Goal: Task Accomplishment & Management: Manage account settings

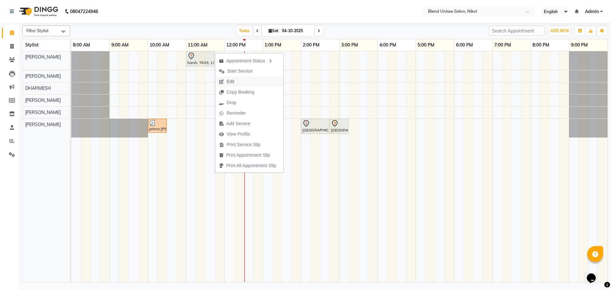
click at [235, 78] on span "Edit" at bounding box center [226, 81] width 23 height 11
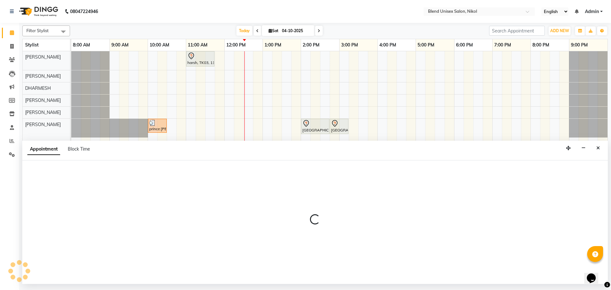
select select "tentative"
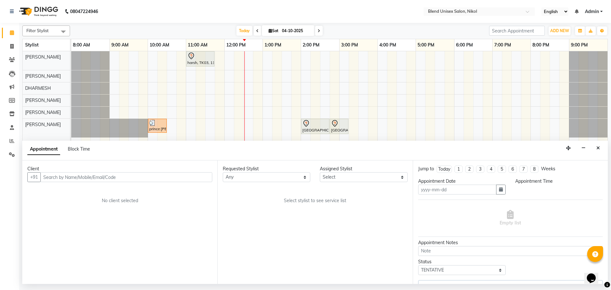
type input "04-10-2025"
select select "660"
select select "74694"
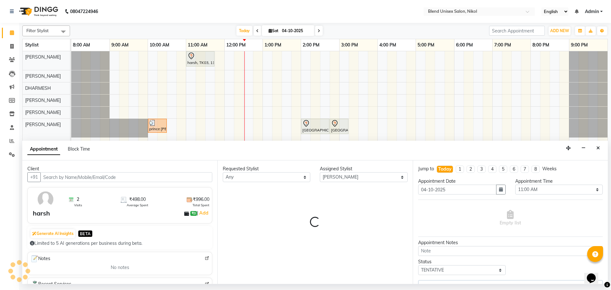
select select "3057"
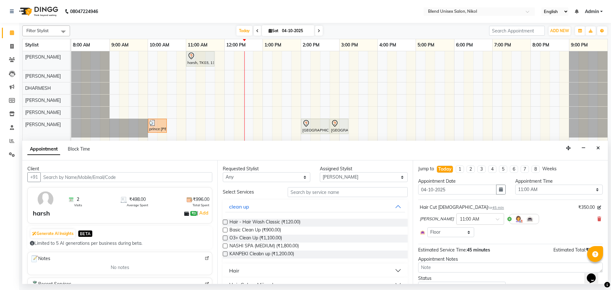
scroll to position [64, 0]
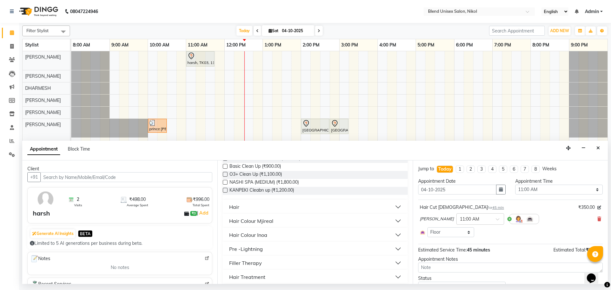
click at [253, 209] on button "Hair" at bounding box center [315, 206] width 180 height 11
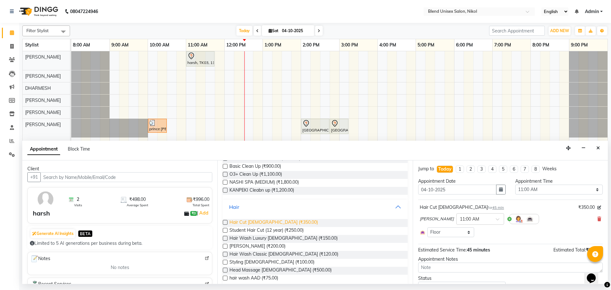
scroll to position [96, 0]
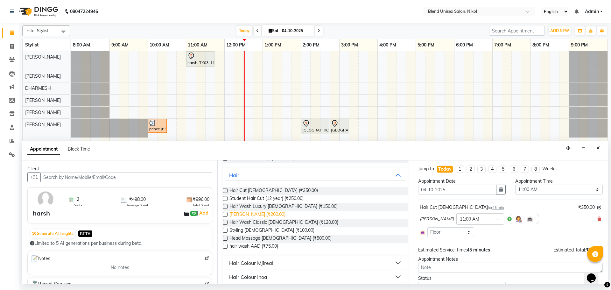
drag, startPoint x: 224, startPoint y: 215, endPoint x: 231, endPoint y: 215, distance: 6.4
click at [224, 215] on label at bounding box center [225, 214] width 5 height 5
click at [224, 215] on input "checkbox" at bounding box center [225, 215] width 4 height 4
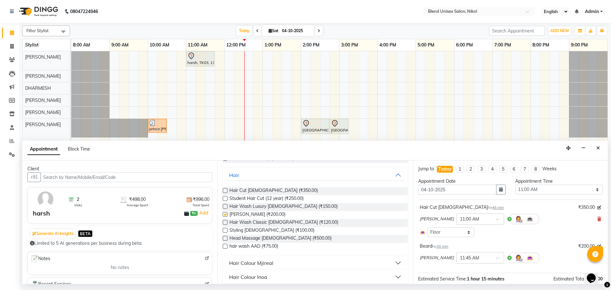
checkbox input "false"
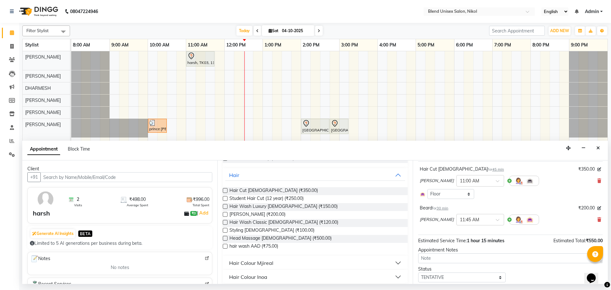
scroll to position [58, 0]
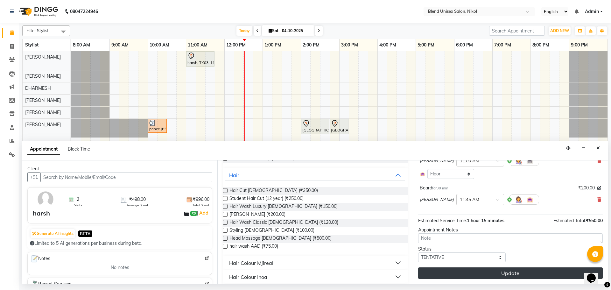
click at [459, 273] on button "Update" at bounding box center [510, 272] width 185 height 11
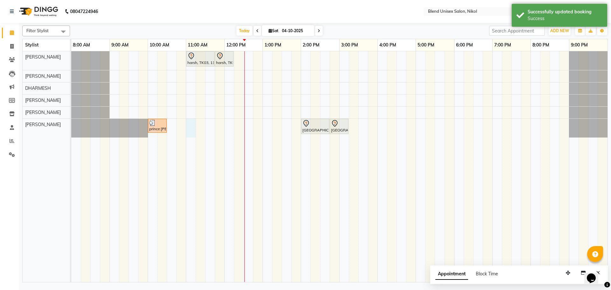
click at [188, 127] on div "harsh, TK03, 11:00 AM-11:45 AM, Hair Cut [DEMOGRAPHIC_DATA] harsh, TK03, 11:45 …" at bounding box center [339, 166] width 536 height 231
select select "45624"
select select "660"
select select "tentative"
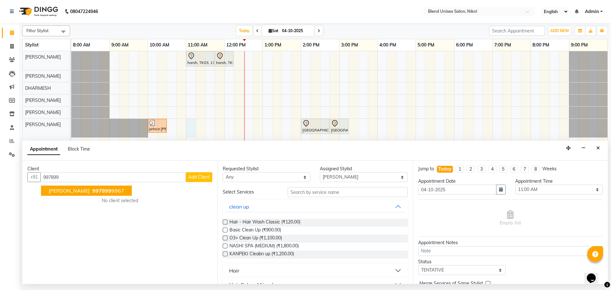
click at [124, 192] on ngb-highlight "997899 9967" at bounding box center [107, 191] width 33 height 6
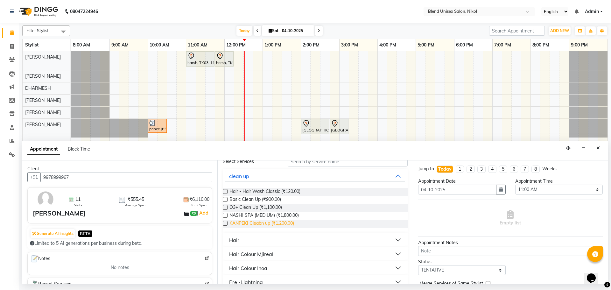
scroll to position [64, 0]
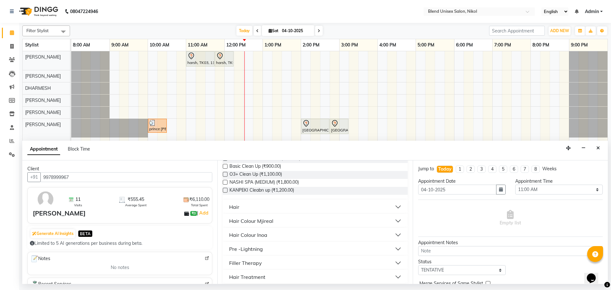
type input "9978999967"
click at [248, 208] on button "Hair" at bounding box center [315, 206] width 180 height 11
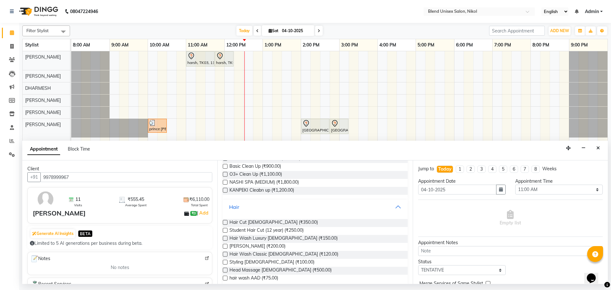
scroll to position [127, 0]
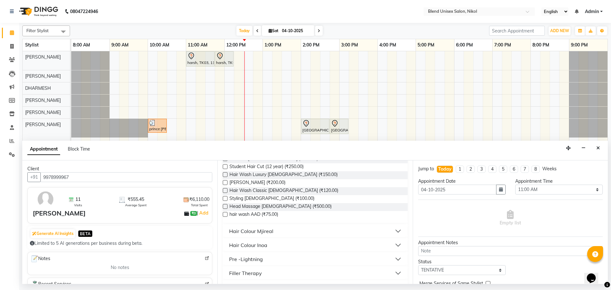
click at [224, 181] on label at bounding box center [225, 182] width 5 height 5
click at [224, 181] on input "checkbox" at bounding box center [225, 183] width 4 height 4
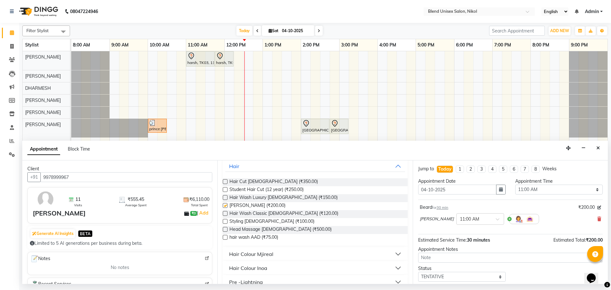
checkbox input "false"
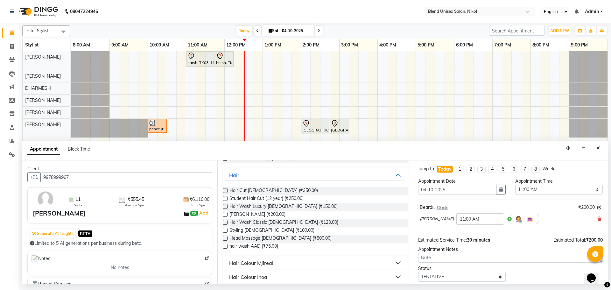
click at [225, 190] on label at bounding box center [225, 190] width 5 height 5
click at [225, 190] on input "checkbox" at bounding box center [225, 191] width 4 height 4
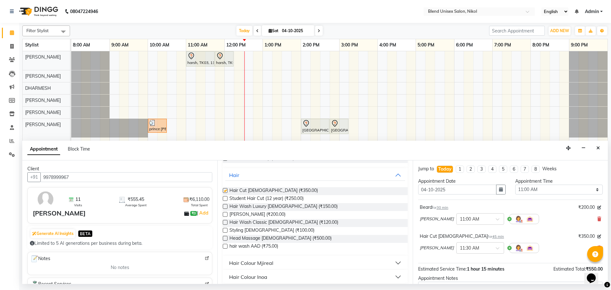
checkbox input "false"
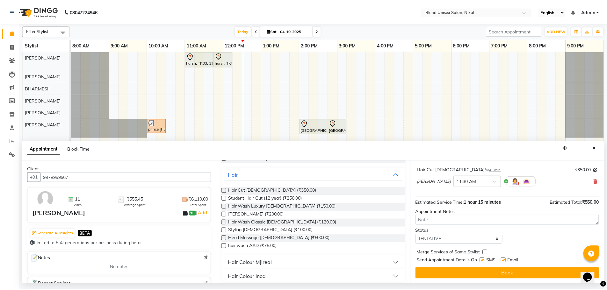
scroll to position [67, 0]
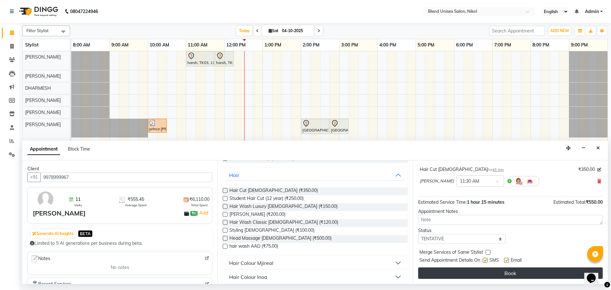
click at [452, 272] on button "Book" at bounding box center [510, 272] width 185 height 11
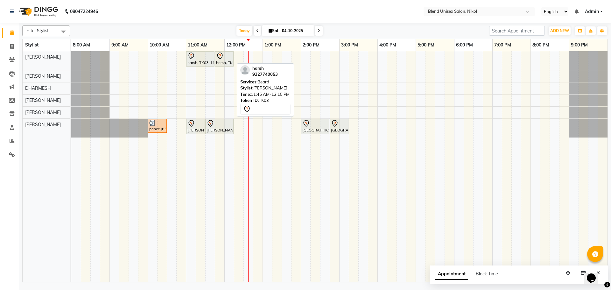
click at [220, 57] on icon at bounding box center [220, 56] width 8 height 8
select select "7"
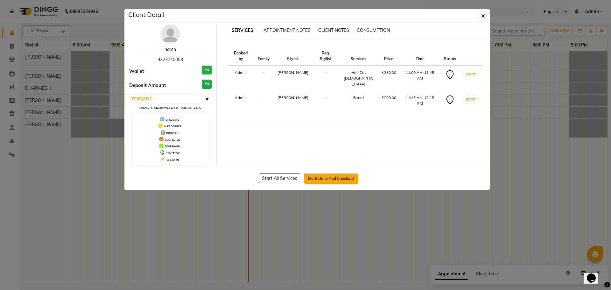
click at [330, 175] on button "Mark Done And Checkout" at bounding box center [331, 179] width 54 height 10
select select "service"
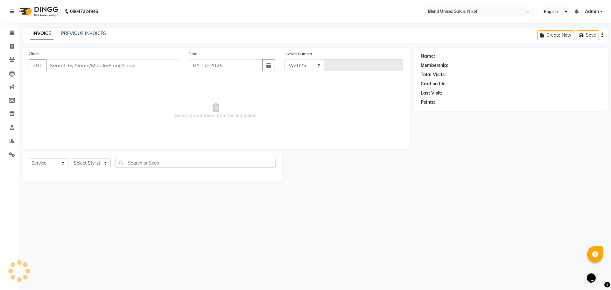
select select "6213"
type input "2785"
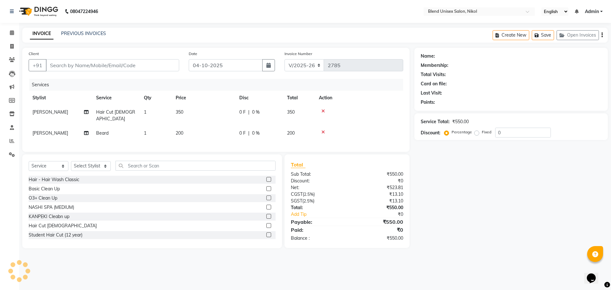
type input "9327740053"
select select "74694"
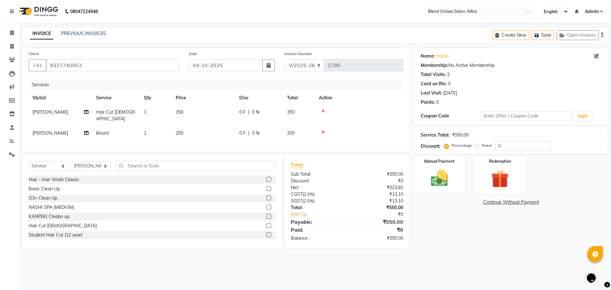
click at [482, 146] on label "Fixed" at bounding box center [487, 146] width 10 height 6
click at [476, 146] on input "Fixed" at bounding box center [478, 145] width 4 height 4
radio input "true"
click at [499, 146] on input "0" at bounding box center [523, 146] width 56 height 10
type input "100"
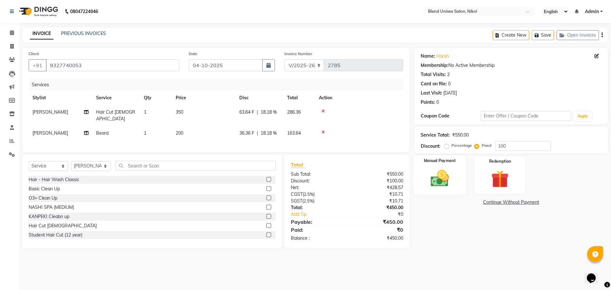
click at [462, 179] on div "Manual Payment" at bounding box center [439, 174] width 53 height 39
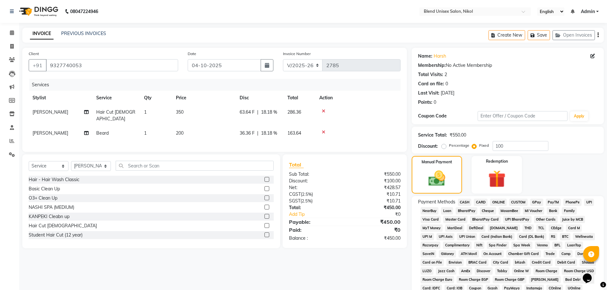
click at [499, 200] on span "ONLINE" at bounding box center [498, 202] width 17 height 7
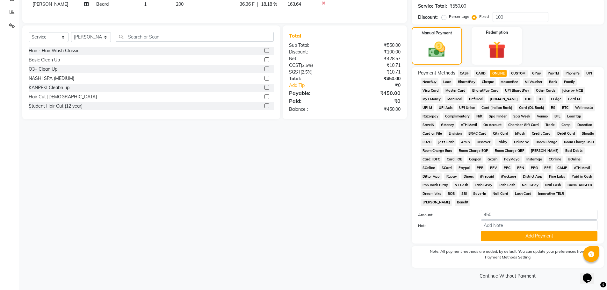
scroll to position [129, 0]
click at [505, 236] on button "Add Payment" at bounding box center [538, 236] width 117 height 10
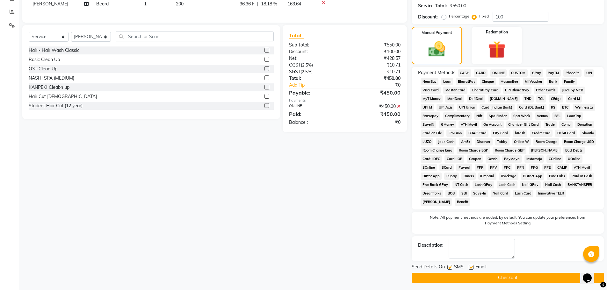
click at [503, 279] on button "Checkout" at bounding box center [507, 278] width 192 height 10
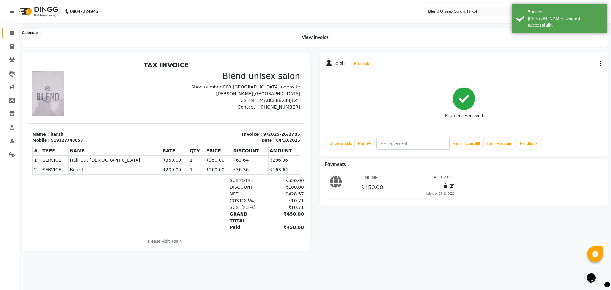
click at [11, 32] on icon at bounding box center [12, 32] width 4 height 5
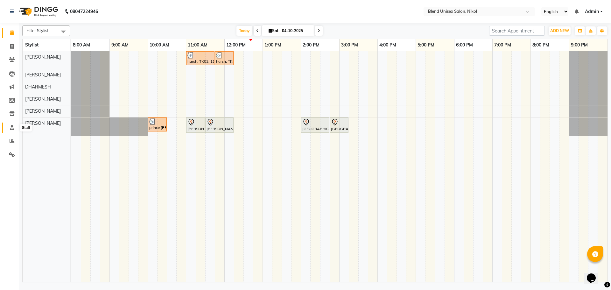
click at [12, 125] on icon at bounding box center [12, 127] width 4 height 5
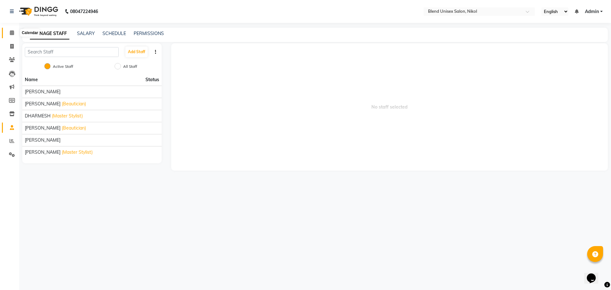
click at [12, 32] on icon at bounding box center [12, 32] width 4 height 5
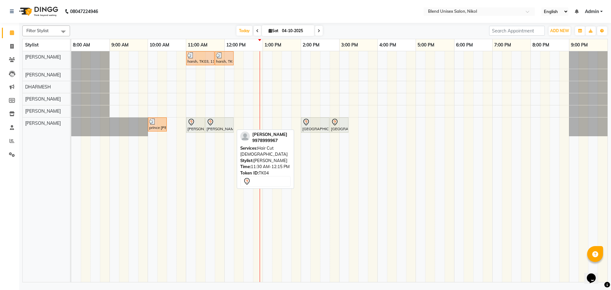
click at [211, 123] on icon at bounding box center [211, 122] width 8 height 8
select select "7"
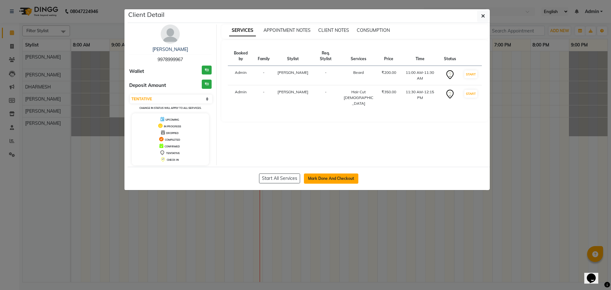
click at [334, 177] on button "Mark Done And Checkout" at bounding box center [331, 179] width 54 height 10
select select "service"
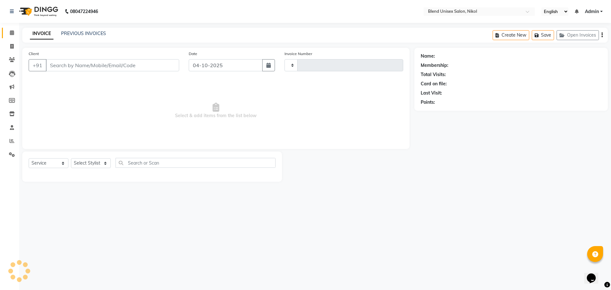
type input "2786"
select select "6213"
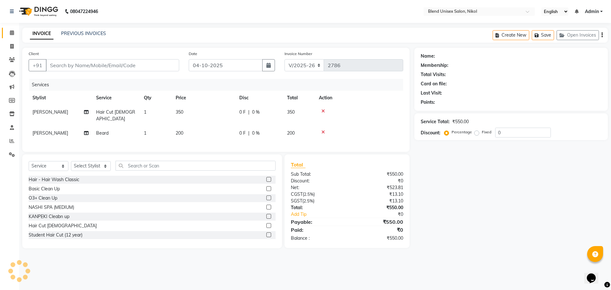
type input "9978999967"
select select "45624"
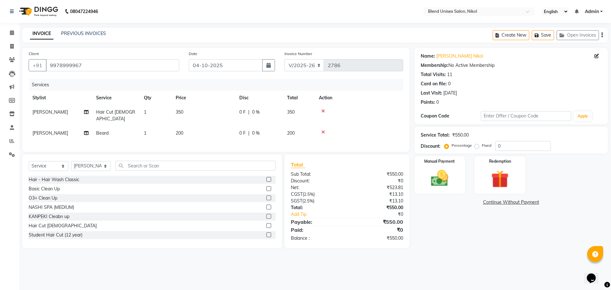
click at [482, 147] on label "Fixed" at bounding box center [487, 146] width 10 height 6
click at [478, 147] on input "Fixed" at bounding box center [478, 145] width 4 height 4
radio input "true"
click at [499, 144] on input "0" at bounding box center [523, 146] width 56 height 10
type input "100"
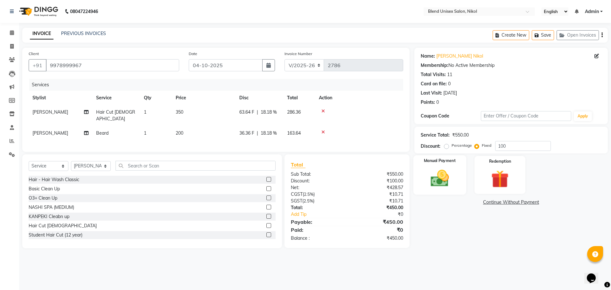
click at [442, 180] on img at bounding box center [440, 178] width 30 height 21
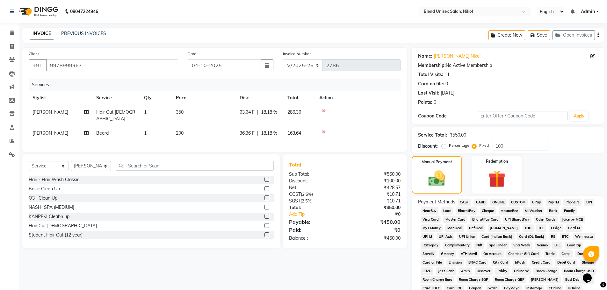
click at [498, 202] on span "ONLINE" at bounding box center [498, 202] width 17 height 7
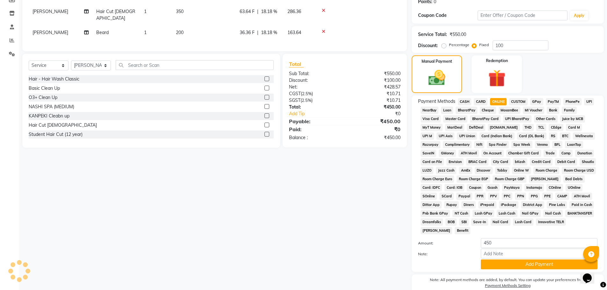
scroll to position [129, 0]
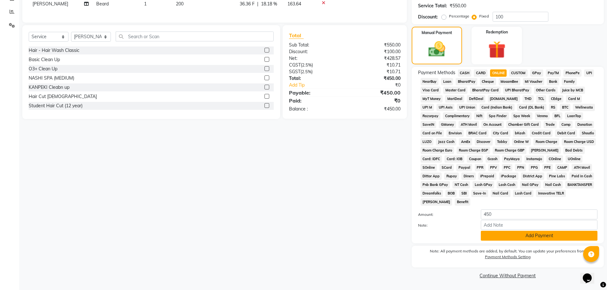
click at [509, 239] on button "Add Payment" at bounding box center [538, 236] width 117 height 10
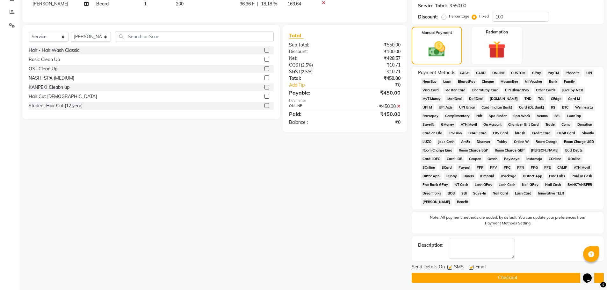
click at [520, 275] on button "Checkout" at bounding box center [507, 278] width 192 height 10
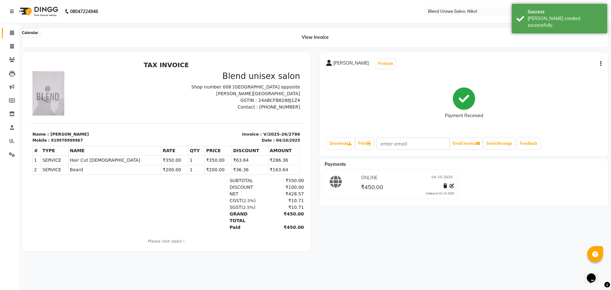
click at [11, 33] on icon at bounding box center [12, 32] width 4 height 5
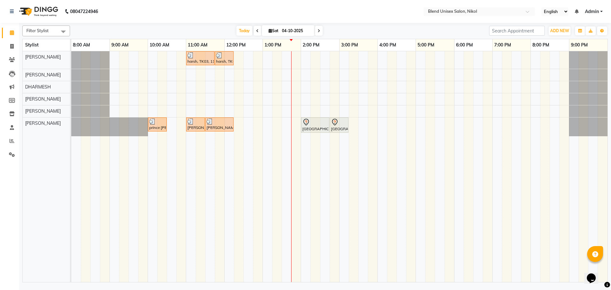
click at [246, 124] on div "harsh, TK03, 11:00 AM-11:45 AM, Hair Cut [DEMOGRAPHIC_DATA] harsh, TK03, 11:45 …" at bounding box center [339, 166] width 536 height 231
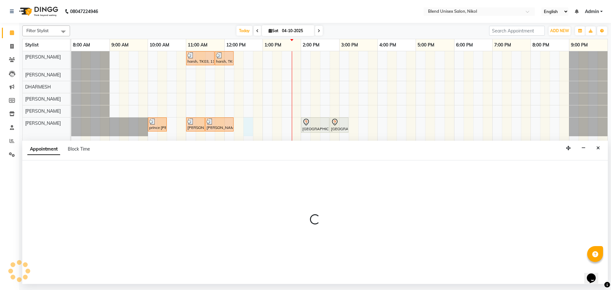
select select "45624"
select select "750"
select select "tentative"
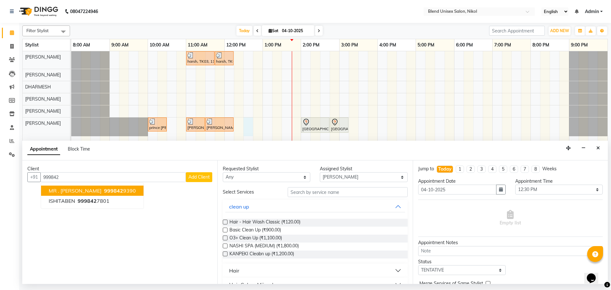
click at [117, 190] on ngb-highlight "999842 9390" at bounding box center [119, 191] width 33 height 6
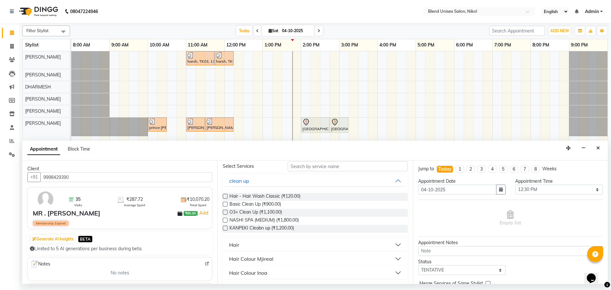
scroll to position [64, 0]
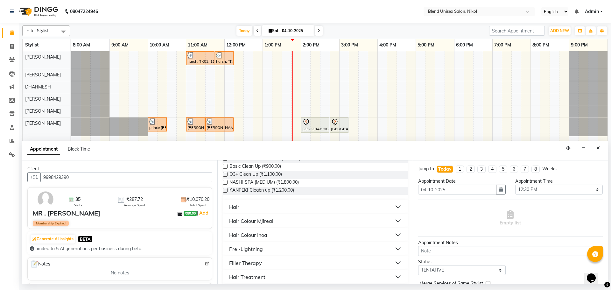
type input "9998429390"
click at [292, 207] on button "Hair" at bounding box center [315, 206] width 180 height 11
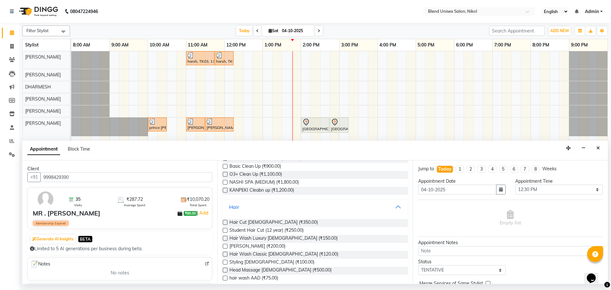
scroll to position [96, 0]
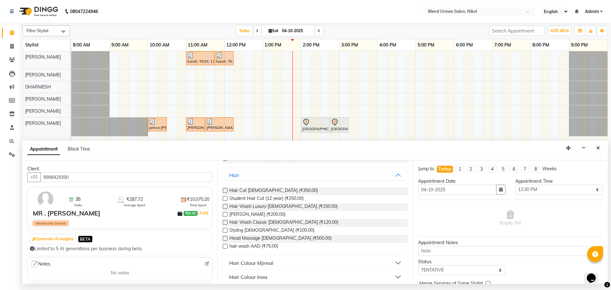
click at [226, 213] on label at bounding box center [225, 214] width 5 height 5
click at [226, 213] on input "checkbox" at bounding box center [225, 215] width 4 height 4
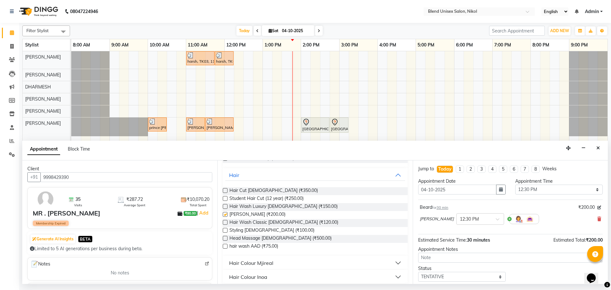
checkbox input "false"
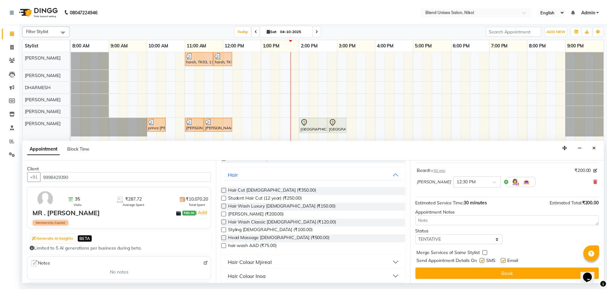
scroll to position [38, 0]
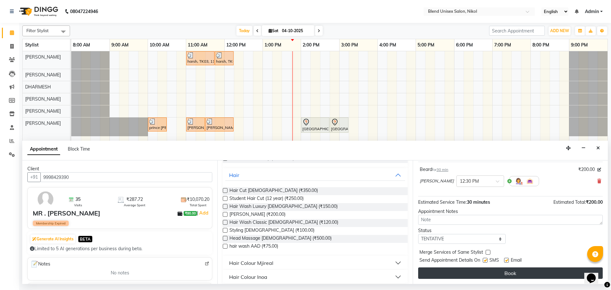
click at [469, 278] on button "Book" at bounding box center [510, 272] width 185 height 11
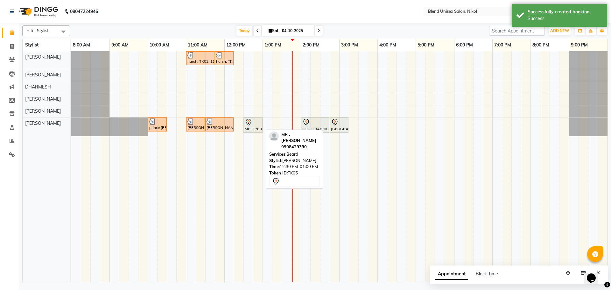
click at [257, 119] on div at bounding box center [253, 122] width 17 height 8
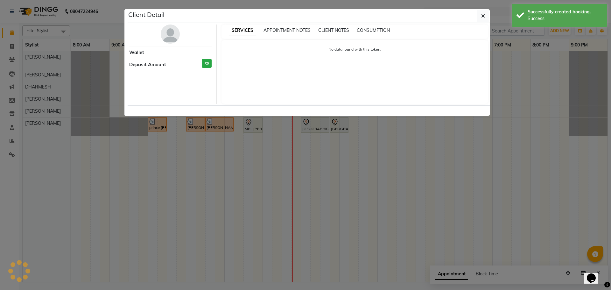
select select "7"
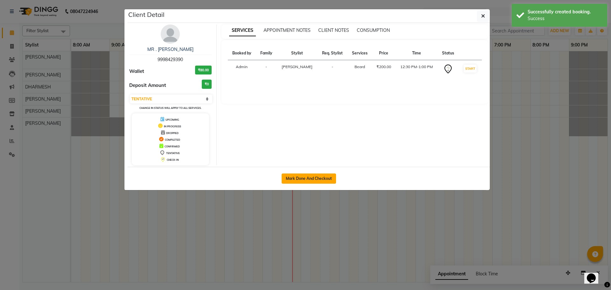
click at [311, 175] on button "Mark Done And Checkout" at bounding box center [309, 179] width 54 height 10
select select "service"
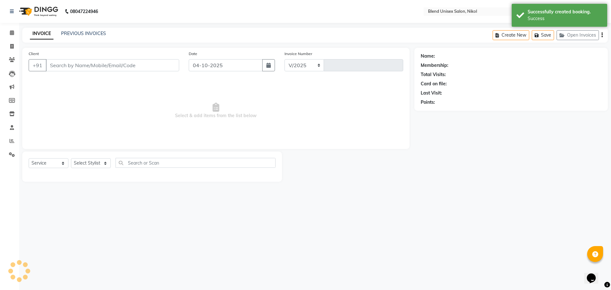
select select "6213"
type input "2787"
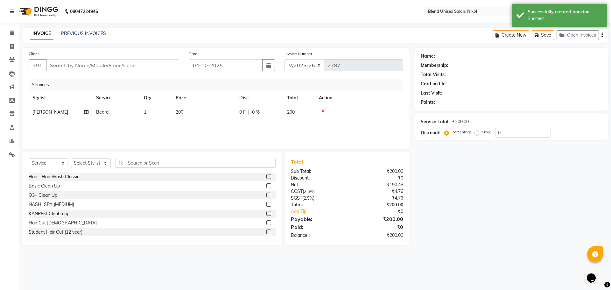
type input "9998429390"
select select "45624"
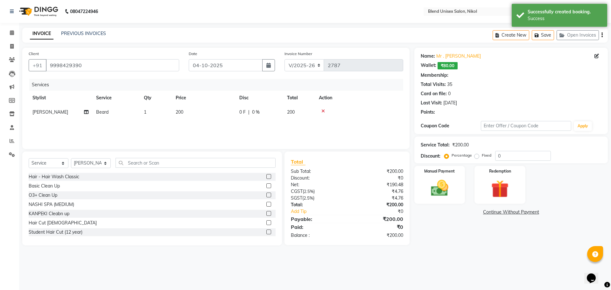
select select "1: Object"
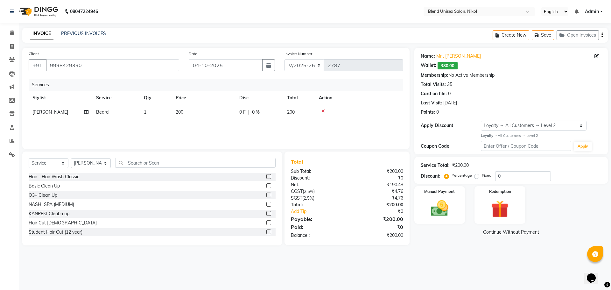
click at [482, 176] on label "Fixed" at bounding box center [487, 176] width 10 height 6
click at [476, 176] on input "Fixed" at bounding box center [478, 175] width 4 height 4
radio input "true"
click at [497, 176] on input "0" at bounding box center [523, 176] width 56 height 10
type input "40"
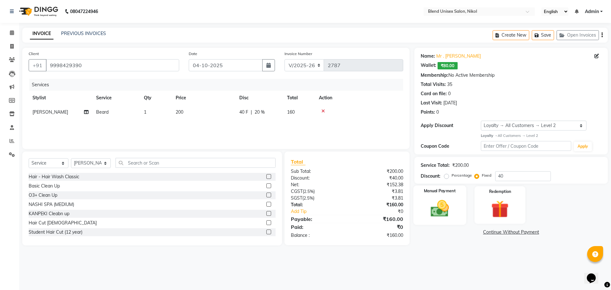
click at [455, 211] on div "Manual Payment" at bounding box center [439, 204] width 53 height 39
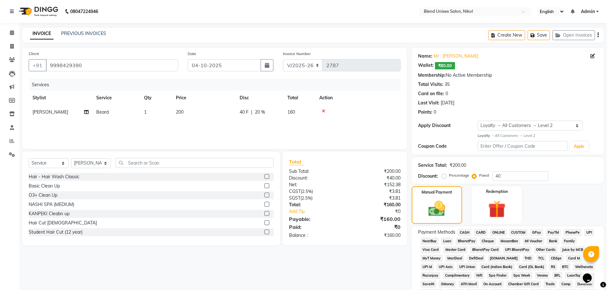
click at [465, 234] on span "CASH" at bounding box center [465, 232] width 14 height 7
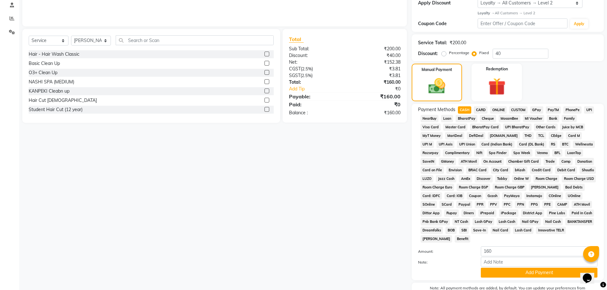
scroll to position [127, 0]
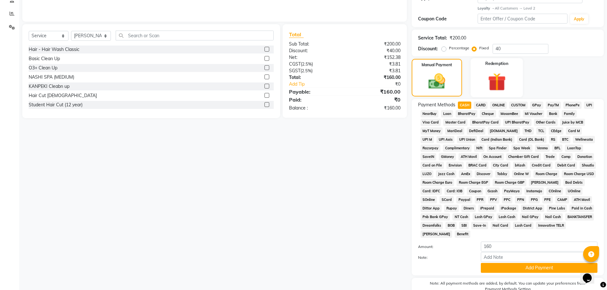
click at [502, 74] on img at bounding box center [496, 82] width 29 height 23
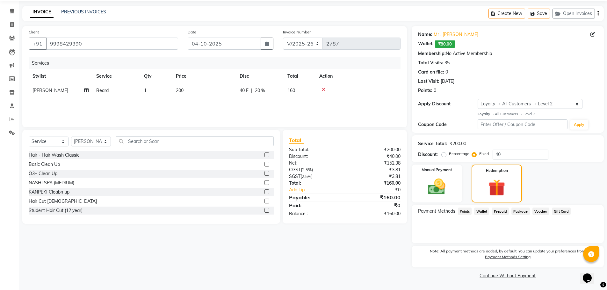
click at [483, 210] on span "Wallet" at bounding box center [481, 211] width 15 height 7
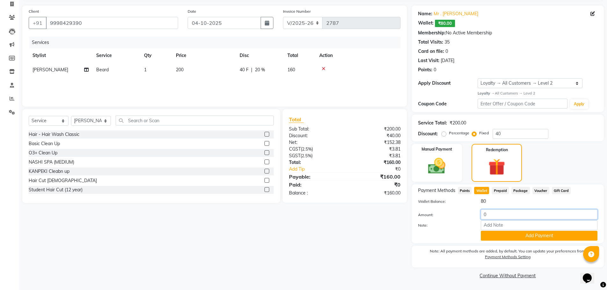
click at [485, 214] on input "0" at bounding box center [538, 214] width 117 height 10
type input "60"
click at [497, 238] on button "Add Payment" at bounding box center [538, 236] width 117 height 10
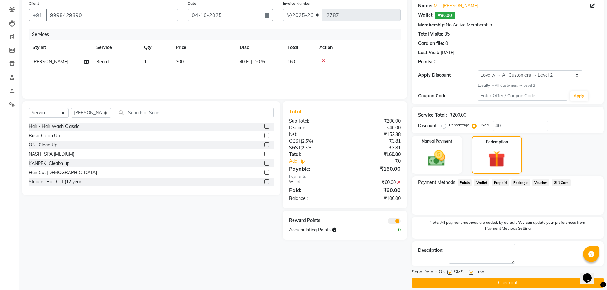
scroll to position [58, 0]
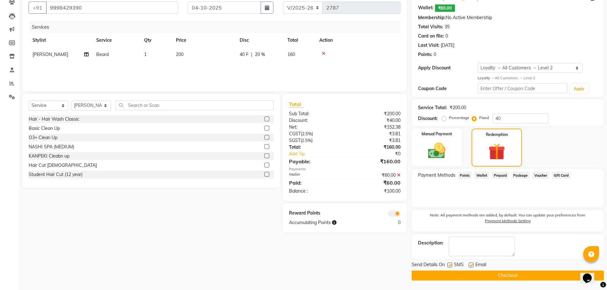
click at [471, 274] on button "Checkout" at bounding box center [507, 276] width 192 height 10
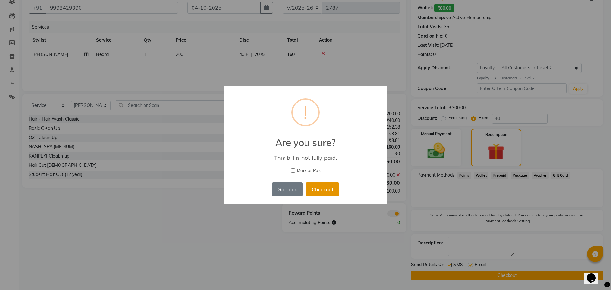
click at [317, 187] on button "Checkout" at bounding box center [322, 189] width 33 height 14
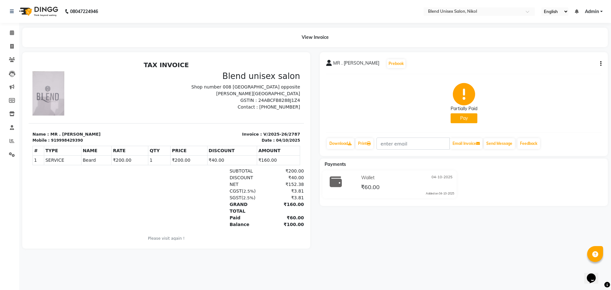
click at [467, 122] on button "Pay" at bounding box center [464, 118] width 27 height 10
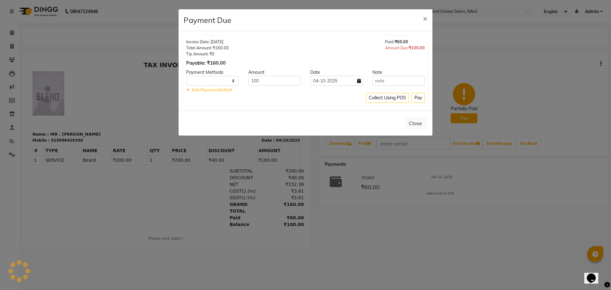
select select "1"
click at [421, 99] on button "Pay" at bounding box center [418, 98] width 13 height 10
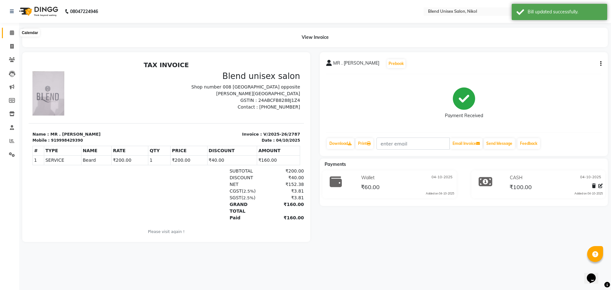
click at [11, 32] on icon at bounding box center [12, 32] width 4 height 5
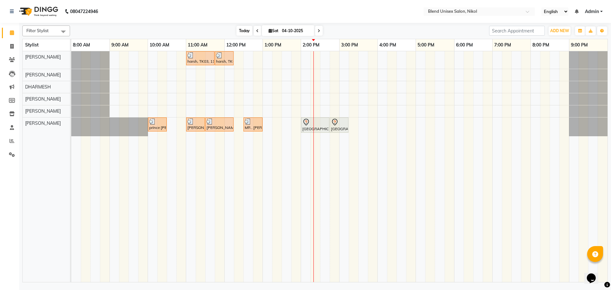
click at [245, 34] on span "Today" at bounding box center [245, 31] width 16 height 10
click at [257, 31] on icon at bounding box center [257, 31] width 3 height 4
type input "03-10-2025"
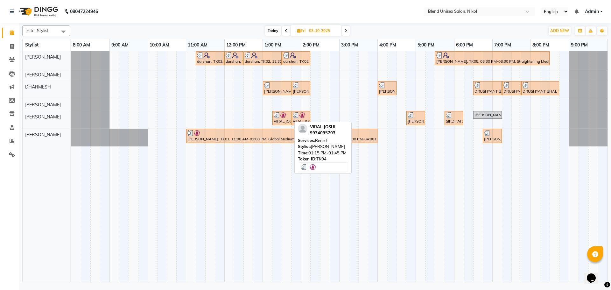
click at [282, 116] on img at bounding box center [283, 115] width 6 height 6
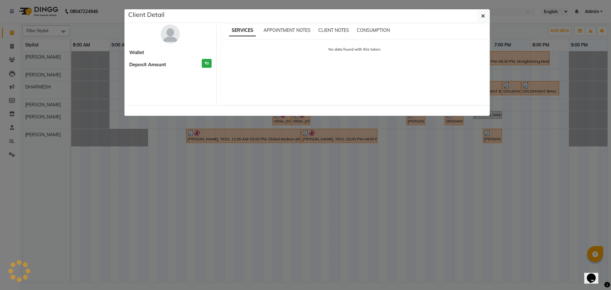
select select "3"
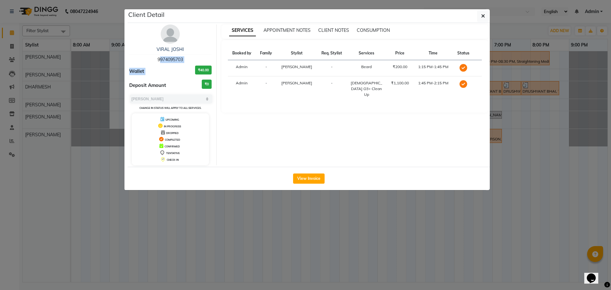
drag, startPoint x: 156, startPoint y: 60, endPoint x: 187, endPoint y: 63, distance: 31.1
click at [187, 63] on div "VIRAL JOSHI 9974095703 Wallet ₹40.00 Deposit Amount ₹0 Select MARK DONE UPCOMIN…" at bounding box center [170, 95] width 92 height 141
click at [145, 57] on div "VIRAL [PERSON_NAME] 9974095703" at bounding box center [170, 54] width 82 height 17
drag, startPoint x: 154, startPoint y: 58, endPoint x: 182, endPoint y: 59, distance: 27.7
click at [182, 59] on div "VIRAL [PERSON_NAME] 9974095703" at bounding box center [170, 54] width 82 height 17
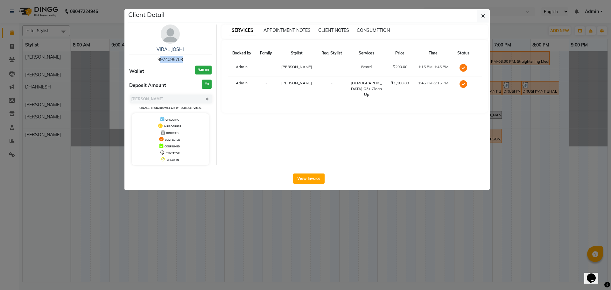
click at [182, 59] on span "9974095703" at bounding box center [170, 60] width 25 height 6
click at [478, 16] on button "button" at bounding box center [483, 16] width 12 height 12
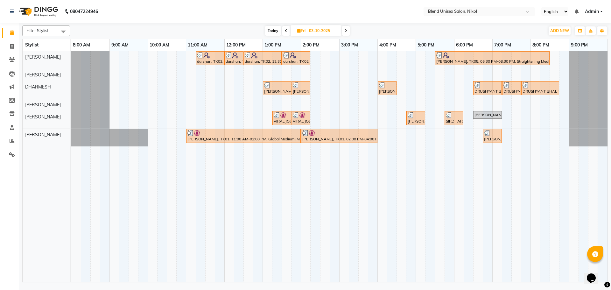
click at [347, 31] on icon at bounding box center [346, 31] width 3 height 4
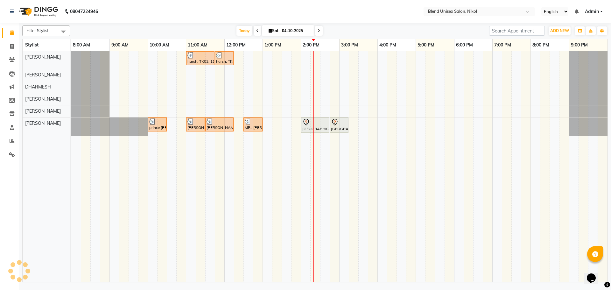
click at [316, 32] on span at bounding box center [319, 31] width 8 height 10
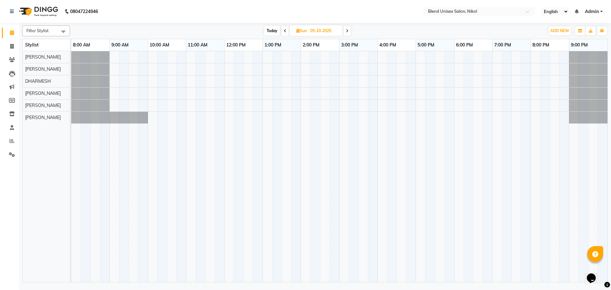
click at [348, 32] on icon at bounding box center [347, 31] width 3 height 4
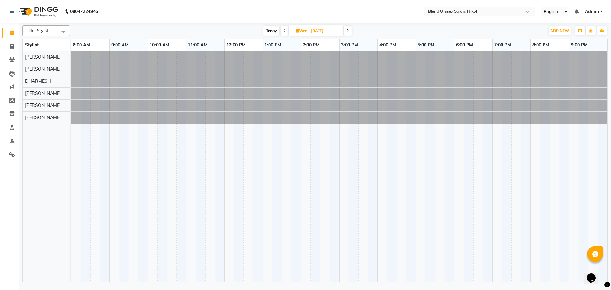
click at [348, 32] on icon at bounding box center [348, 31] width 3 height 4
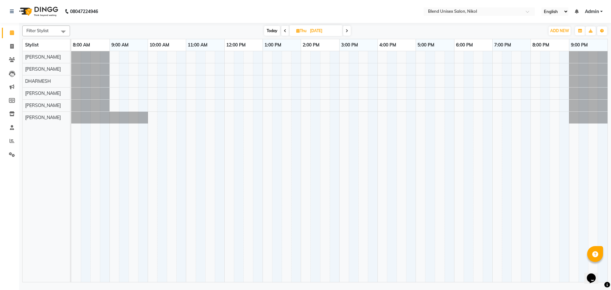
click at [348, 32] on icon at bounding box center [347, 31] width 3 height 4
type input "[DATE]"
click at [269, 52] on div at bounding box center [339, 166] width 536 height 231
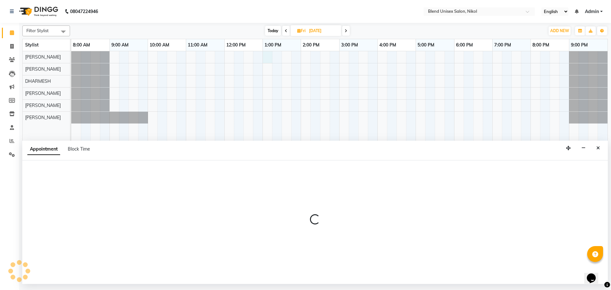
select select "74694"
select select "tentative"
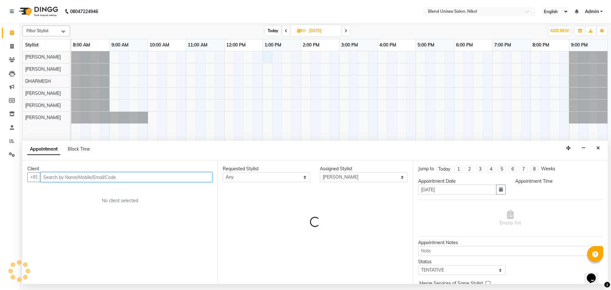
select select "780"
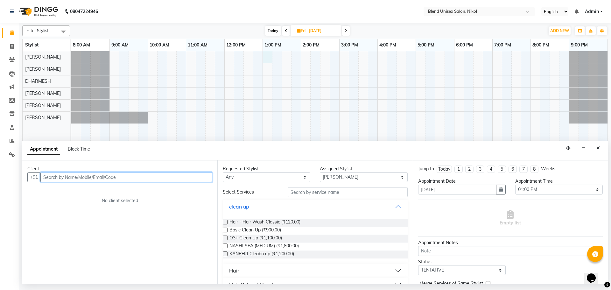
click at [71, 179] on input "text" at bounding box center [126, 177] width 172 height 10
paste input "9974095703"
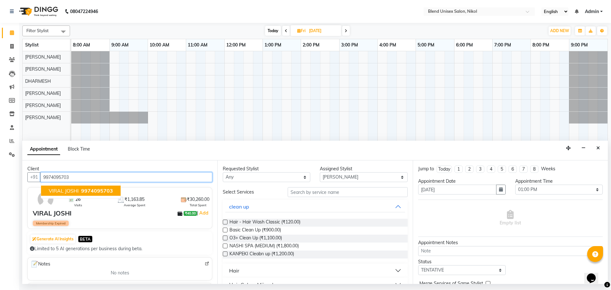
click at [75, 188] on button "VIRAL [PERSON_NAME] 9974095703" at bounding box center [81, 191] width 80 height 10
type input "9974095703"
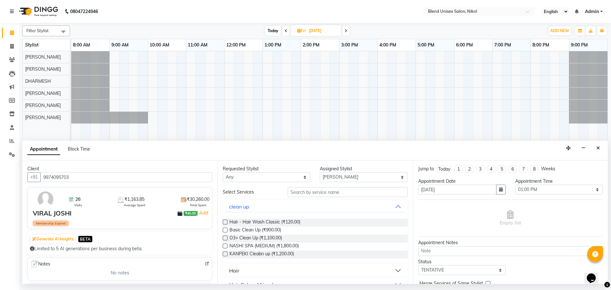
click at [262, 269] on button "Hair" at bounding box center [315, 270] width 180 height 11
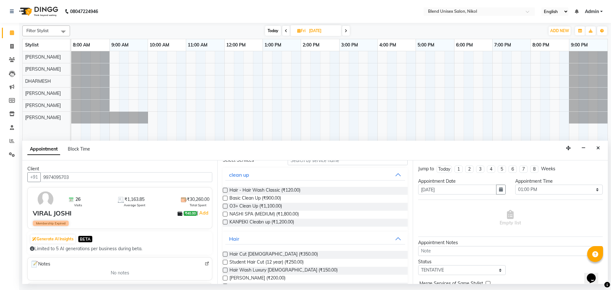
click at [224, 252] on label at bounding box center [225, 254] width 5 height 5
click at [224, 253] on input "checkbox" at bounding box center [225, 255] width 4 height 4
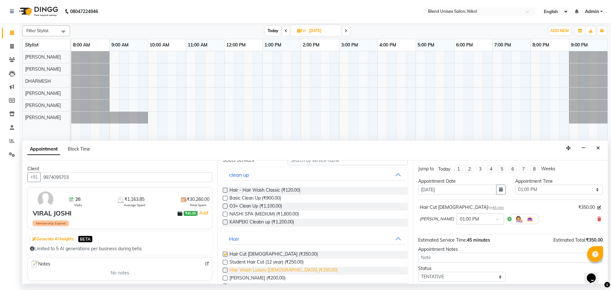
checkbox input "false"
click at [225, 279] on label at bounding box center [225, 278] width 5 height 5
click at [225, 279] on input "checkbox" at bounding box center [225, 279] width 4 height 4
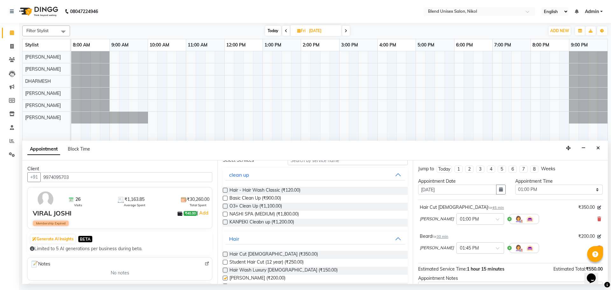
checkbox input "false"
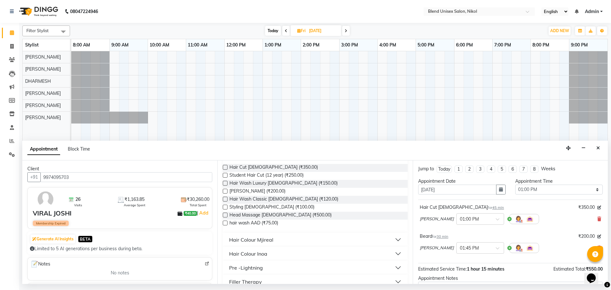
scroll to position [127, 0]
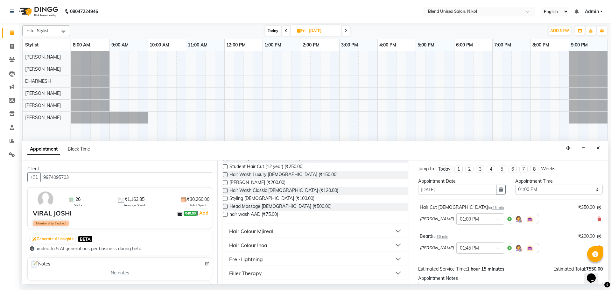
click at [252, 233] on div "Hair Colour Mjireal" at bounding box center [251, 231] width 44 height 8
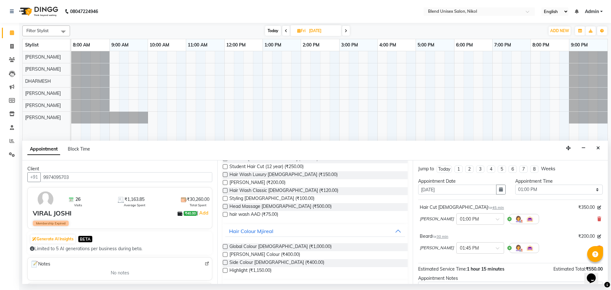
click at [224, 245] on label at bounding box center [225, 246] width 5 height 5
click at [224, 245] on input "checkbox" at bounding box center [225, 247] width 4 height 4
checkbox input "false"
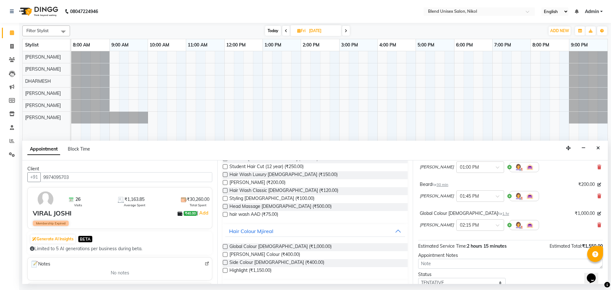
scroll to position [96, 0]
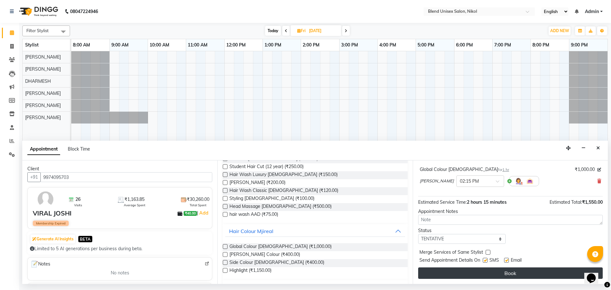
click at [545, 273] on button "Book" at bounding box center [510, 272] width 185 height 11
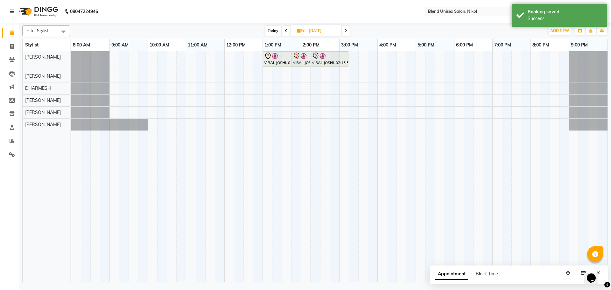
click at [273, 30] on span "Today" at bounding box center [273, 31] width 16 height 10
type input "04-10-2025"
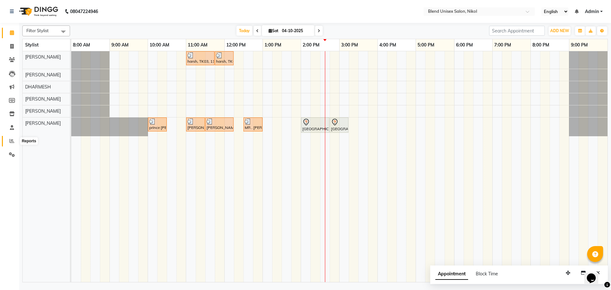
click at [11, 140] on icon at bounding box center [12, 140] width 5 height 5
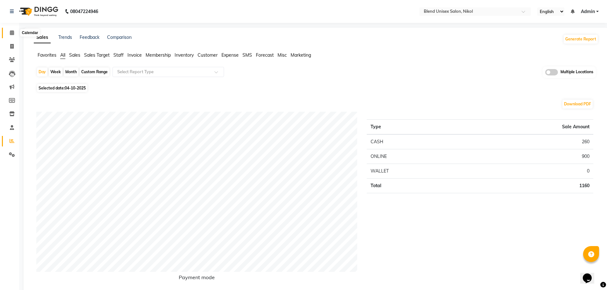
click at [13, 32] on icon at bounding box center [12, 32] width 4 height 5
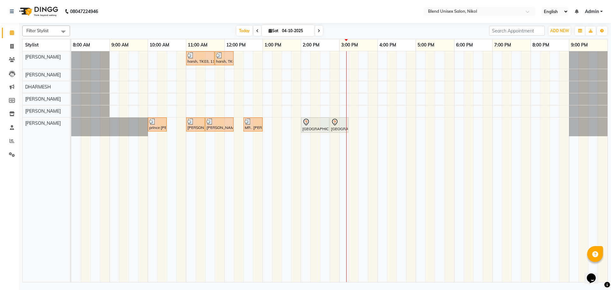
click at [318, 31] on icon at bounding box center [319, 31] width 3 height 4
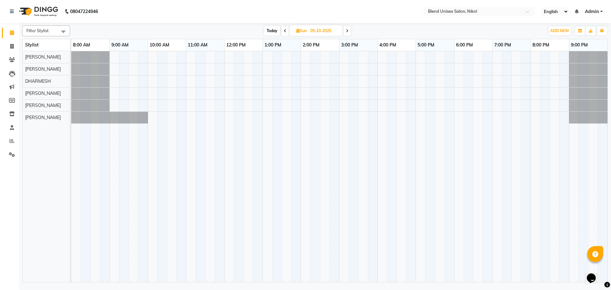
click at [351, 31] on div "[DATE] [DATE]" at bounding box center [308, 31] width 88 height 10
click at [349, 31] on icon at bounding box center [347, 31] width 3 height 4
click at [349, 31] on span at bounding box center [347, 31] width 8 height 10
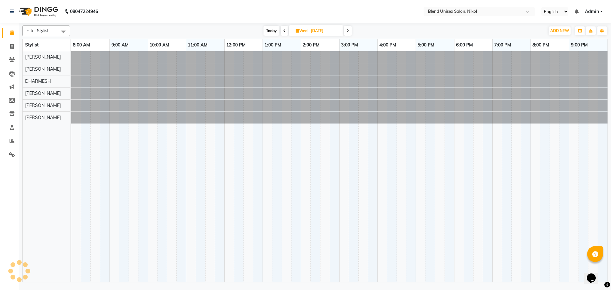
click at [349, 31] on icon at bounding box center [348, 31] width 3 height 4
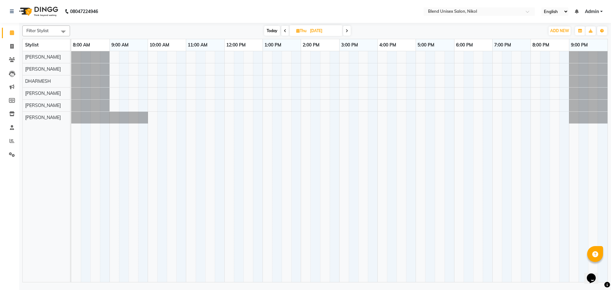
click at [348, 31] on icon at bounding box center [347, 31] width 3 height 4
click at [349, 31] on span at bounding box center [346, 31] width 8 height 10
click at [348, 31] on icon at bounding box center [347, 31] width 3 height 4
type input "[DATE]"
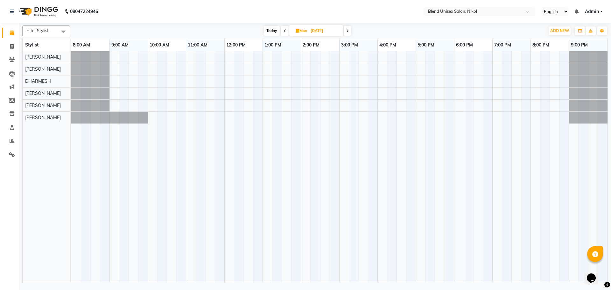
click at [308, 30] on span "Mon" at bounding box center [302, 30] width 14 height 5
select select "10"
select select "2025"
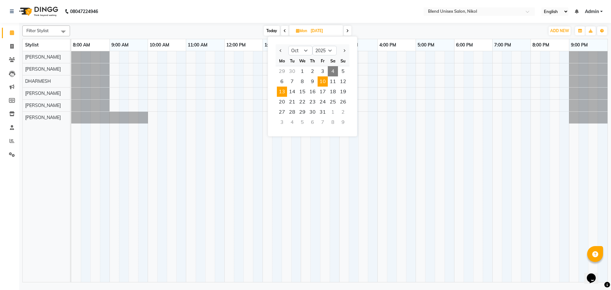
click at [324, 81] on span "10" at bounding box center [323, 81] width 10 height 10
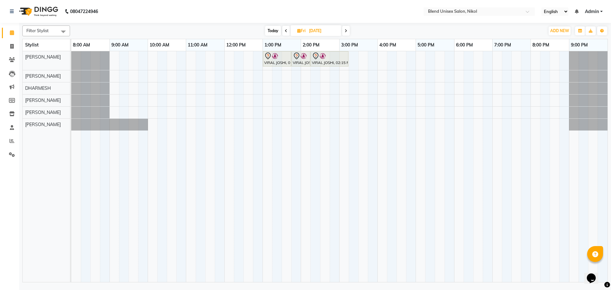
click at [268, 32] on span "Today" at bounding box center [273, 31] width 16 height 10
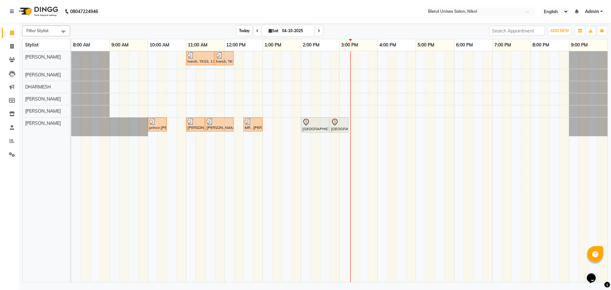
click at [244, 30] on span "Today" at bounding box center [245, 31] width 16 height 10
click at [245, 31] on span "Today" at bounding box center [245, 31] width 16 height 10
click at [257, 33] on span at bounding box center [258, 31] width 8 height 10
type input "03-10-2025"
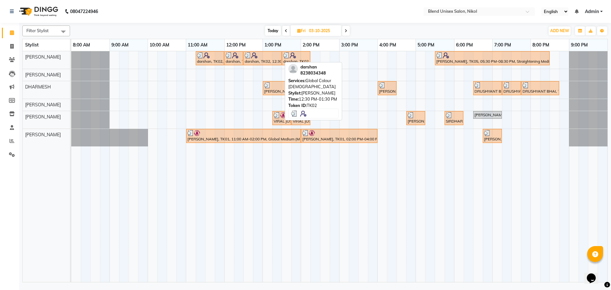
click at [268, 60] on div "darshan, TK02, 12:30 PM-01:30 PM, Global Colour [DEMOGRAPHIC_DATA]" at bounding box center [262, 58] width 37 height 12
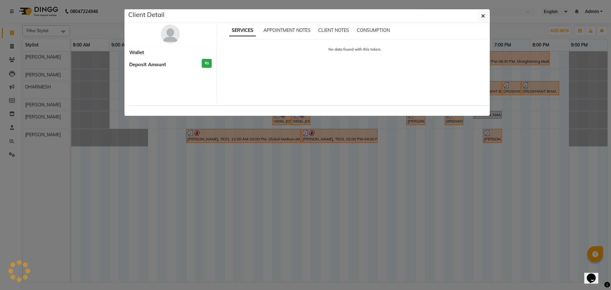
select select "3"
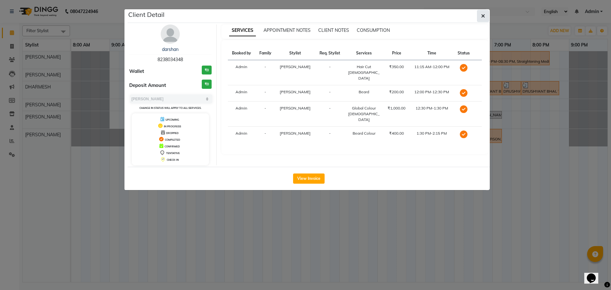
click at [483, 16] on icon "button" at bounding box center [483, 15] width 4 height 5
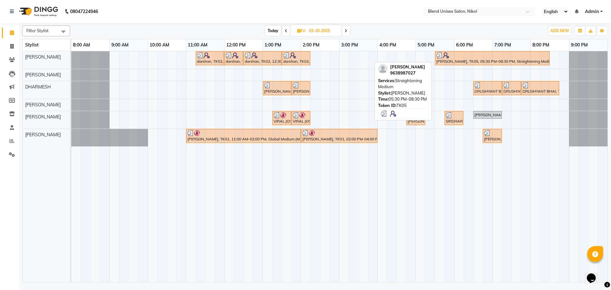
click at [460, 57] on div at bounding box center [493, 55] width 112 height 6
select select "3"
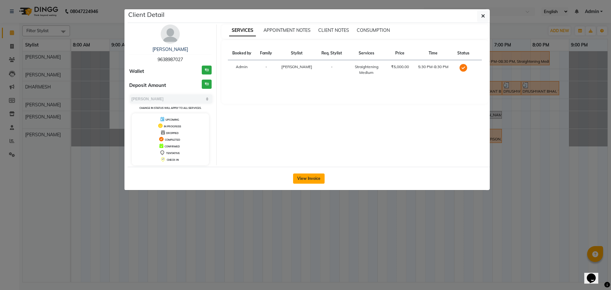
click at [300, 181] on button "View Invoice" at bounding box center [309, 179] width 32 height 10
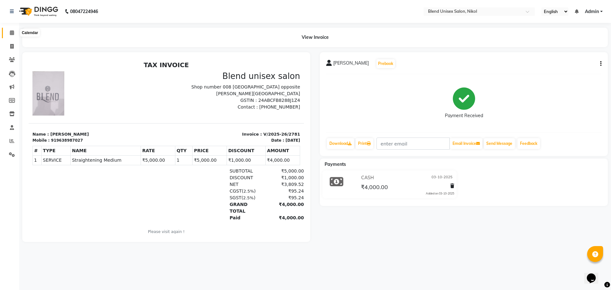
click at [11, 32] on icon at bounding box center [12, 32] width 4 height 5
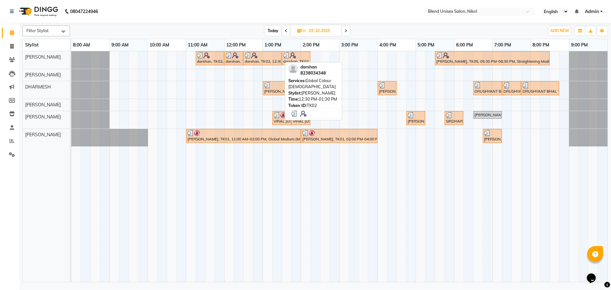
click at [278, 56] on div at bounding box center [263, 55] width 36 height 6
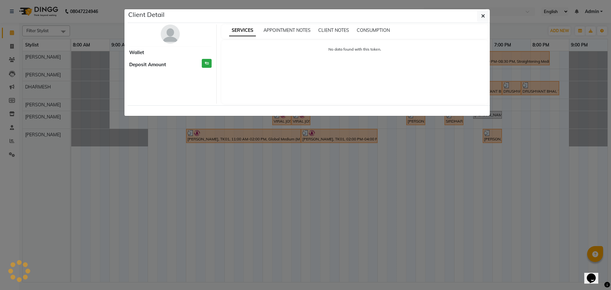
select select "3"
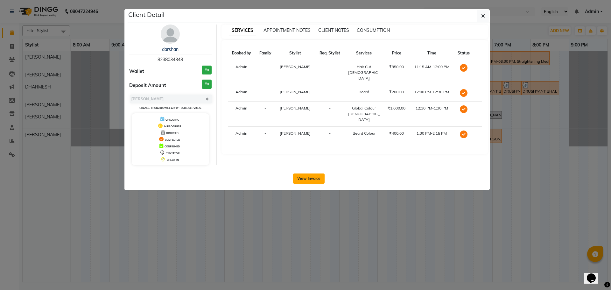
click at [302, 179] on button "View Invoice" at bounding box center [309, 179] width 32 height 10
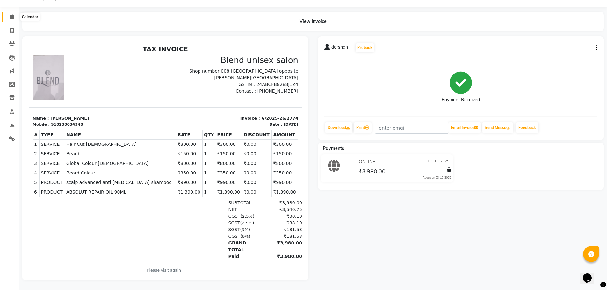
click at [11, 14] on icon at bounding box center [12, 16] width 4 height 5
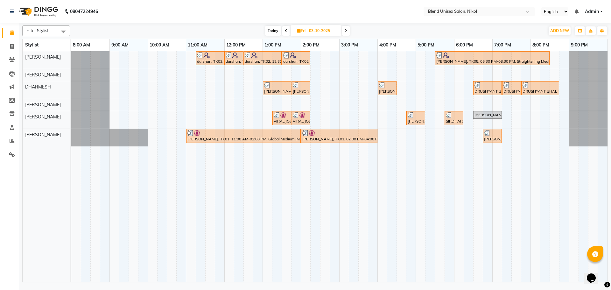
click at [345, 31] on icon at bounding box center [346, 31] width 3 height 4
type input "04-10-2025"
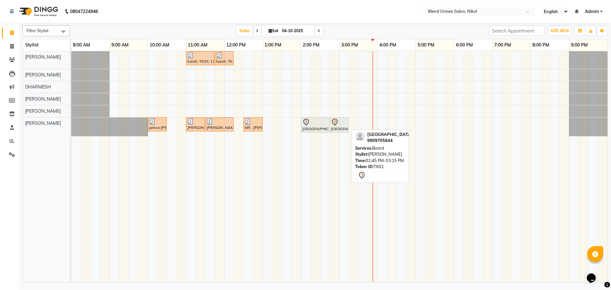
drag, startPoint x: 330, startPoint y: 126, endPoint x: 311, endPoint y: 122, distance: 19.2
click at [71, 126] on div "prince [PERSON_NAME], TK01, 10:00 AM-10:30 AM, [PERSON_NAME] [PERSON_NAME] NIKO…" at bounding box center [71, 126] width 0 height 19
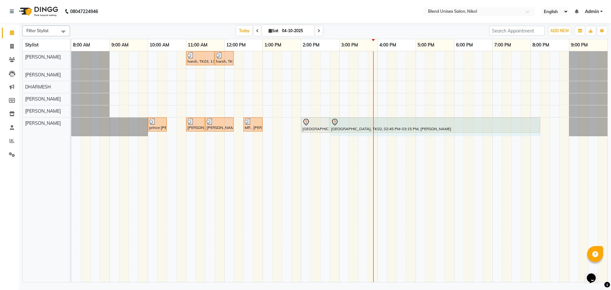
drag, startPoint x: 348, startPoint y: 126, endPoint x: 533, endPoint y: 125, distance: 185.0
click at [71, 125] on div "prince [PERSON_NAME], TK01, 10:00 AM-10:30 AM, [PERSON_NAME] [PERSON_NAME] NIKO…" at bounding box center [71, 126] width 0 height 19
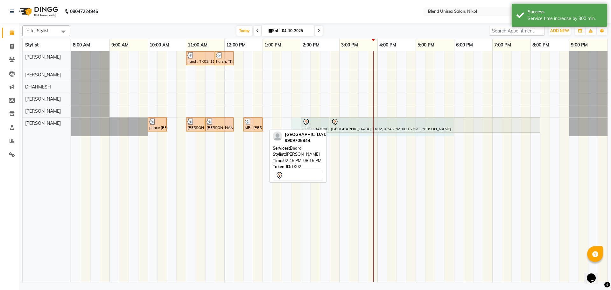
drag, startPoint x: 305, startPoint y: 125, endPoint x: 453, endPoint y: 128, distance: 148.4
click at [453, 128] on div "harsh, TK03, 11:00 AM-11:45 AM, Hair Cut [DEMOGRAPHIC_DATA] harsh, TK03, 11:45 …" at bounding box center [339, 166] width 536 height 231
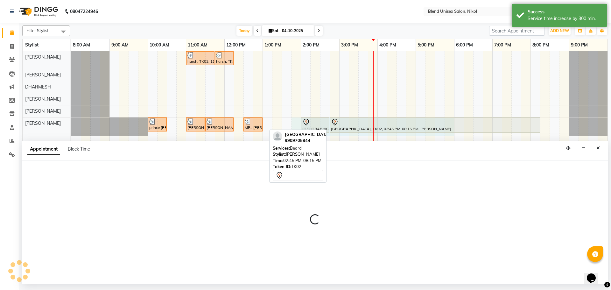
select select "45624"
select select "tentative"
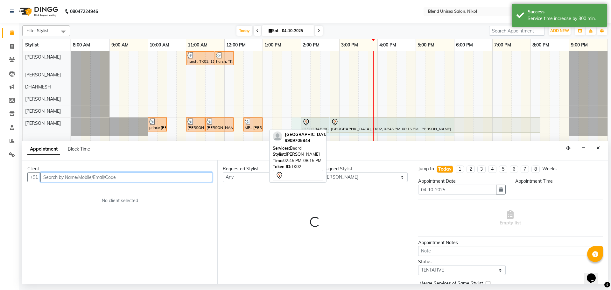
select select "825"
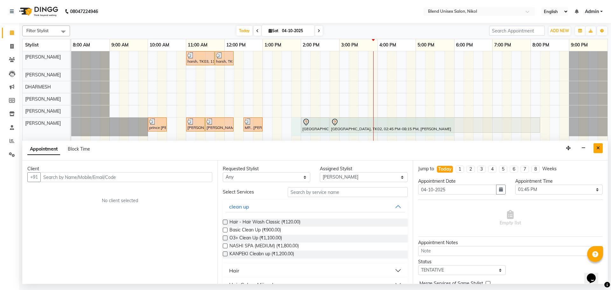
click at [599, 147] on icon "Close" at bounding box center [599, 148] width 4 height 4
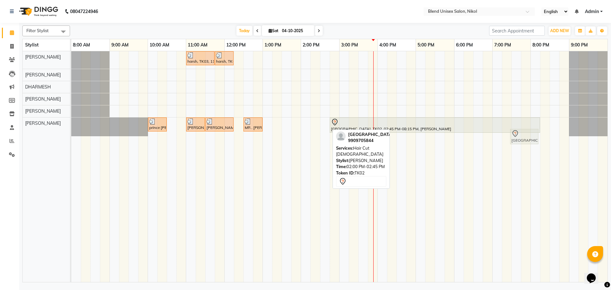
drag, startPoint x: 303, startPoint y: 125, endPoint x: 511, endPoint y: 136, distance: 208.2
click at [512, 136] on full-calendar "Stylist 8:00 AM 9:00 AM 10:00 AM 11:00 AM 12:00 PM 1:00 PM 2:00 PM 3:00 PM 4:00…" at bounding box center [315, 161] width 586 height 244
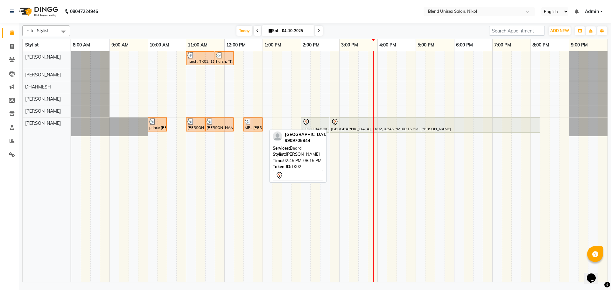
click at [350, 121] on div at bounding box center [435, 122] width 208 height 8
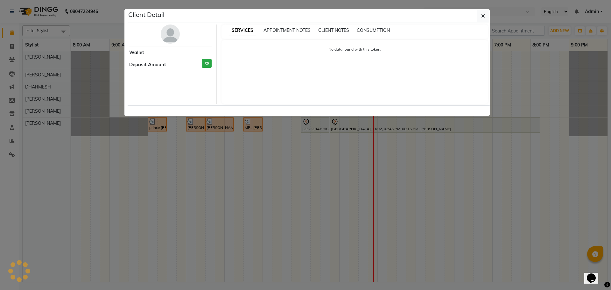
select select "7"
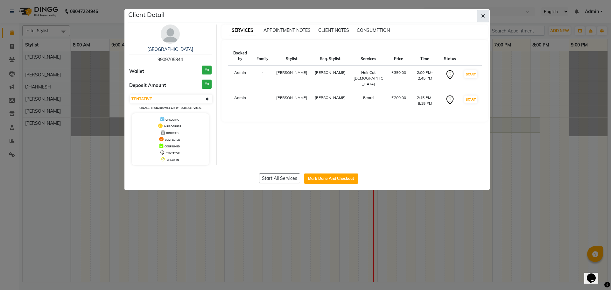
click at [484, 15] on icon "button" at bounding box center [483, 15] width 4 height 5
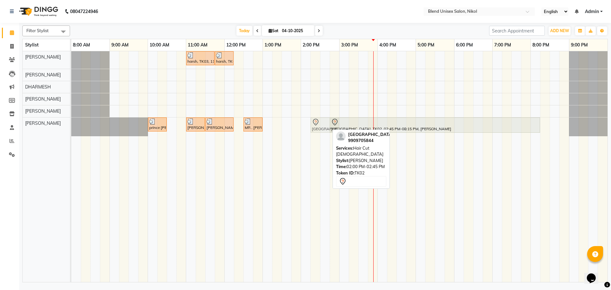
drag, startPoint x: 309, startPoint y: 125, endPoint x: 314, endPoint y: 126, distance: 5.8
click at [71, 126] on div "prince [PERSON_NAME], TK01, 10:00 AM-10:30 AM, [PERSON_NAME] [PERSON_NAME] NIKO…" at bounding box center [71, 126] width 0 height 19
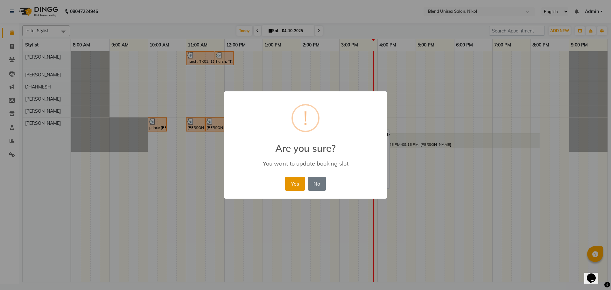
click at [298, 182] on button "Yes" at bounding box center [294, 184] width 19 height 14
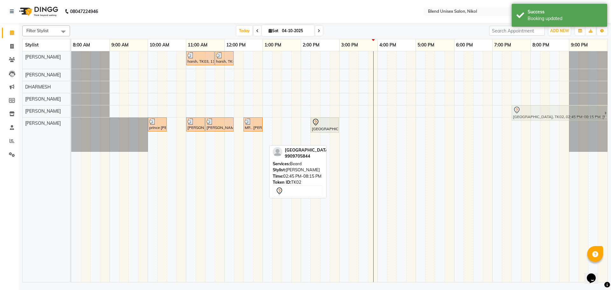
drag, startPoint x: 333, startPoint y: 142, endPoint x: 516, endPoint y: 117, distance: 185.2
click at [516, 117] on tbody "harsh, TK03, 11:00 AM-11:45 AM, Hair Cut [DEMOGRAPHIC_DATA] harsh, TK03, 11:45 …" at bounding box center [339, 101] width 536 height 101
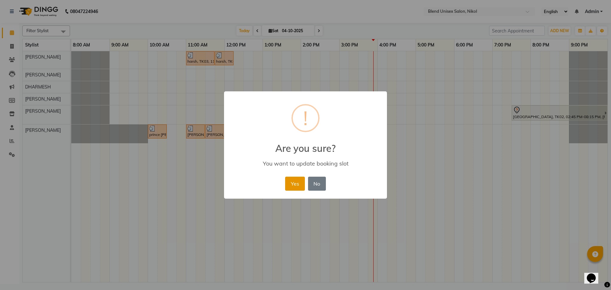
click at [290, 179] on button "Yes" at bounding box center [294, 184] width 19 height 14
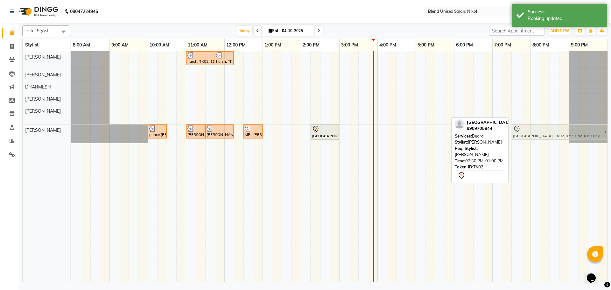
drag, startPoint x: 523, startPoint y: 115, endPoint x: 525, endPoint y: 130, distance: 14.4
click at [525, 130] on tbody "harsh, TK03, 11:00 AM-11:45 AM, Hair Cut [DEMOGRAPHIC_DATA] harsh, TK03, 11:45 …" at bounding box center [339, 97] width 536 height 92
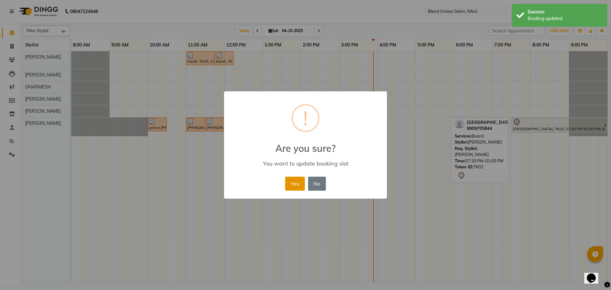
click at [292, 187] on button "Yes" at bounding box center [294, 184] width 19 height 14
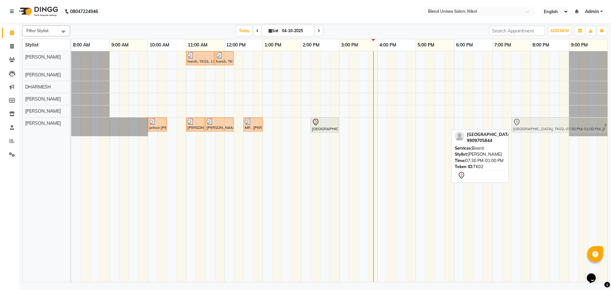
drag, startPoint x: 604, startPoint y: 125, endPoint x: 600, endPoint y: 125, distance: 3.8
click at [71, 125] on div "prince [PERSON_NAME], TK01, 10:00 AM-10:30 AM, [PERSON_NAME] [PERSON_NAME] NIKO…" at bounding box center [71, 126] width 0 height 19
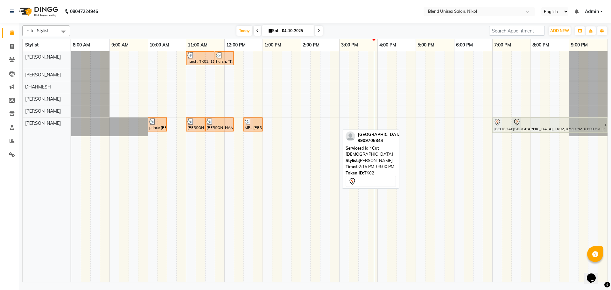
drag, startPoint x: 319, startPoint y: 126, endPoint x: 493, endPoint y: 133, distance: 174.6
click at [71, 131] on div "prince [PERSON_NAME], TK01, 10:00 AM-10:30 AM, [PERSON_NAME] [PERSON_NAME] NIKO…" at bounding box center [71, 126] width 0 height 19
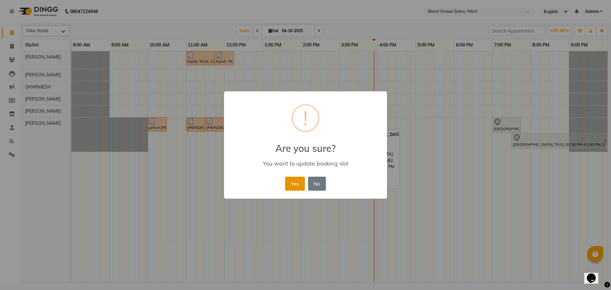
click at [290, 182] on button "Yes" at bounding box center [294, 184] width 19 height 14
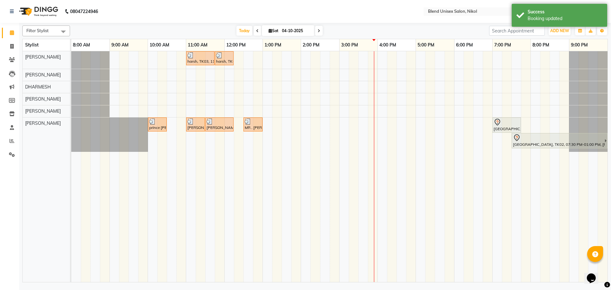
click at [318, 29] on icon at bounding box center [319, 31] width 3 height 4
type input "05-10-2025"
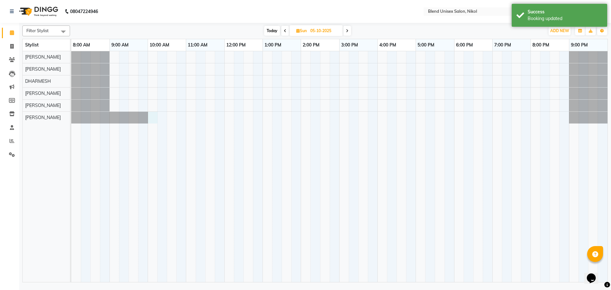
click at [152, 119] on div at bounding box center [339, 166] width 536 height 231
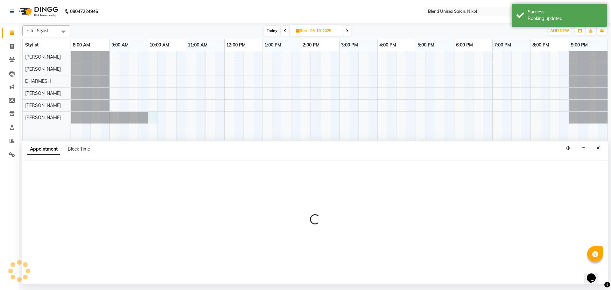
select select "45624"
select select "tentative"
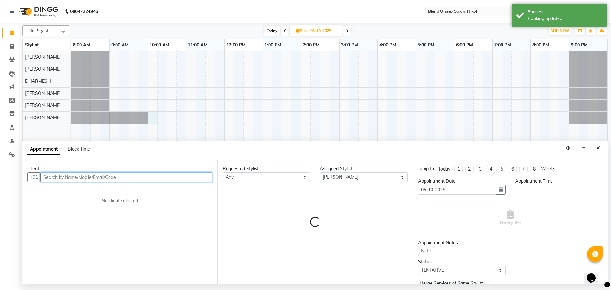
select select "600"
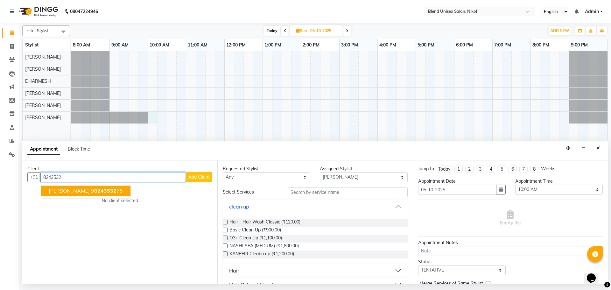
click at [98, 191] on span "8243532" at bounding box center [105, 191] width 22 height 6
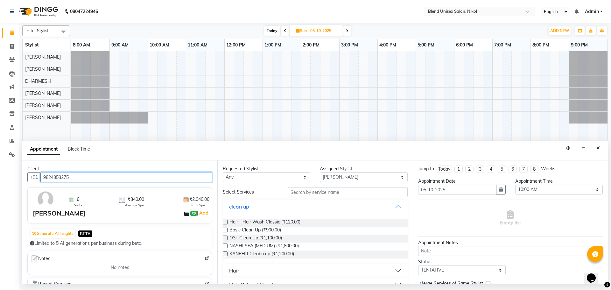
type input "9824353275"
click at [246, 267] on button "Hair" at bounding box center [315, 270] width 180 height 11
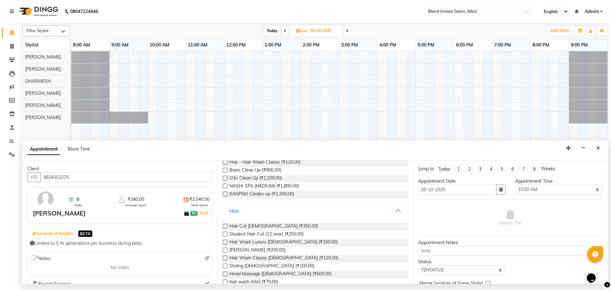
scroll to position [64, 0]
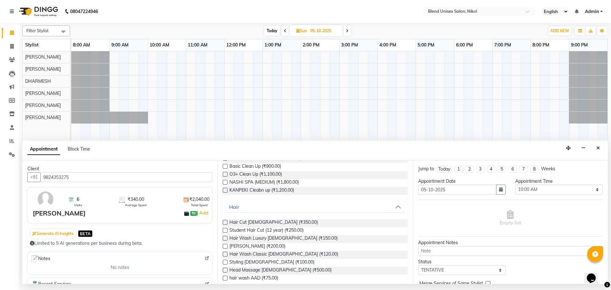
click at [226, 221] on label at bounding box center [225, 222] width 5 height 5
click at [226, 221] on input "checkbox" at bounding box center [225, 223] width 4 height 4
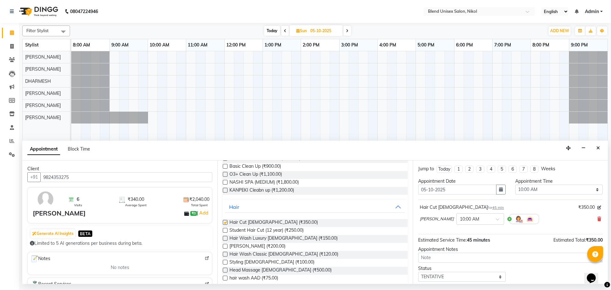
checkbox input "false"
click at [226, 246] on label at bounding box center [225, 246] width 5 height 5
click at [226, 246] on input "checkbox" at bounding box center [225, 247] width 4 height 4
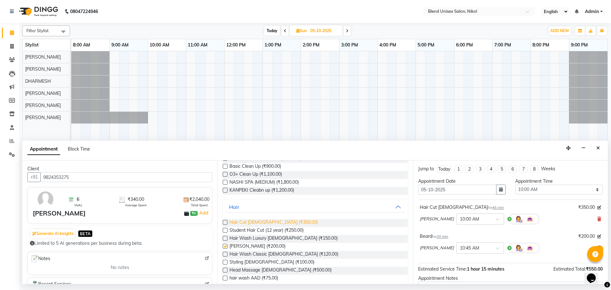
checkbox input "false"
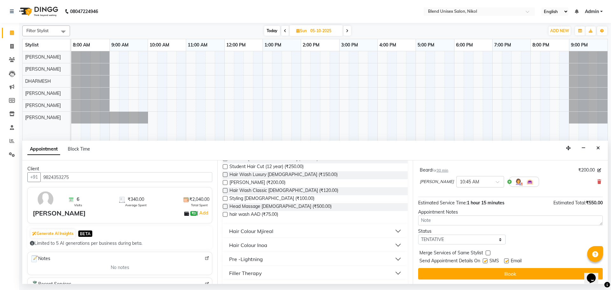
scroll to position [67, 0]
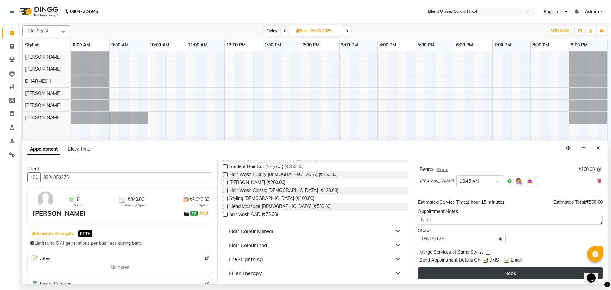
click at [438, 273] on button "Book" at bounding box center [510, 272] width 185 height 11
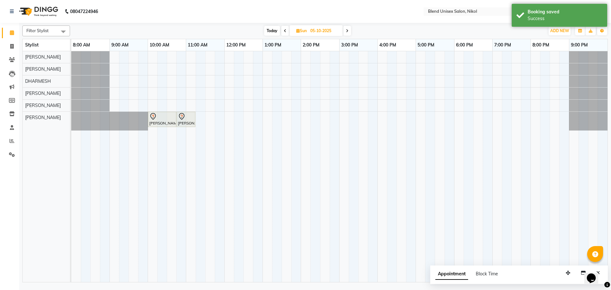
click at [270, 30] on span "Today" at bounding box center [272, 31] width 16 height 10
type input "04-10-2025"
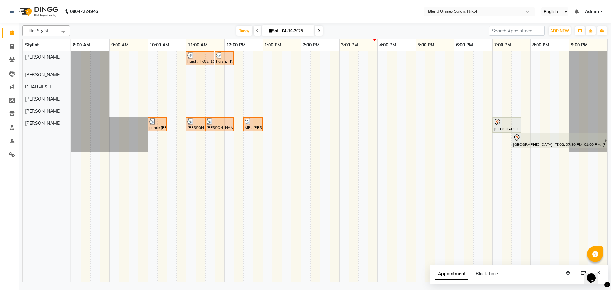
click at [277, 125] on div "harsh, TK03, 11:00 AM-11:45 AM, Hair Cut [DEMOGRAPHIC_DATA] harsh, TK03, 11:45 …" at bounding box center [339, 166] width 536 height 231
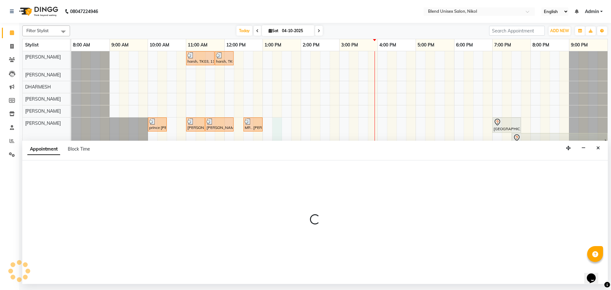
select select "45624"
select select "795"
select select "tentative"
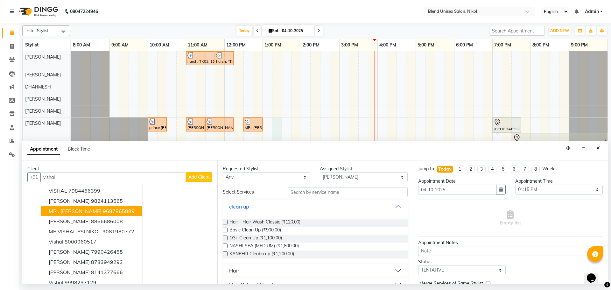
click at [130, 207] on button "MR . [PERSON_NAME] 9687865889" at bounding box center [91, 211] width 101 height 10
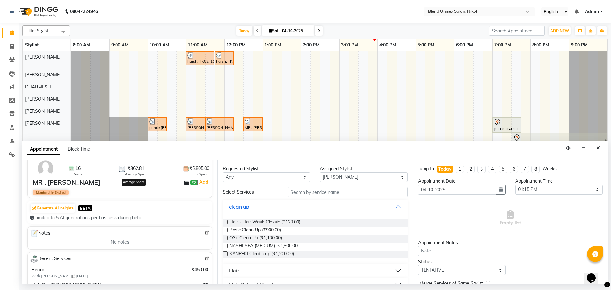
scroll to position [64, 0]
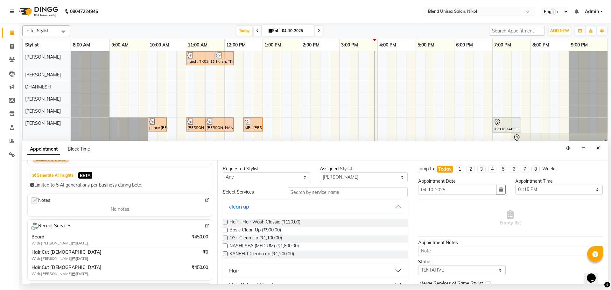
type input "9687865889"
click at [253, 270] on button "Hair" at bounding box center [315, 270] width 180 height 11
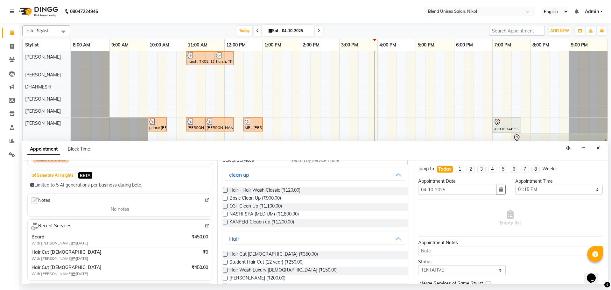
click at [224, 254] on label at bounding box center [225, 254] width 5 height 5
click at [224, 254] on input "checkbox" at bounding box center [225, 255] width 4 height 4
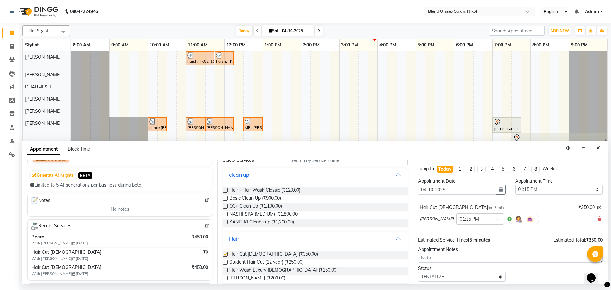
checkbox input "false"
click at [225, 278] on label at bounding box center [225, 278] width 5 height 5
click at [225, 278] on input "checkbox" at bounding box center [225, 279] width 4 height 4
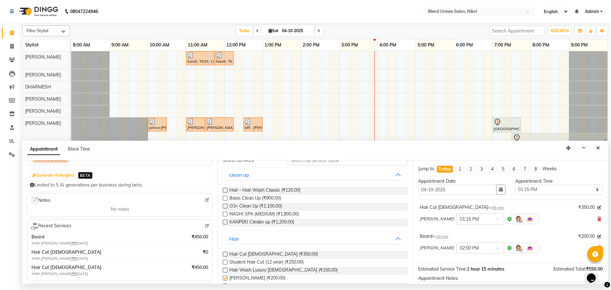
checkbox input "false"
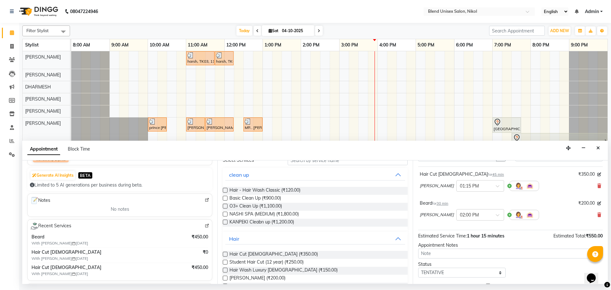
scroll to position [67, 0]
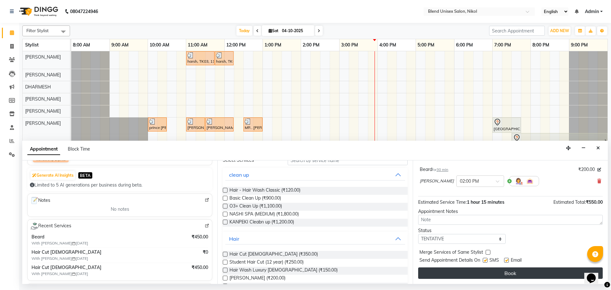
click at [453, 273] on button "Book" at bounding box center [510, 272] width 185 height 11
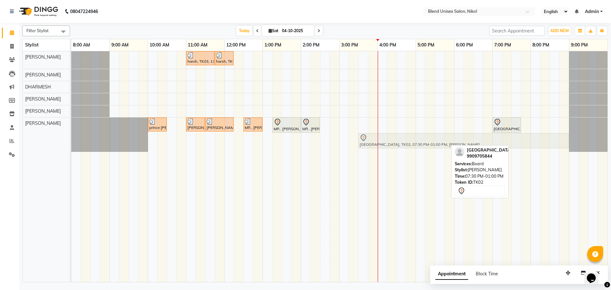
drag, startPoint x: 606, startPoint y: 141, endPoint x: 456, endPoint y: 129, distance: 150.4
click at [456, 129] on div "harsh, TK03, 11:00 AM-11:45 AM, Hair Cut [DEMOGRAPHIC_DATA] harsh, TK03, 11:45 …" at bounding box center [339, 166] width 536 height 231
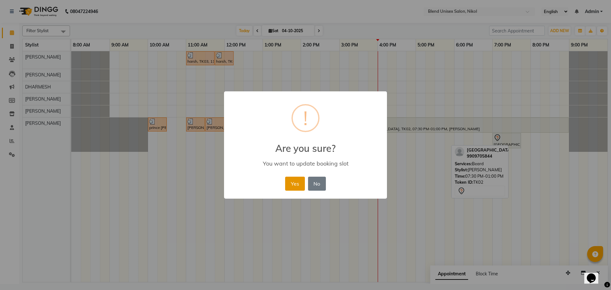
click at [295, 179] on button "Yes" at bounding box center [294, 184] width 19 height 14
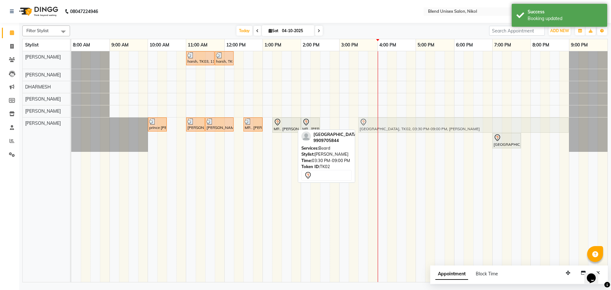
drag, startPoint x: 565, startPoint y: 125, endPoint x: 569, endPoint y: 133, distance: 9.1
click at [569, 133] on div "prince [PERSON_NAME], TK01, 10:00 AM-10:30 AM, [PERSON_NAME] [PERSON_NAME] NIKO…" at bounding box center [339, 134] width 536 height 34
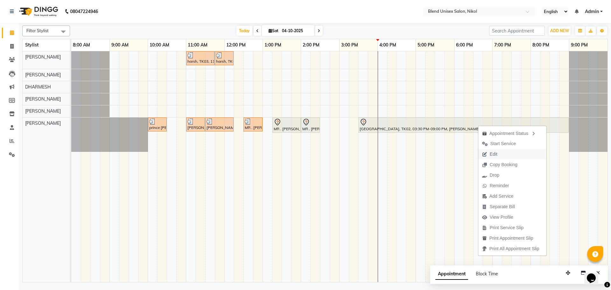
click at [496, 154] on span "Edit" at bounding box center [490, 154] width 23 height 11
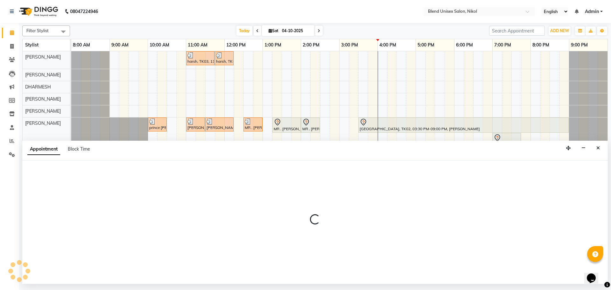
select select "tentative"
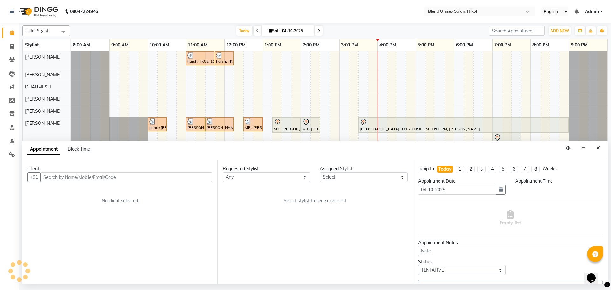
select select "930"
select select "45624"
select select "3057"
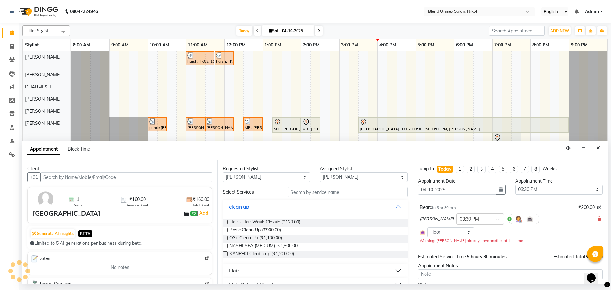
select select "3057"
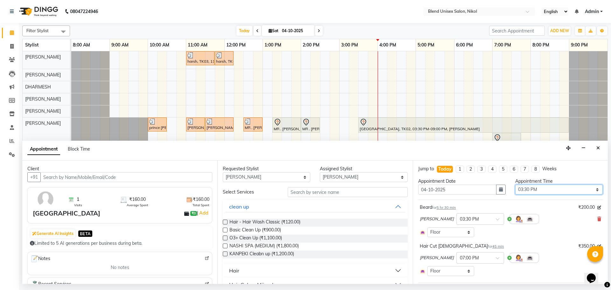
click at [545, 186] on select "Select 09:00 AM 09:15 AM 09:30 AM 09:45 AM 10:00 AM 10:15 AM 10:30 AM 10:45 AM …" at bounding box center [559, 190] width 88 height 10
select select "1170"
click at [515, 185] on select "Select 09:00 AM 09:15 AM 09:30 AM 09:45 AM 10:00 AM 10:15 AM 10:30 AM 10:45 AM …" at bounding box center [559, 190] width 88 height 10
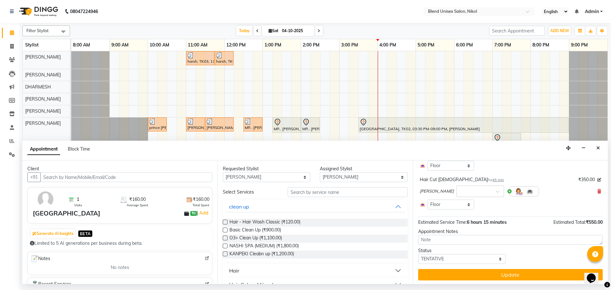
scroll to position [68, 0]
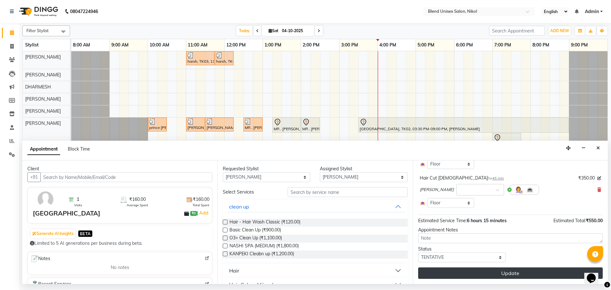
click at [543, 270] on button "Update" at bounding box center [510, 272] width 185 height 11
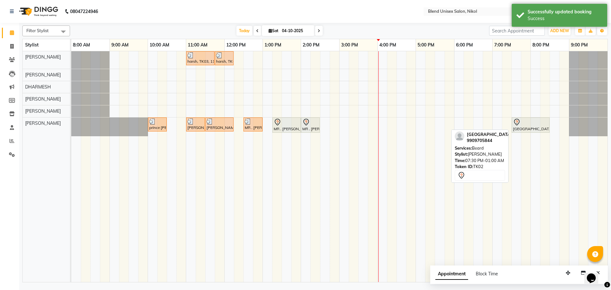
click at [542, 123] on div at bounding box center [530, 122] width 35 height 8
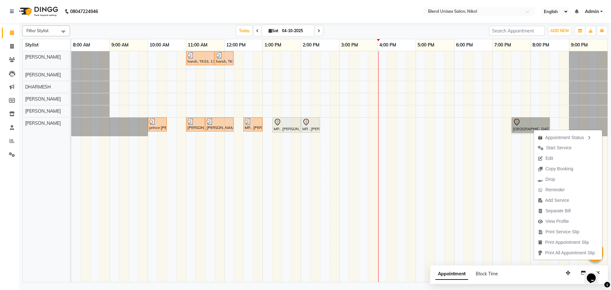
drag, startPoint x: 599, startPoint y: 127, endPoint x: 430, endPoint y: 118, distance: 168.6
click at [435, 125] on div "harsh, TK03, 11:00 AM-11:45 AM, Hair Cut [DEMOGRAPHIC_DATA] harsh, TK03, 11:45 …" at bounding box center [339, 166] width 536 height 231
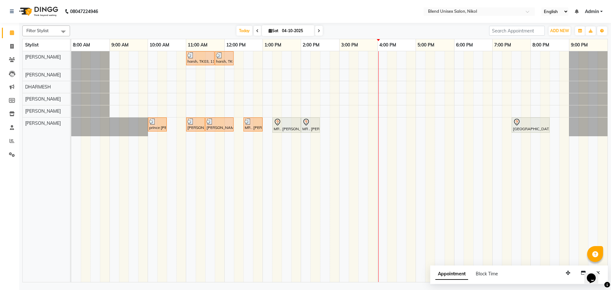
drag, startPoint x: 608, startPoint y: 180, endPoint x: 605, endPoint y: 199, distance: 19.3
click at [605, 199] on td at bounding box center [603, 166] width 10 height 231
click at [318, 31] on icon at bounding box center [319, 31] width 3 height 4
type input "05-10-2025"
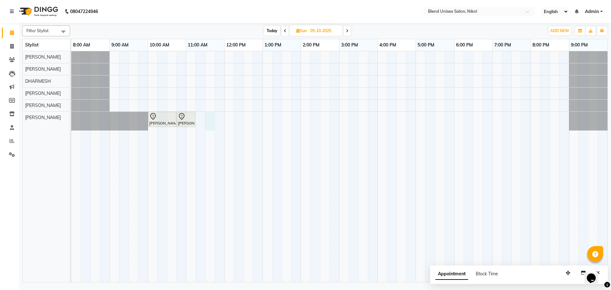
click at [210, 116] on div "[PERSON_NAME], 10:00 AM-10:45 AM, Hair Cut [DEMOGRAPHIC_DATA] [PERSON_NAME], 10…" at bounding box center [339, 166] width 536 height 231
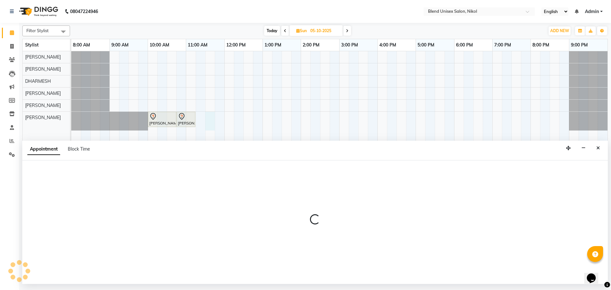
select select "45624"
select select "690"
select select "tentative"
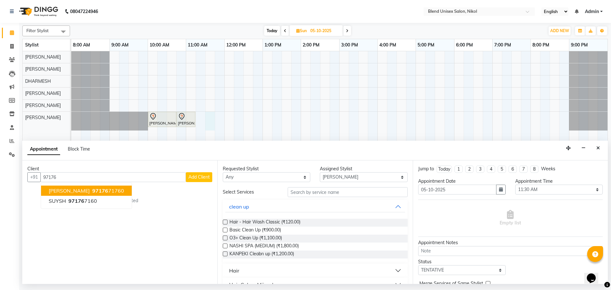
click at [92, 190] on span "97176" at bounding box center [100, 191] width 16 height 6
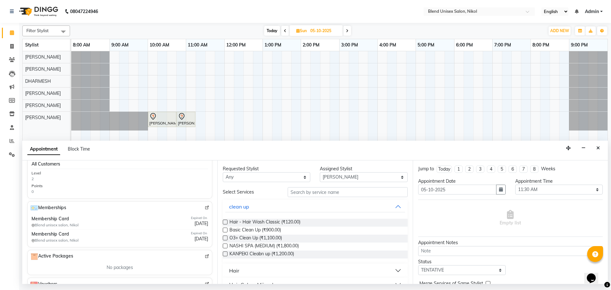
scroll to position [159, 0]
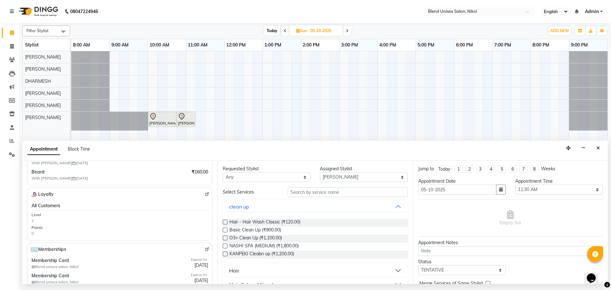
type input "9717671760"
click at [239, 266] on button "Hair" at bounding box center [315, 270] width 180 height 11
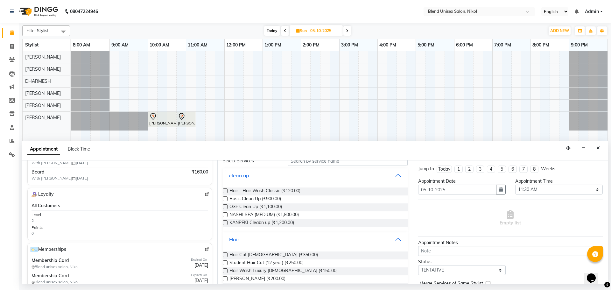
scroll to position [64, 0]
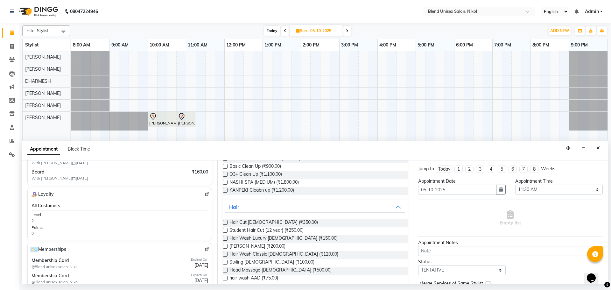
click at [224, 221] on label at bounding box center [225, 222] width 5 height 5
click at [224, 221] on input "checkbox" at bounding box center [225, 223] width 4 height 4
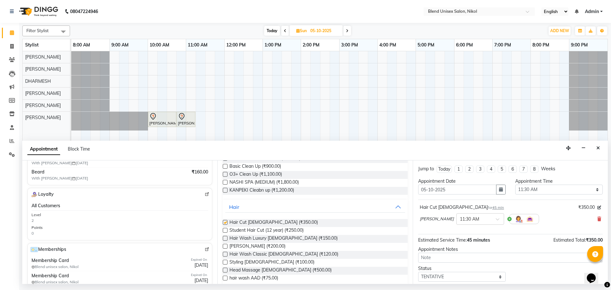
checkbox input "false"
click at [224, 245] on label at bounding box center [225, 246] width 5 height 5
click at [224, 245] on input "checkbox" at bounding box center [225, 247] width 4 height 4
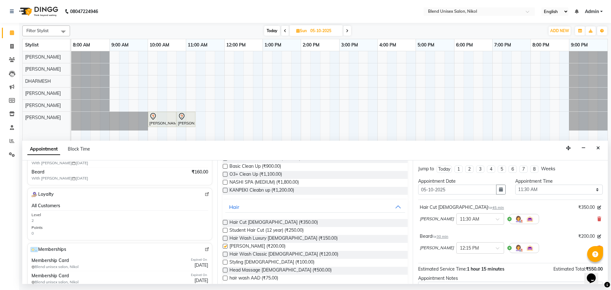
checkbox input "false"
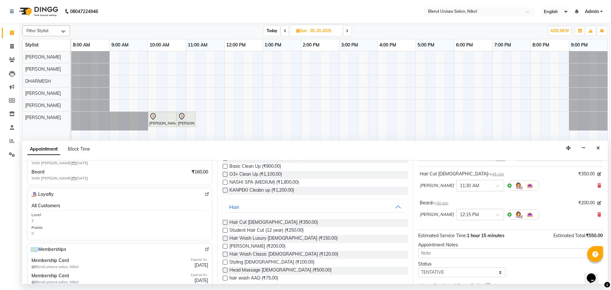
scroll to position [67, 0]
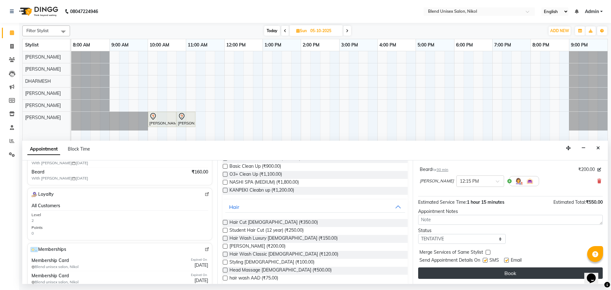
click at [440, 275] on button "Book" at bounding box center [510, 272] width 185 height 11
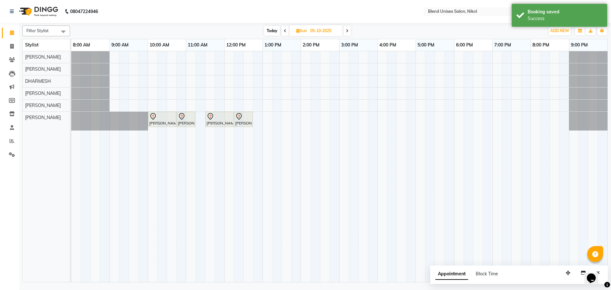
click at [270, 33] on span "Today" at bounding box center [272, 31] width 16 height 10
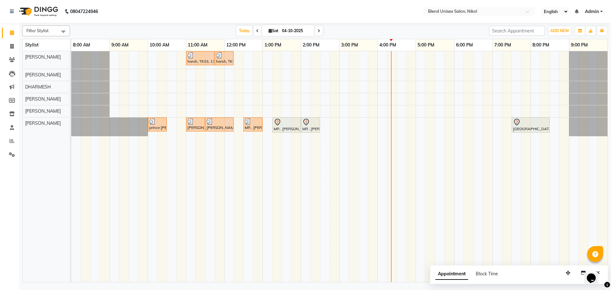
click at [319, 30] on icon at bounding box center [319, 31] width 3 height 4
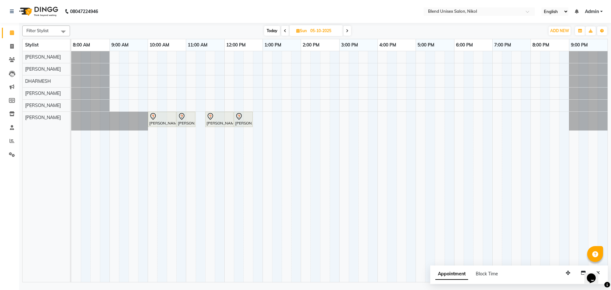
click at [282, 29] on span at bounding box center [285, 31] width 8 height 10
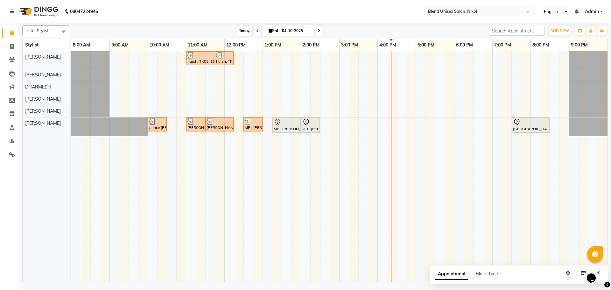
click at [240, 30] on span "Today" at bounding box center [245, 31] width 16 height 10
click at [256, 33] on span at bounding box center [258, 31] width 8 height 10
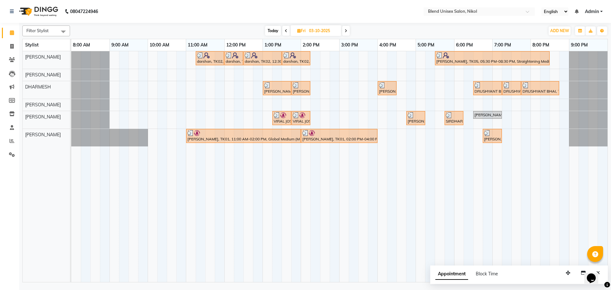
click at [287, 30] on icon at bounding box center [286, 31] width 3 height 4
type input "02-10-2025"
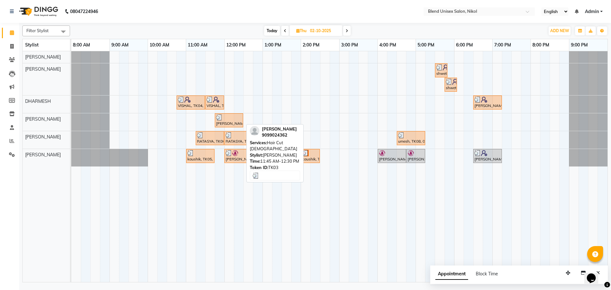
click at [227, 119] on div at bounding box center [229, 117] width 26 height 6
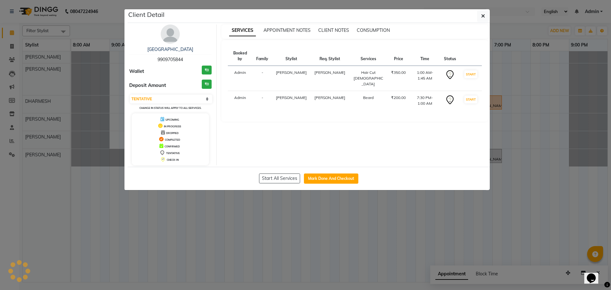
select select "3"
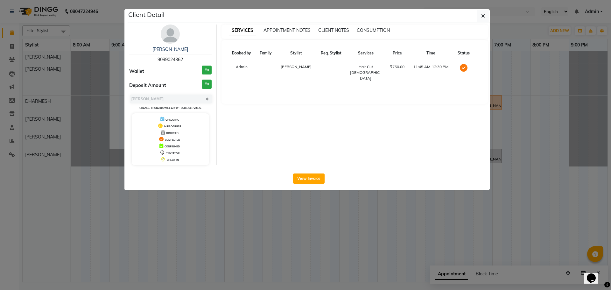
drag, startPoint x: 156, startPoint y: 58, endPoint x: 186, endPoint y: 61, distance: 30.1
click at [186, 61] on div "[PERSON_NAME] 9099024362" at bounding box center [170, 54] width 82 height 17
copy span "9099024362"
click at [486, 14] on button "button" at bounding box center [483, 16] width 12 height 12
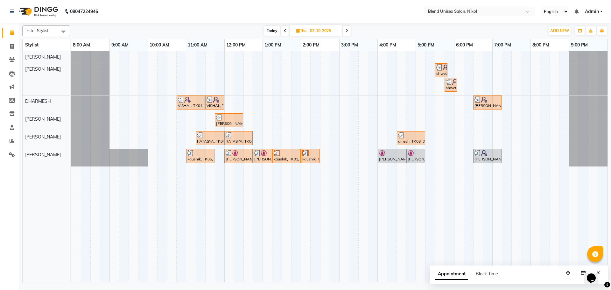
click at [349, 31] on span at bounding box center [347, 31] width 8 height 10
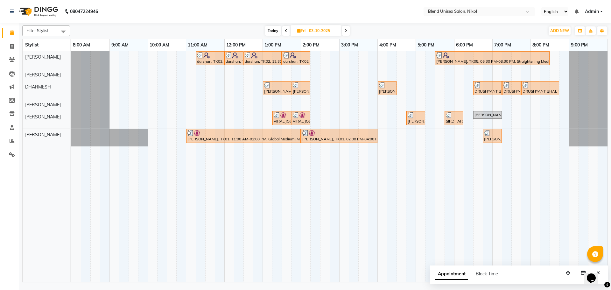
click at [346, 32] on icon at bounding box center [346, 31] width 3 height 4
type input "04-10-2025"
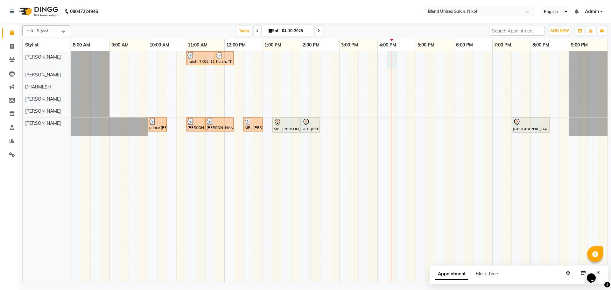
click at [390, 53] on div "harsh, TK03, 11:00 AM-11:45 AM, Hair Cut [DEMOGRAPHIC_DATA] harsh, TK03, 11:45 …" at bounding box center [339, 166] width 536 height 231
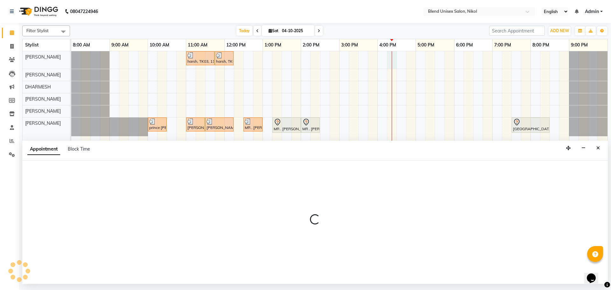
select select "74694"
select select "tentative"
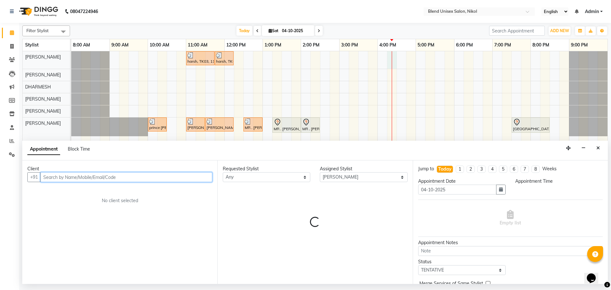
select select "975"
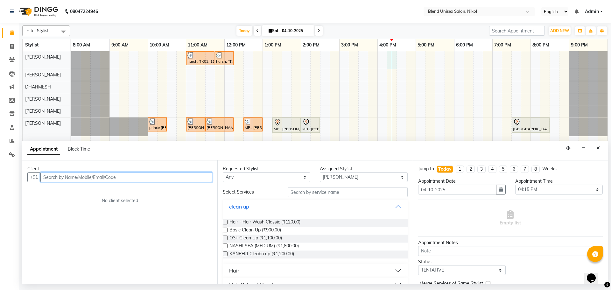
paste input "9099024362"
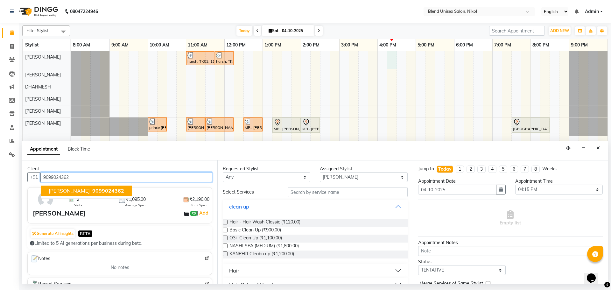
click at [101, 186] on button "[PERSON_NAME] 9099024362" at bounding box center [86, 191] width 91 height 10
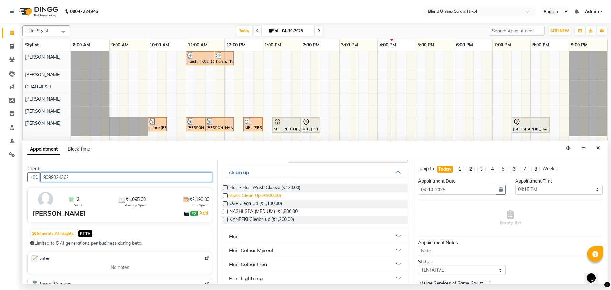
scroll to position [64, 0]
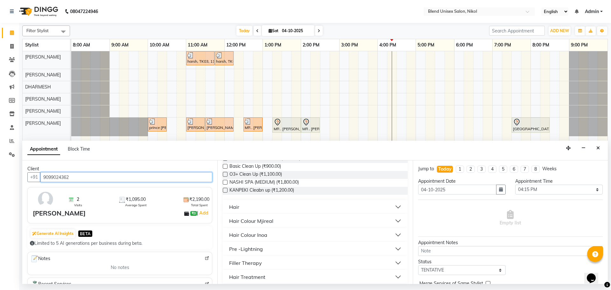
type input "9099024362"
click at [254, 206] on button "Hair" at bounding box center [315, 206] width 180 height 11
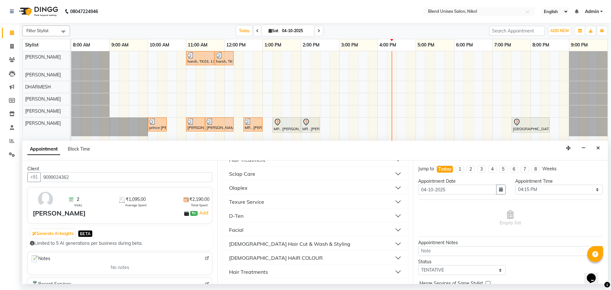
scroll to position [287, 0]
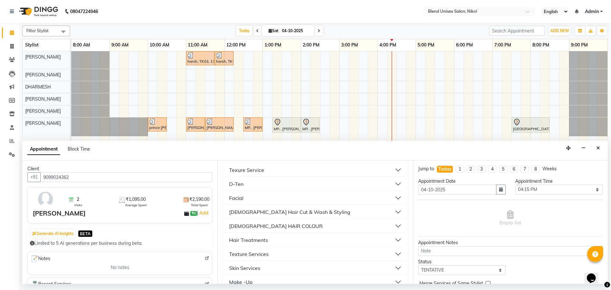
click at [231, 213] on div "[DEMOGRAPHIC_DATA] Hair Cut & Wash & Styling" at bounding box center [289, 212] width 121 height 8
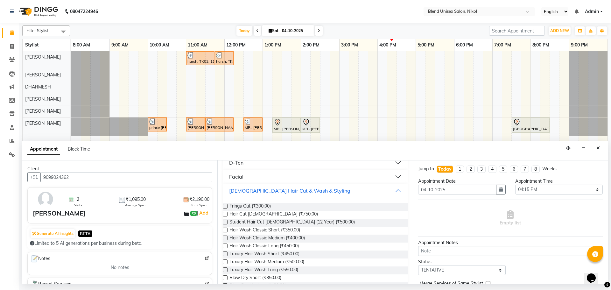
scroll to position [318, 0]
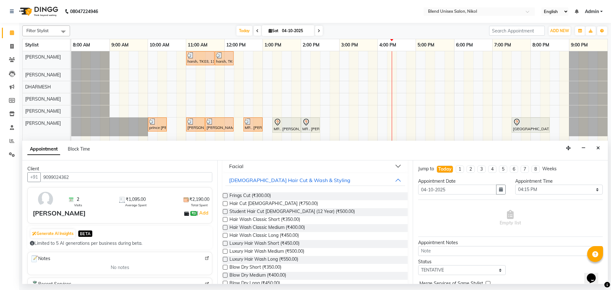
click at [224, 203] on label at bounding box center [225, 203] width 5 height 5
click at [224, 203] on input "checkbox" at bounding box center [225, 204] width 4 height 4
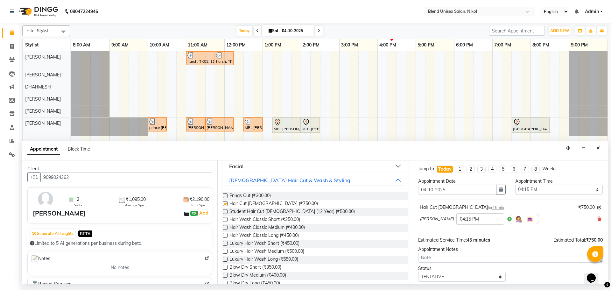
checkbox input "false"
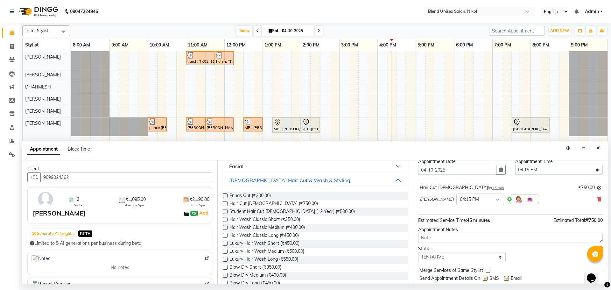
scroll to position [38, 0]
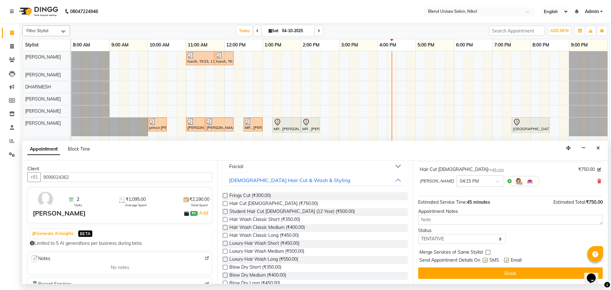
drag, startPoint x: 440, startPoint y: 272, endPoint x: 436, endPoint y: 270, distance: 4.3
click at [439, 272] on button "Book" at bounding box center [510, 272] width 185 height 11
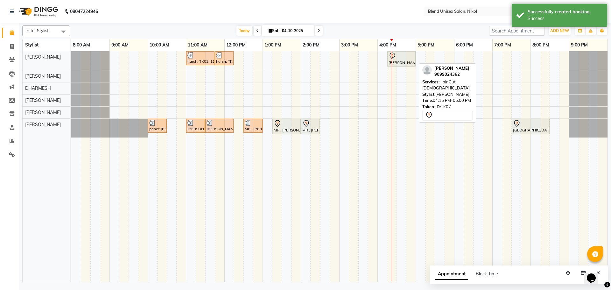
click at [394, 56] on icon at bounding box center [393, 56] width 8 height 8
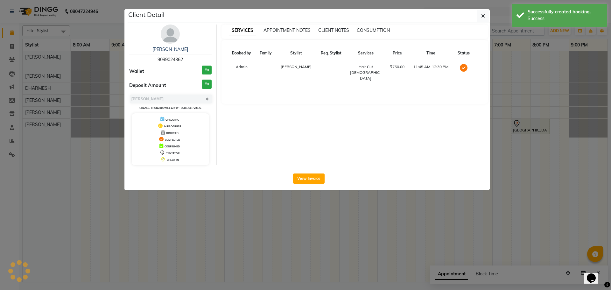
select select "7"
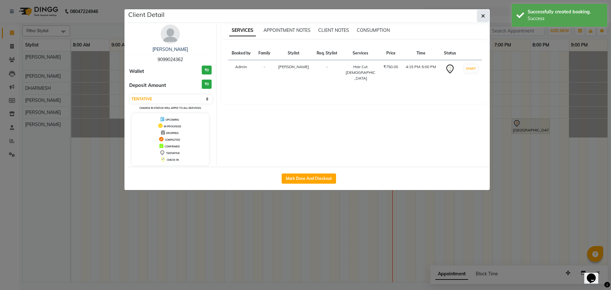
click at [480, 18] on button "button" at bounding box center [483, 16] width 12 height 12
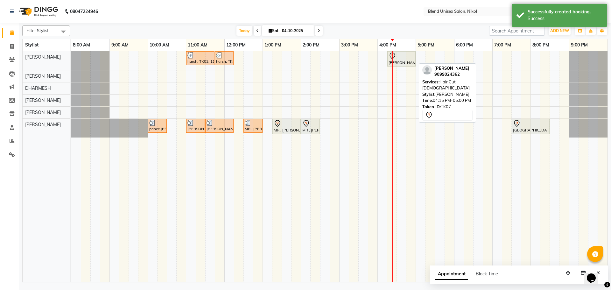
click at [409, 59] on div at bounding box center [402, 56] width 26 height 8
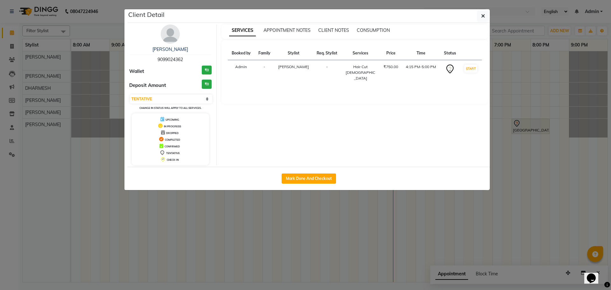
click at [289, 27] on div "SERVICES APPOINTMENT NOTES CLIENT NOTES CONSUMPTION" at bounding box center [355, 32] width 267 height 14
click at [289, 27] on div "APPOINTMENT NOTES" at bounding box center [287, 30] width 47 height 7
click at [288, 30] on span "APPOINTMENT NOTES" at bounding box center [287, 30] width 47 height 6
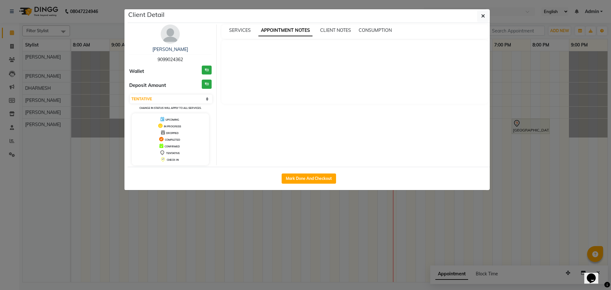
click at [332, 27] on div "CLIENT NOTES" at bounding box center [335, 30] width 31 height 7
click at [331, 31] on span "CLIENT NOTES" at bounding box center [335, 30] width 31 height 6
click at [373, 29] on span "CONSUMPTION" at bounding box center [374, 30] width 33 height 6
click at [207, 99] on select "Select IN SERVICE CONFIRMED TENTATIVE CHECK IN MARK DONE DROPPED UPCOMING" at bounding box center [171, 99] width 82 height 9
click at [130, 95] on select "Select IN SERVICE CONFIRMED TENTATIVE CHECK IN MARK DONE DROPPED UPCOMING" at bounding box center [171, 99] width 82 height 9
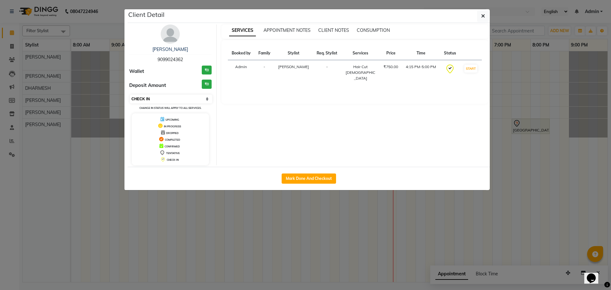
click at [209, 101] on select "Select IN SERVICE CONFIRMED TENTATIVE CHECK IN MARK DONE DROPPED UPCOMING" at bounding box center [171, 99] width 82 height 9
click at [130, 95] on select "Select IN SERVICE CONFIRMED TENTATIVE CHECK IN MARK DONE DROPPED UPCOMING" at bounding box center [171, 99] width 82 height 9
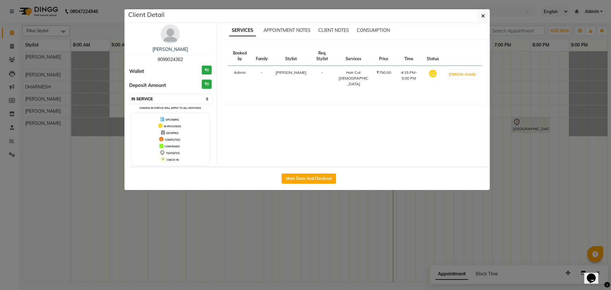
click at [208, 100] on select "Select IN SERVICE CONFIRMED TENTATIVE CHECK IN MARK DONE DROPPED UPCOMING" at bounding box center [171, 99] width 82 height 9
click at [130, 95] on select "Select IN SERVICE CONFIRMED TENTATIVE CHECK IN MARK DONE DROPPED UPCOMING" at bounding box center [171, 99] width 82 height 9
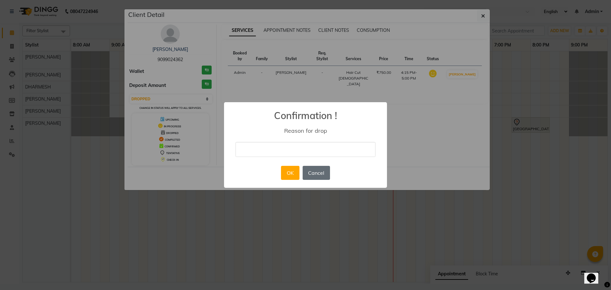
click at [314, 173] on button "Cancel" at bounding box center [316, 173] width 27 height 14
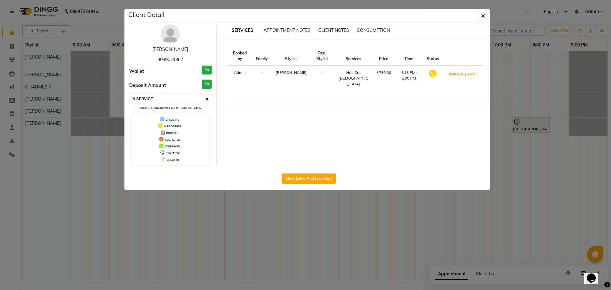
click at [207, 99] on select "Select IN SERVICE CONFIRMED TENTATIVE CHECK IN MARK DONE DROPPED UPCOMING" at bounding box center [171, 99] width 82 height 9
click at [130, 95] on select "Select IN SERVICE CONFIRMED TENTATIVE CHECK IN MARK DONE DROPPED UPCOMING" at bounding box center [171, 99] width 82 height 9
click at [203, 100] on select "Select IN SERVICE CONFIRMED TENTATIVE CHECK IN MARK DONE DROPPED UPCOMING" at bounding box center [171, 99] width 82 height 9
click at [130, 95] on select "Select IN SERVICE CONFIRMED TENTATIVE CHECK IN MARK DONE DROPPED UPCOMING" at bounding box center [171, 99] width 82 height 9
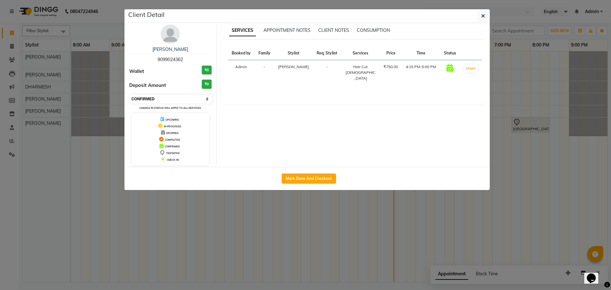
click at [208, 100] on select "Select IN SERVICE CONFIRMED TENTATIVE CHECK IN MARK DONE DROPPED UPCOMING" at bounding box center [171, 99] width 82 height 9
click at [130, 95] on select "Select IN SERVICE CONFIRMED TENTATIVE CHECK IN MARK DONE DROPPED UPCOMING" at bounding box center [171, 99] width 82 height 9
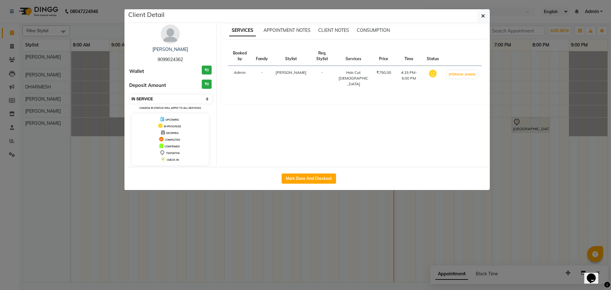
click at [201, 101] on select "Select IN SERVICE CONFIRMED TENTATIVE CHECK IN MARK DONE DROPPED UPCOMING" at bounding box center [171, 99] width 82 height 9
click at [130, 95] on select "Select IN SERVICE CONFIRMED TENTATIVE CHECK IN MARK DONE DROPPED UPCOMING" at bounding box center [171, 99] width 82 height 9
click at [207, 100] on select "Select IN SERVICE CONFIRMED TENTATIVE CHECK IN MARK DONE DROPPED UPCOMING" at bounding box center [171, 99] width 82 height 9
click at [130, 95] on select "Select IN SERVICE CONFIRMED TENTATIVE CHECK IN MARK DONE DROPPED UPCOMING" at bounding box center [171, 99] width 82 height 9
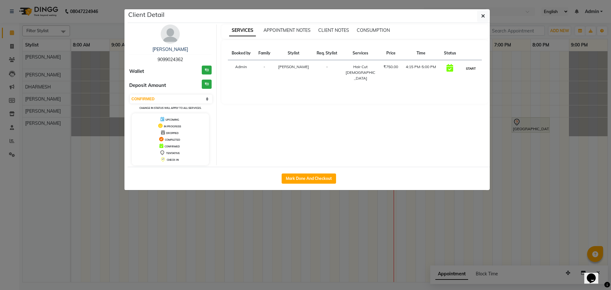
click at [469, 70] on button "START" at bounding box center [471, 69] width 13 height 8
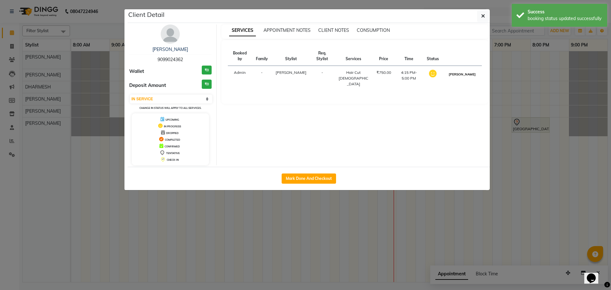
click at [462, 70] on button "[PERSON_NAME]" at bounding box center [462, 74] width 30 height 8
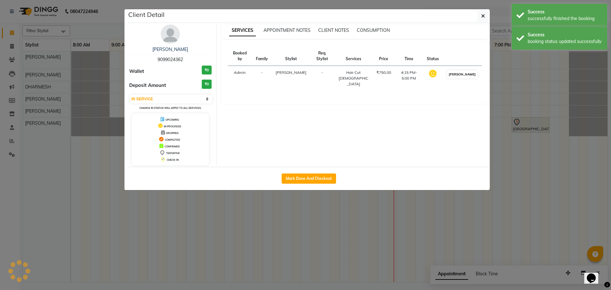
select select "3"
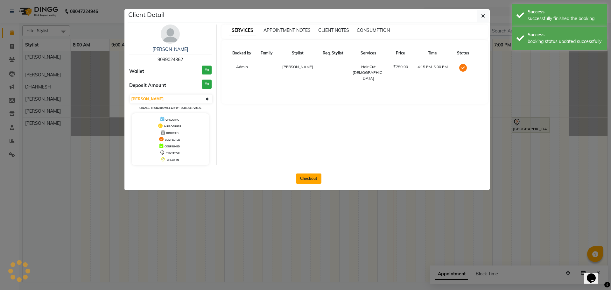
click at [307, 182] on button "Checkout" at bounding box center [308, 179] width 25 height 10
select select "service"
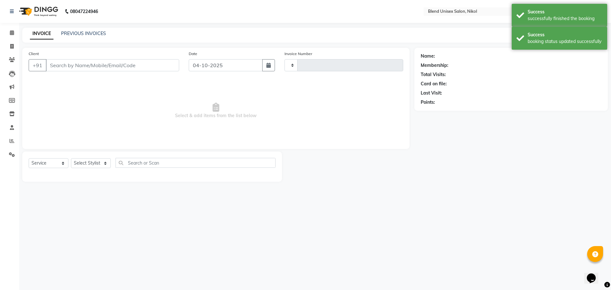
type input "2788"
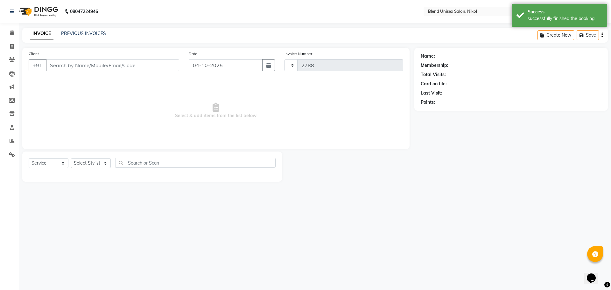
select select "6213"
type input "9099024362"
select select "74694"
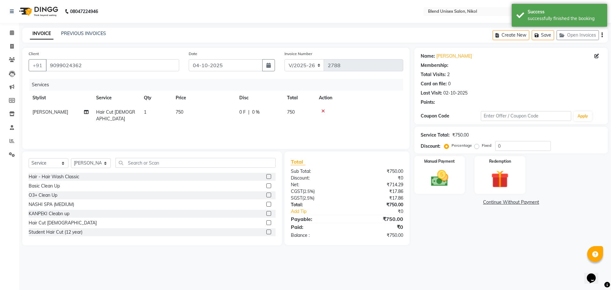
select select "1: Object"
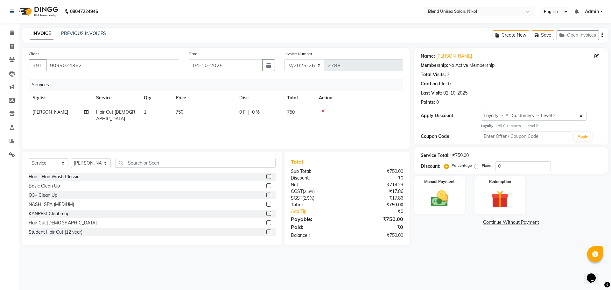
click at [438, 105] on div "0" at bounding box center [438, 102] width 3 height 7
click at [13, 32] on icon at bounding box center [12, 32] width 4 height 5
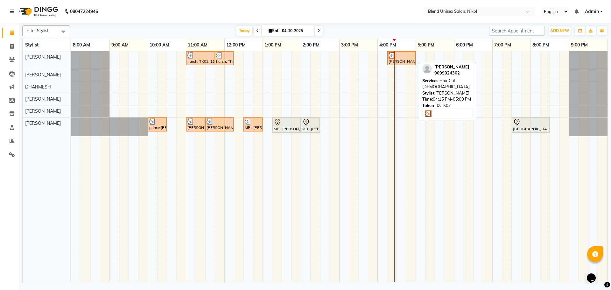
click at [407, 60] on div "[PERSON_NAME], TK07, 04:15 PM-05:00 PM, Hair Cut [DEMOGRAPHIC_DATA]" at bounding box center [401, 58] width 27 height 12
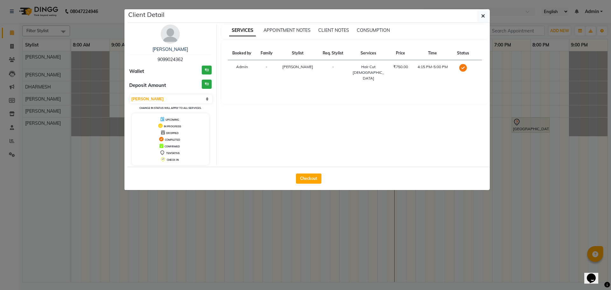
click at [463, 68] on icon at bounding box center [463, 68] width 8 height 8
click at [205, 96] on select "Select MARK DONE UPCOMING" at bounding box center [171, 99] width 82 height 9
click at [130, 95] on select "Select MARK DONE UPCOMING" at bounding box center [171, 99] width 82 height 9
click at [460, 67] on icon at bounding box center [463, 68] width 8 height 8
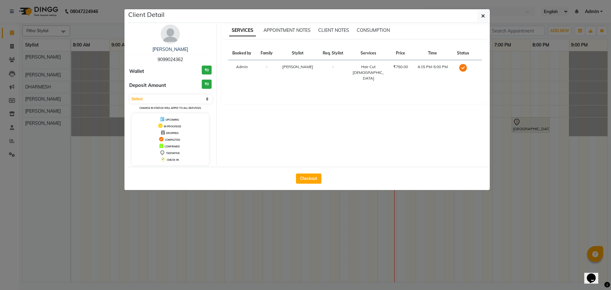
click at [460, 67] on icon at bounding box center [463, 68] width 8 height 8
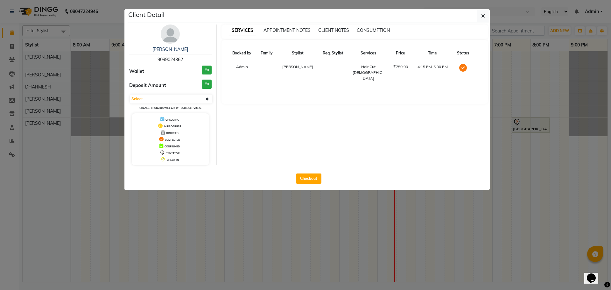
click at [460, 67] on icon at bounding box center [463, 68] width 8 height 8
click at [460, 66] on icon at bounding box center [463, 68] width 8 height 8
click at [208, 98] on select "Select MARK DONE UPCOMING" at bounding box center [171, 99] width 82 height 9
click at [166, 134] on span "DROPPED" at bounding box center [172, 132] width 12 height 3
click at [163, 132] on icon at bounding box center [163, 132] width 4 height 4
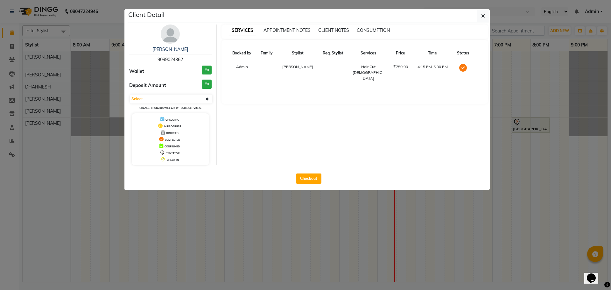
click at [161, 132] on icon at bounding box center [163, 132] width 4 height 4
click at [186, 98] on select "Select MARK DONE UPCOMING" at bounding box center [171, 99] width 82 height 9
click at [130, 95] on select "Select MARK DONE UPCOMING" at bounding box center [171, 99] width 82 height 9
click at [193, 96] on select "Select MARK DONE UPCOMING" at bounding box center [171, 99] width 82 height 9
select select "5"
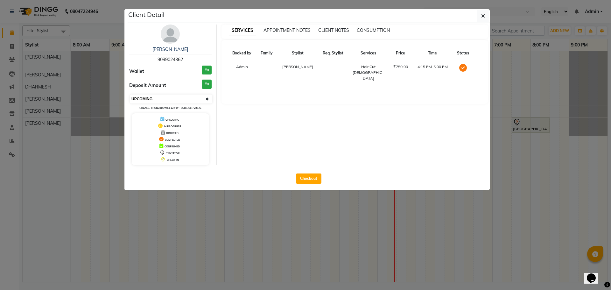
click at [130, 95] on select "Select MARK DONE UPCOMING" at bounding box center [171, 99] width 82 height 9
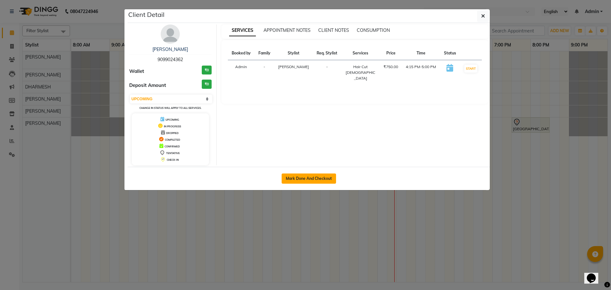
click at [311, 182] on button "Mark Done And Checkout" at bounding box center [309, 179] width 54 height 10
select select "service"
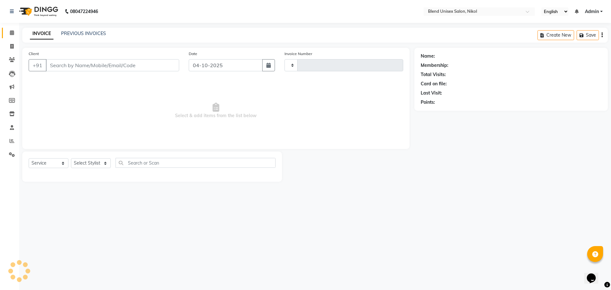
type input "2788"
select select "6213"
type input "9099024362"
select select "74694"
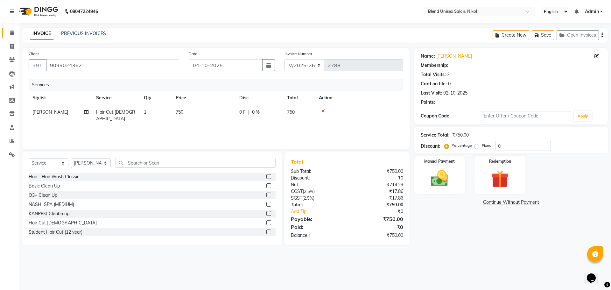
select select "1: Object"
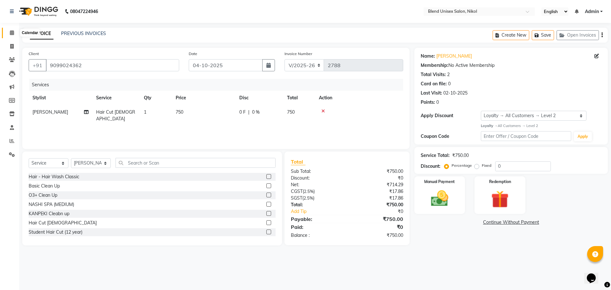
click at [11, 33] on icon at bounding box center [12, 32] width 4 height 5
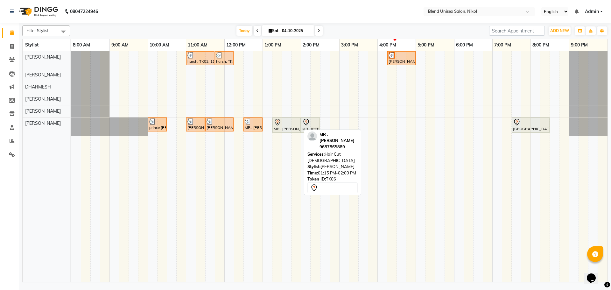
click at [297, 119] on div at bounding box center [287, 122] width 26 height 8
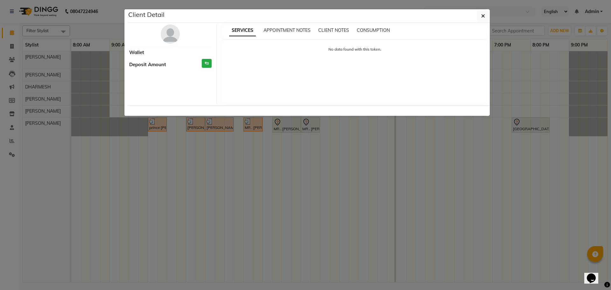
select select "7"
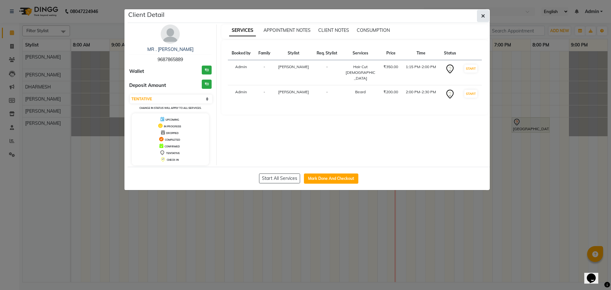
click at [483, 17] on icon "button" at bounding box center [483, 15] width 4 height 5
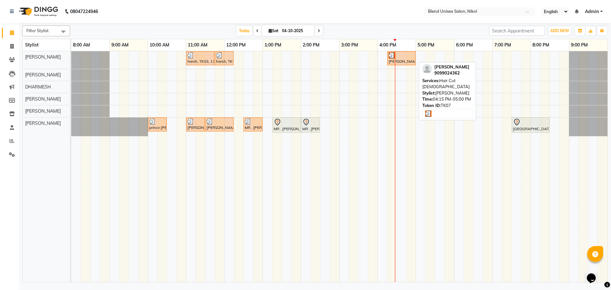
click at [409, 58] on div "[PERSON_NAME], TK07, 04:15 PM-05:00 PM, Hair Cut [DEMOGRAPHIC_DATA]" at bounding box center [401, 58] width 27 height 12
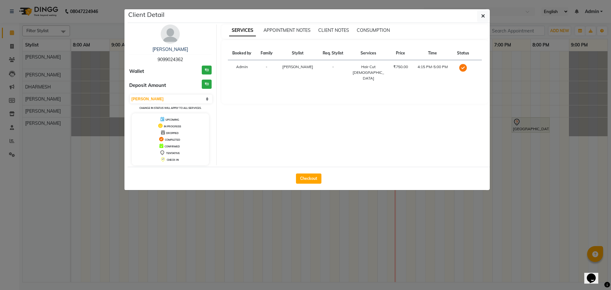
click at [462, 67] on icon at bounding box center [463, 68] width 8 height 8
click at [461, 67] on icon at bounding box center [463, 68] width 8 height 8
click at [205, 98] on select "Select MARK DONE UPCOMING" at bounding box center [171, 99] width 82 height 9
select select "5"
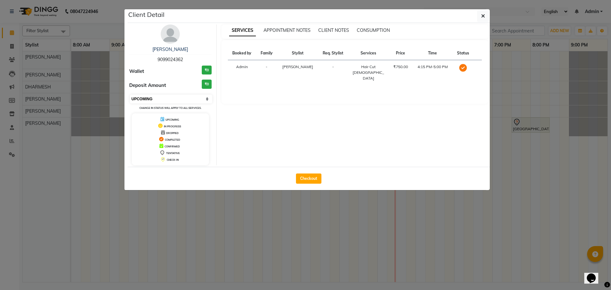
click at [130, 95] on select "Select MARK DONE UPCOMING" at bounding box center [171, 99] width 82 height 9
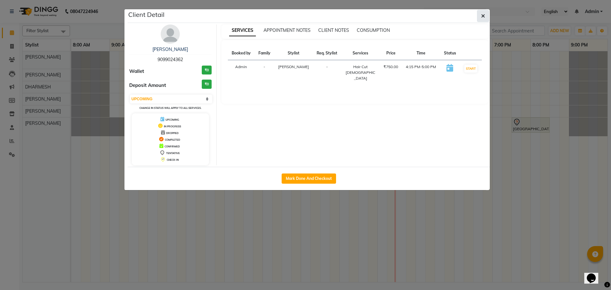
click at [480, 16] on button "button" at bounding box center [483, 16] width 12 height 12
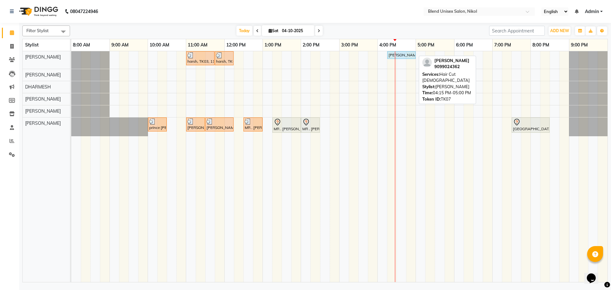
click at [408, 54] on div "[PERSON_NAME], TK07, 04:15 PM-05:00 PM, Hair Cut [DEMOGRAPHIC_DATA]" at bounding box center [401, 55] width 27 height 6
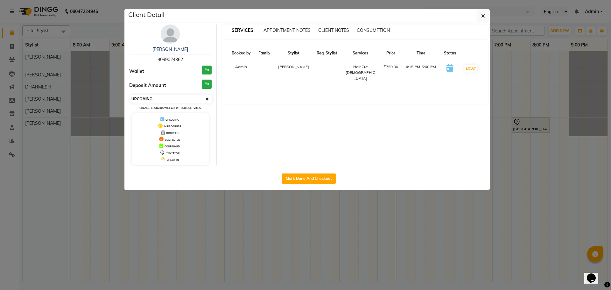
click at [205, 99] on select "Select IN SERVICE CONFIRMED TENTATIVE CHECK IN MARK DONE DROPPED UPCOMING" at bounding box center [171, 99] width 82 height 9
click at [130, 95] on select "Select IN SERVICE CONFIRMED TENTATIVE CHECK IN MARK DONE DROPPED UPCOMING" at bounding box center [171, 99] width 82 height 9
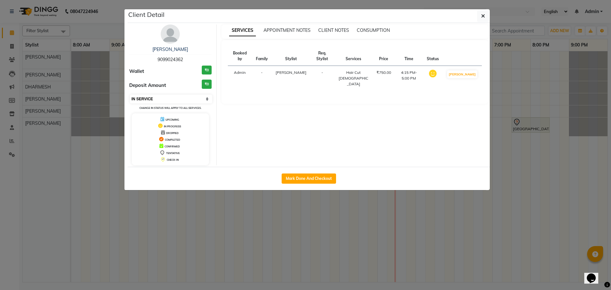
click at [199, 100] on select "Select IN SERVICE CONFIRMED TENTATIVE CHECK IN MARK DONE DROPPED UPCOMING" at bounding box center [171, 99] width 82 height 9
click at [130, 95] on select "Select IN SERVICE CONFIRMED TENTATIVE CHECK IN MARK DONE DROPPED UPCOMING" at bounding box center [171, 99] width 82 height 9
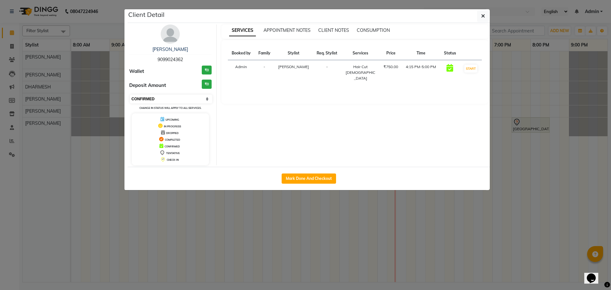
click at [204, 99] on select "Select IN SERVICE CONFIRMED TENTATIVE CHECK IN MARK DONE DROPPED UPCOMING" at bounding box center [171, 99] width 82 height 9
click at [130, 95] on select "Select IN SERVICE CONFIRMED TENTATIVE CHECK IN MARK DONE DROPPED UPCOMING" at bounding box center [171, 99] width 82 height 9
click at [193, 98] on select "Select IN SERVICE CONFIRMED TENTATIVE CHECK IN MARK DONE DROPPED UPCOMING" at bounding box center [171, 99] width 82 height 9
click at [130, 95] on select "Select IN SERVICE CONFIRMED TENTATIVE CHECK IN MARK DONE DROPPED UPCOMING" at bounding box center [171, 99] width 82 height 9
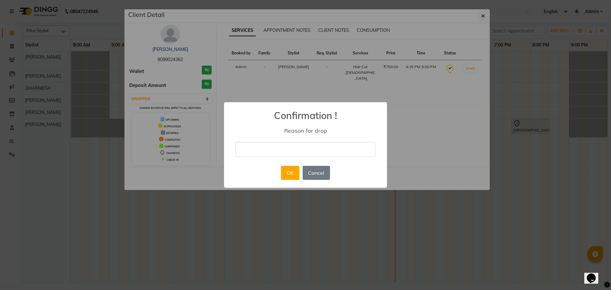
click at [247, 148] on input "text" at bounding box center [306, 149] width 140 height 15
click at [324, 175] on button "Cancel" at bounding box center [316, 173] width 27 height 14
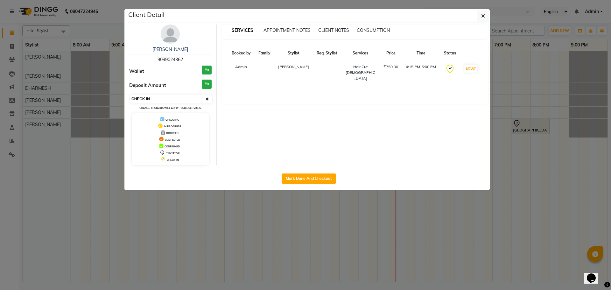
click at [185, 96] on select "Select IN SERVICE CONFIRMED TENTATIVE CHECK IN MARK DONE DROPPED UPCOMING" at bounding box center [171, 99] width 82 height 9
click at [130, 95] on select "Select IN SERVICE CONFIRMED TENTATIVE CHECK IN MARK DONE DROPPED UPCOMING" at bounding box center [171, 99] width 82 height 9
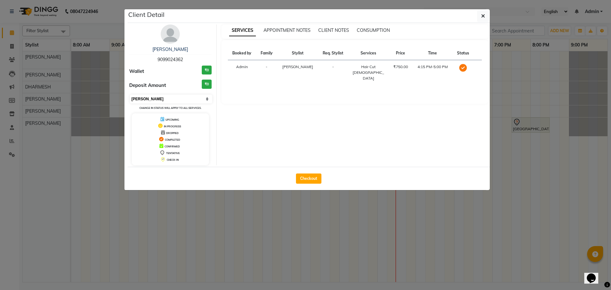
click at [202, 97] on select "Select MARK DONE UPCOMING" at bounding box center [171, 99] width 82 height 9
click at [208, 96] on select "Select MARK DONE UPCOMING" at bounding box center [171, 99] width 82 height 9
click at [207, 99] on select "Select MARK DONE UPCOMING" at bounding box center [171, 99] width 82 height 9
select select "5"
click at [130, 95] on select "Select MARK DONE UPCOMING" at bounding box center [171, 99] width 82 height 9
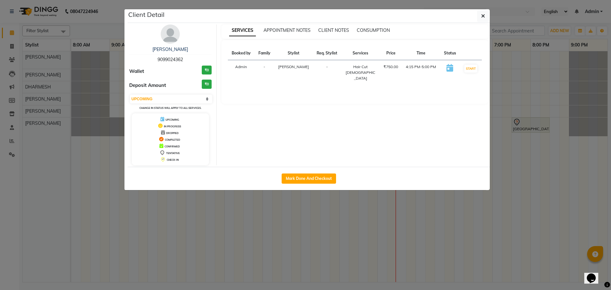
click at [447, 67] on icon at bounding box center [450, 68] width 7 height 8
click at [447, 68] on icon at bounding box center [450, 68] width 7 height 8
select select "service"
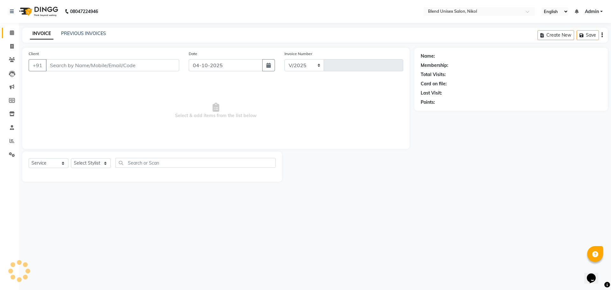
select select "6213"
type input "2788"
click at [12, 32] on icon at bounding box center [12, 32] width 4 height 5
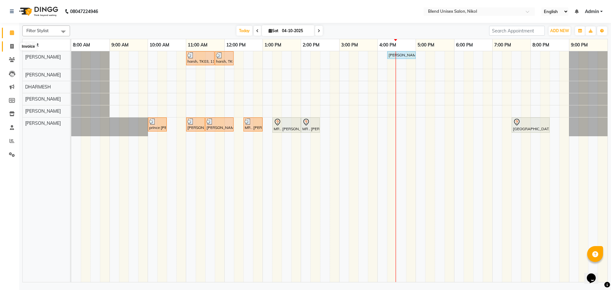
click at [11, 44] on icon at bounding box center [12, 46] width 4 height 5
select select "service"
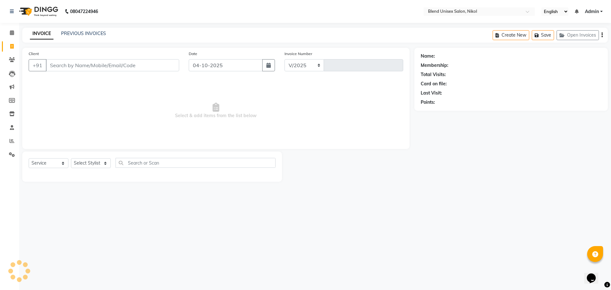
select select "6213"
type input "2788"
click at [83, 32] on link "PREVIOUS INVOICES" at bounding box center [83, 34] width 45 height 6
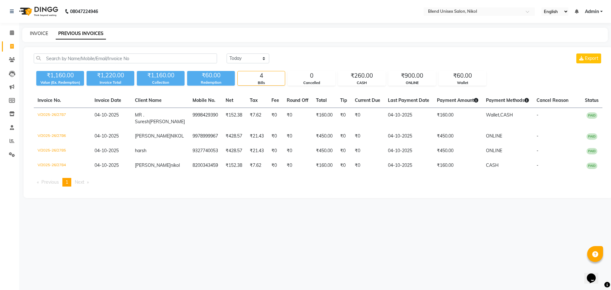
click at [38, 32] on link "INVOICE" at bounding box center [39, 34] width 18 height 6
select select "service"
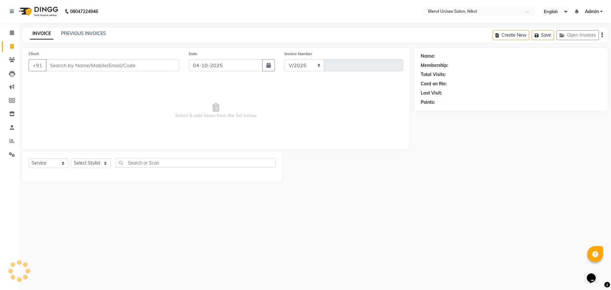
select select "6213"
type input "2788"
click at [11, 32] on icon at bounding box center [12, 32] width 4 height 5
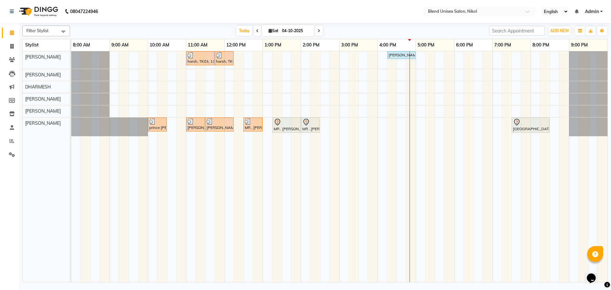
click at [258, 31] on span at bounding box center [258, 31] width 8 height 10
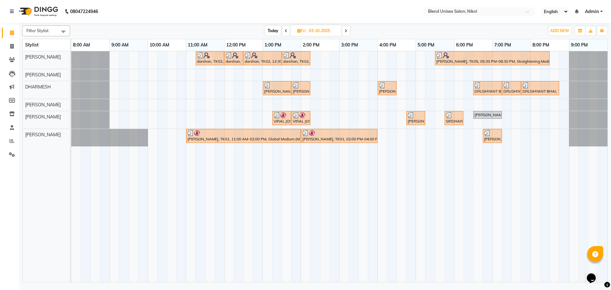
click at [345, 31] on icon at bounding box center [346, 31] width 3 height 4
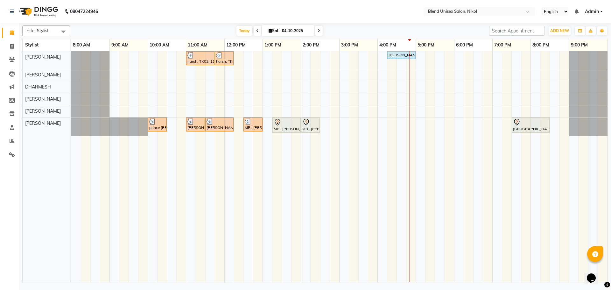
click at [320, 31] on span at bounding box center [319, 31] width 8 height 10
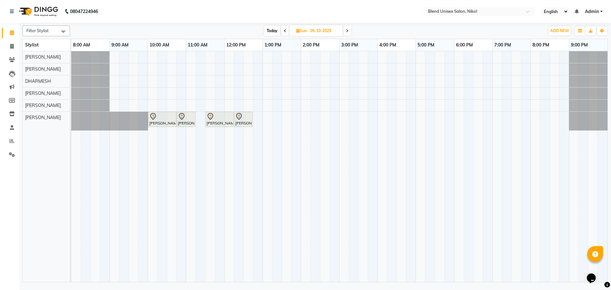
click at [348, 29] on icon at bounding box center [347, 31] width 3 height 4
type input "[DATE]"
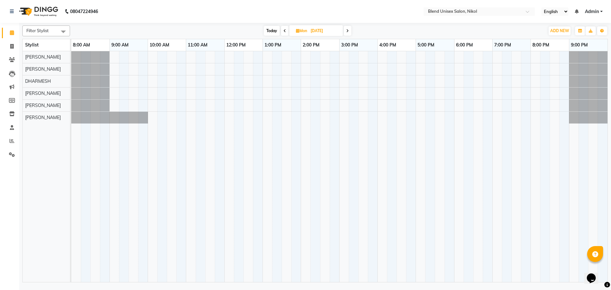
click at [316, 32] on input "[DATE]" at bounding box center [325, 31] width 32 height 10
select select "10"
select select "2025"
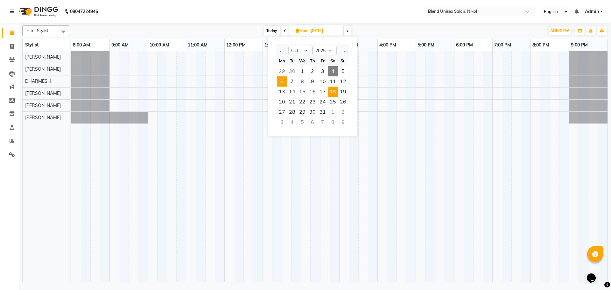
click at [330, 89] on span "18" at bounding box center [333, 92] width 10 height 10
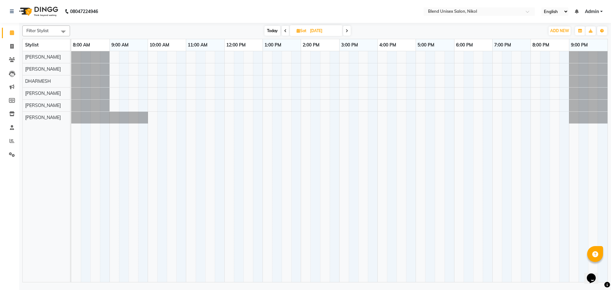
click at [350, 30] on span at bounding box center [347, 31] width 8 height 10
click at [350, 31] on span at bounding box center [348, 31] width 8 height 10
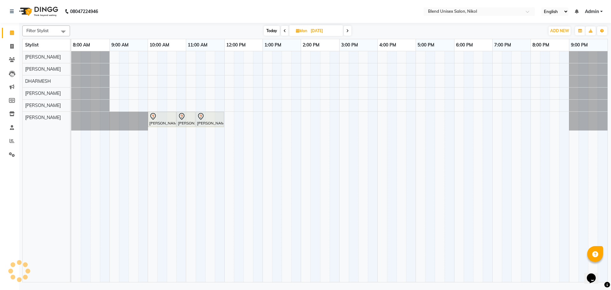
click at [350, 32] on span at bounding box center [348, 31] width 8 height 10
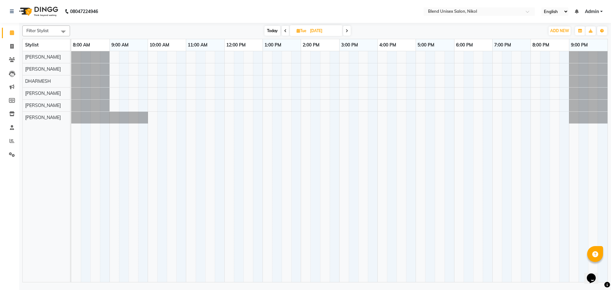
click at [271, 26] on span "Today" at bounding box center [273, 31] width 16 height 10
type input "04-10-2025"
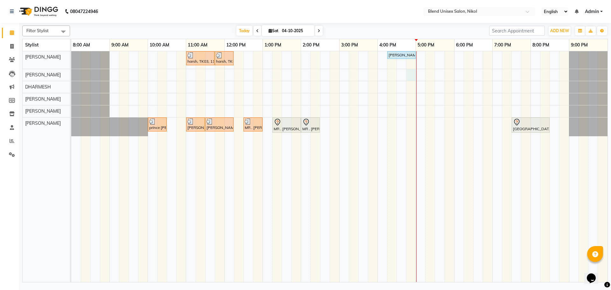
click at [409, 77] on div "harsh, TK03, 11:00 AM-11:45 AM, Hair Cut [DEMOGRAPHIC_DATA] harsh, TK03, 11:45 …" at bounding box center [339, 166] width 536 height 231
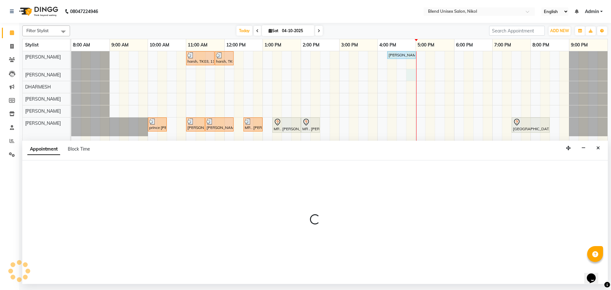
select select "80037"
select select "tentative"
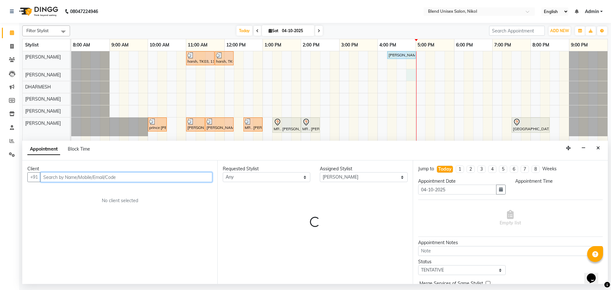
select select "1005"
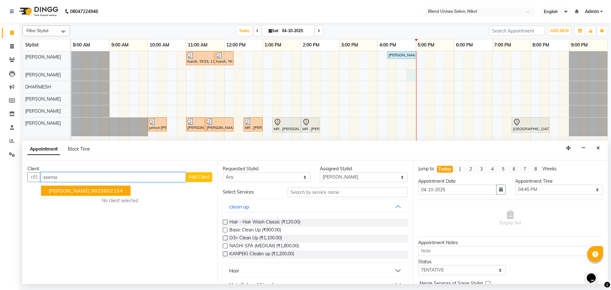
drag, startPoint x: 57, startPoint y: 176, endPoint x: 43, endPoint y: 176, distance: 14.0
click at [41, 178] on input "seema" at bounding box center [113, 177] width 146 height 10
type input "r"
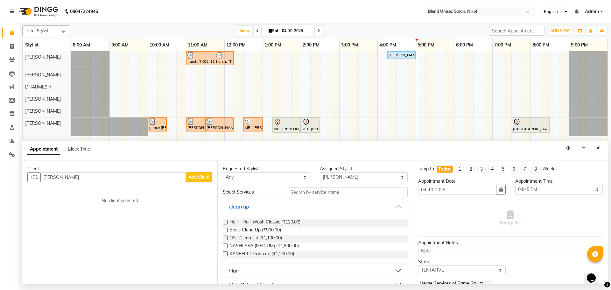
drag, startPoint x: 75, startPoint y: 172, endPoint x: 67, endPoint y: 177, distance: 8.5
click at [66, 177] on div "Client +91 seema mashu Add Client No client selected" at bounding box center [119, 222] width 195 height 124
drag, startPoint x: 74, startPoint y: 177, endPoint x: 41, endPoint y: 174, distance: 32.3
click at [41, 174] on input "[PERSON_NAME]" at bounding box center [113, 177] width 146 height 10
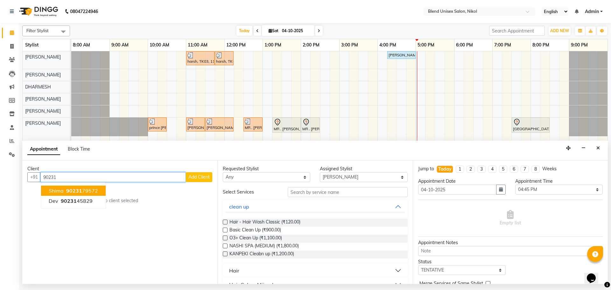
click at [93, 187] on button "shima 90231 79572" at bounding box center [73, 191] width 65 height 10
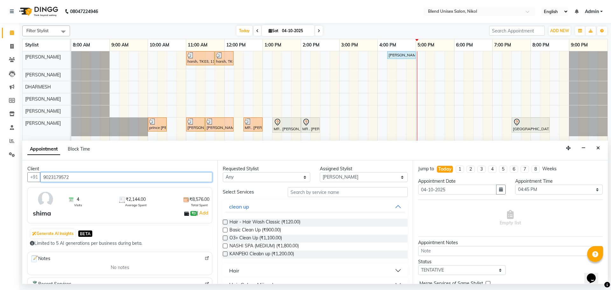
type input "9023179572"
click at [248, 272] on button "Hair" at bounding box center [315, 270] width 180 height 11
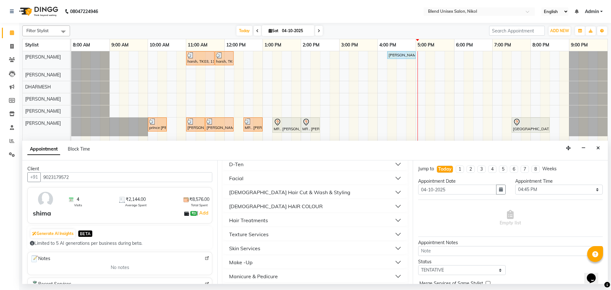
scroll to position [321, 0]
click at [263, 231] on button "Skin Services" at bounding box center [315, 233] width 180 height 11
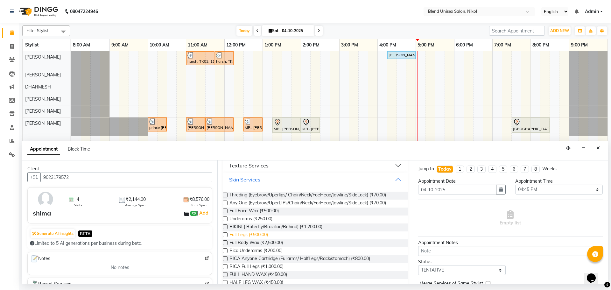
scroll to position [385, 0]
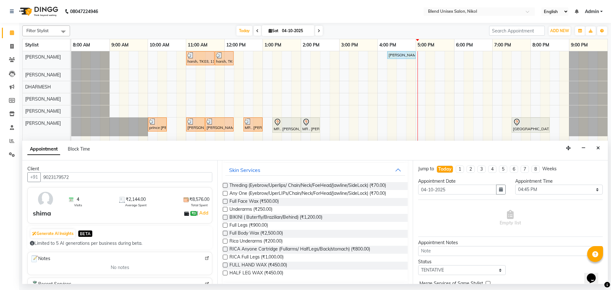
click at [224, 255] on label at bounding box center [225, 257] width 5 height 5
click at [224, 256] on input "checkbox" at bounding box center [225, 258] width 4 height 4
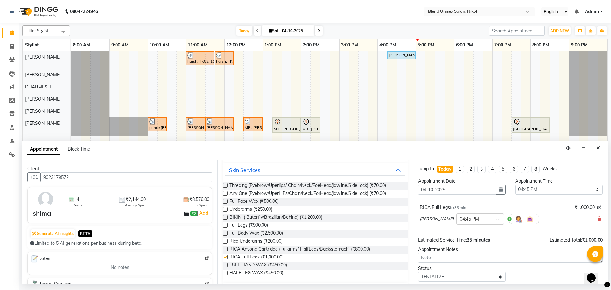
checkbox input "false"
click at [225, 265] on label at bounding box center [225, 265] width 5 height 5
click at [225, 265] on input "checkbox" at bounding box center [225, 266] width 4 height 4
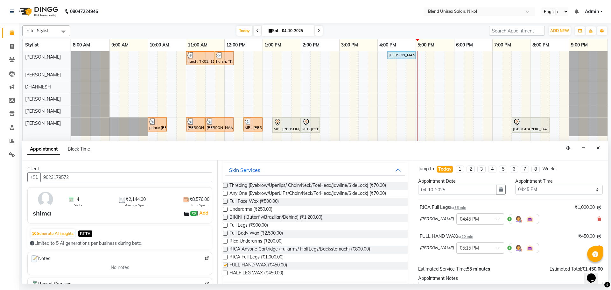
checkbox input "false"
click at [224, 240] on label at bounding box center [225, 241] width 5 height 5
click at [224, 240] on input "checkbox" at bounding box center [225, 242] width 4 height 4
checkbox input "false"
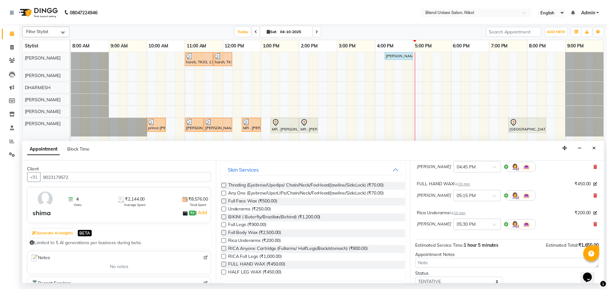
scroll to position [96, 0]
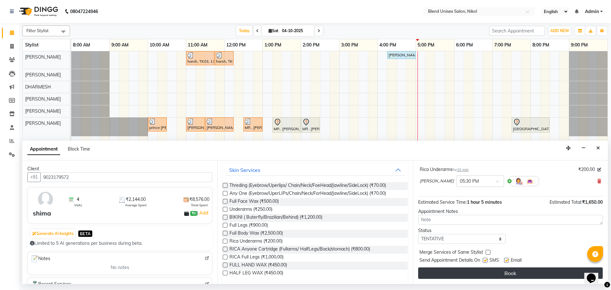
click at [456, 277] on button "Book" at bounding box center [510, 272] width 185 height 11
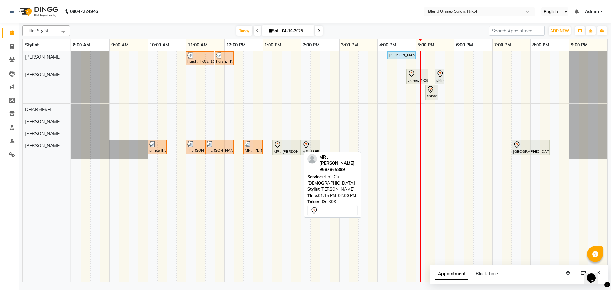
click at [290, 149] on div "MR . [PERSON_NAME], TK06, 01:15 PM-02:00 PM, Hair Cut [DEMOGRAPHIC_DATA]" at bounding box center [286, 147] width 27 height 13
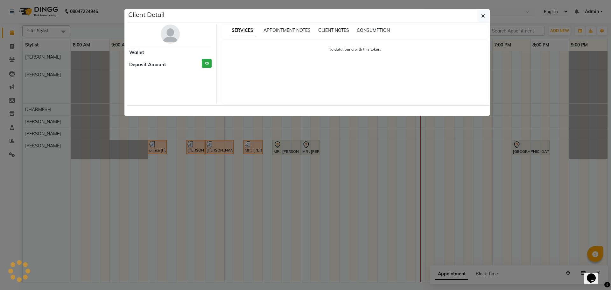
select select "7"
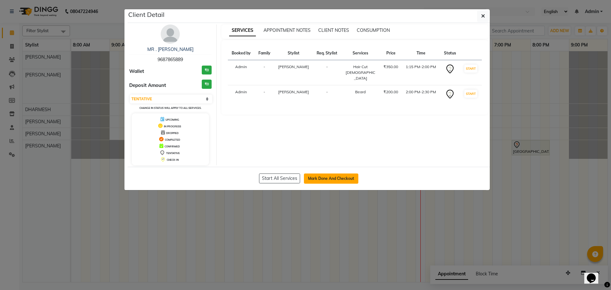
click at [330, 180] on button "Mark Done And Checkout" at bounding box center [331, 179] width 54 height 10
select select "service"
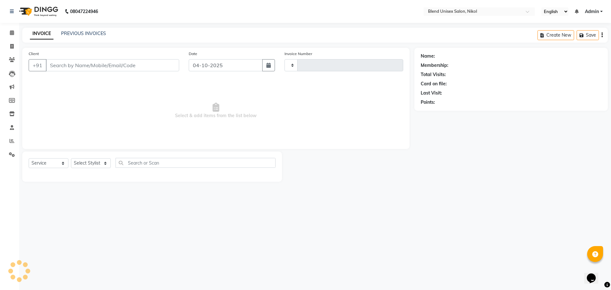
type input "2788"
select select "6213"
type input "9687865889"
select select "45624"
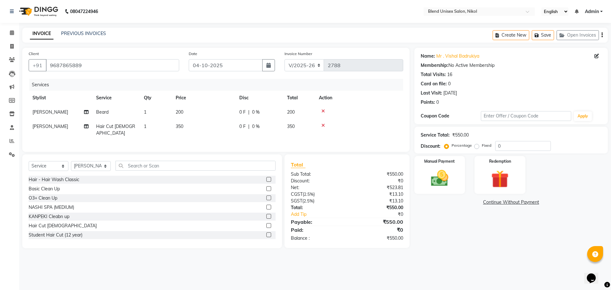
click at [482, 146] on label "Fixed" at bounding box center [487, 146] width 10 height 6
click at [476, 146] on input "Fixed" at bounding box center [478, 145] width 4 height 4
radio input "true"
drag, startPoint x: 513, startPoint y: 144, endPoint x: 453, endPoint y: 151, distance: 60.0
click at [453, 151] on div "Service Total: ₹550.00 Discount: Percentage Fixed 0" at bounding box center [512, 140] width 194 height 27
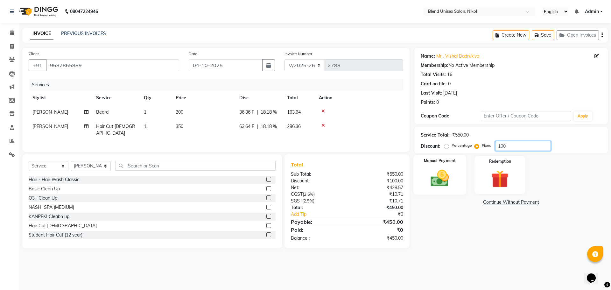
type input "100"
click at [449, 178] on img at bounding box center [440, 178] width 30 height 21
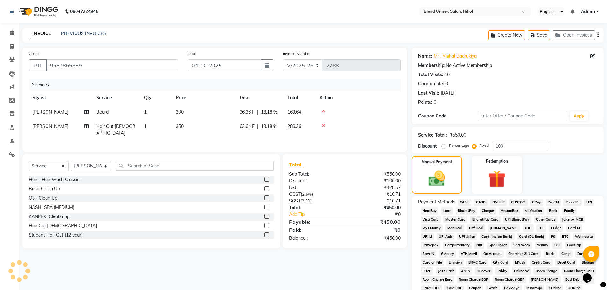
click at [499, 202] on span "ONLINE" at bounding box center [498, 202] width 17 height 7
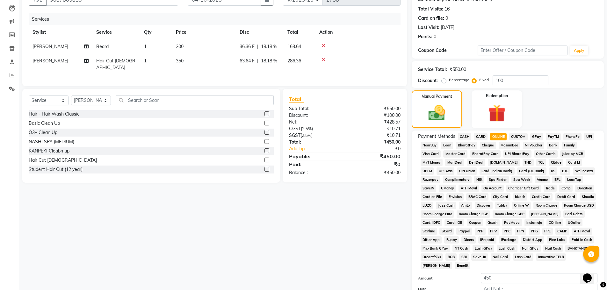
scroll to position [129, 0]
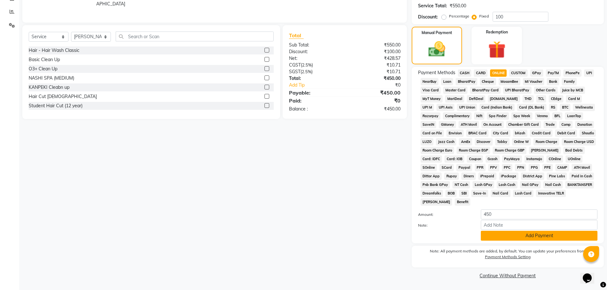
click at [533, 236] on button "Add Payment" at bounding box center [538, 236] width 117 height 10
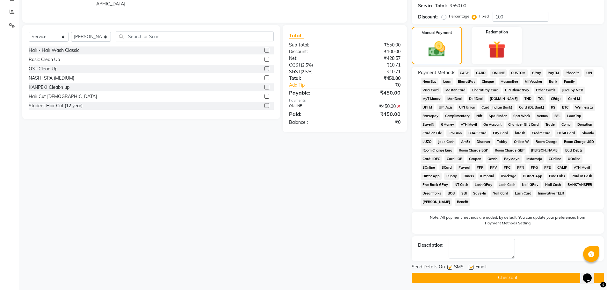
click at [445, 275] on button "Checkout" at bounding box center [507, 278] width 192 height 10
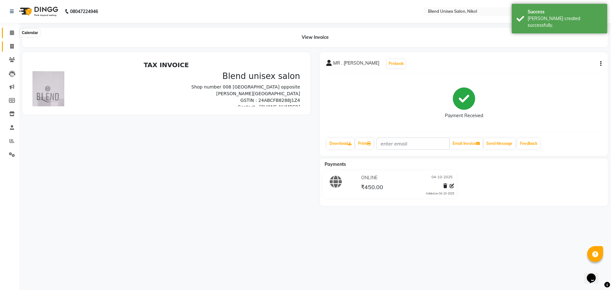
drag, startPoint x: 12, startPoint y: 33, endPoint x: 14, endPoint y: 51, distance: 18.0
click at [12, 33] on icon at bounding box center [12, 32] width 4 height 5
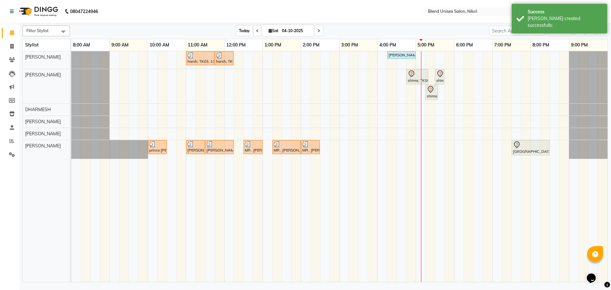
click at [242, 28] on span "Today" at bounding box center [245, 31] width 16 height 10
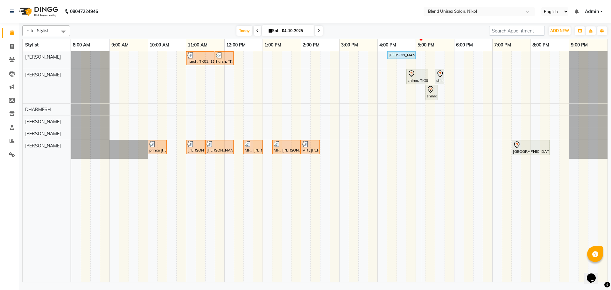
click at [254, 29] on span at bounding box center [258, 31] width 8 height 10
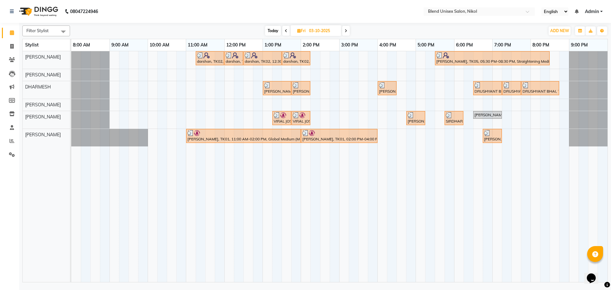
click at [282, 28] on span at bounding box center [286, 31] width 8 height 10
type input "02-10-2025"
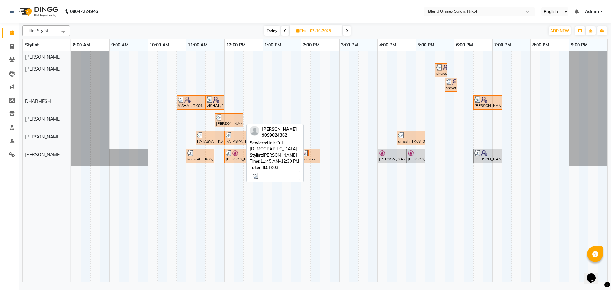
click at [235, 120] on div at bounding box center [229, 117] width 26 height 6
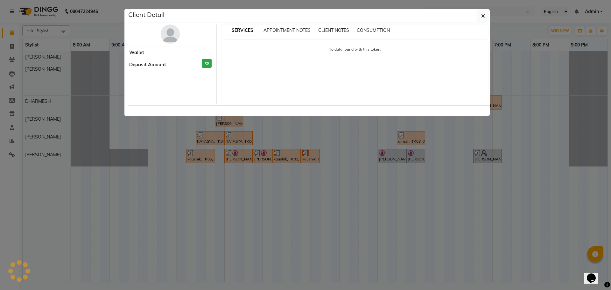
select select "3"
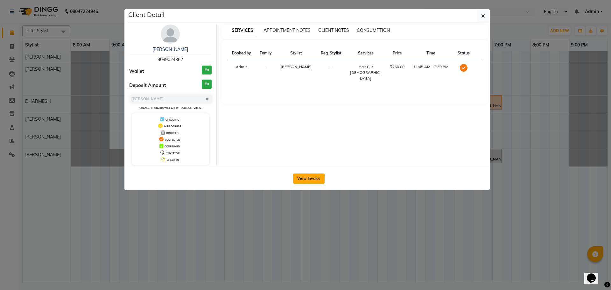
click at [309, 181] on button "View Invoice" at bounding box center [309, 179] width 32 height 10
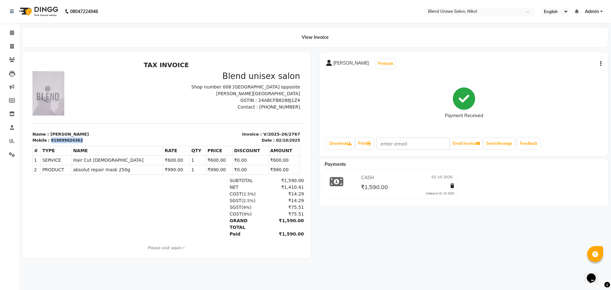
drag, startPoint x: 48, startPoint y: 140, endPoint x: 87, endPoint y: 133, distance: 39.5
click at [85, 138] on div "Mobile : 919099024362" at bounding box center [97, 141] width 130 height 6
copy div "919099024362"
click at [11, 46] on icon at bounding box center [12, 46] width 4 height 5
select select "service"
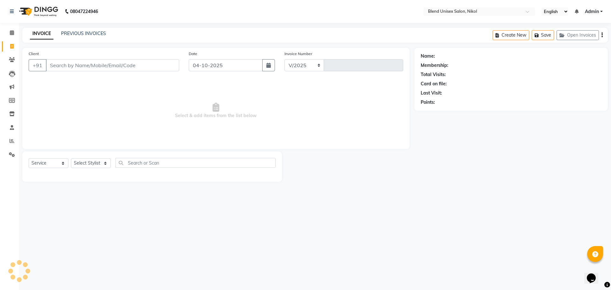
select select "6213"
type input "2789"
click at [53, 66] on input "Client" at bounding box center [112, 65] width 133 height 12
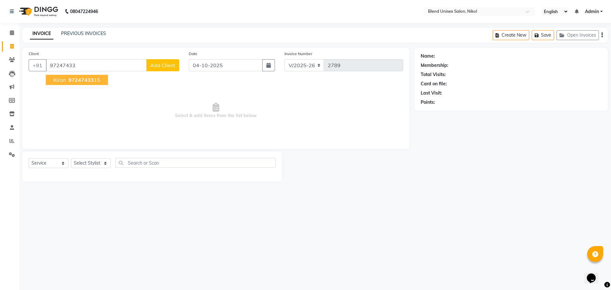
click at [71, 78] on span "97247433" at bounding box center [80, 80] width 25 height 6
type input "9724743315"
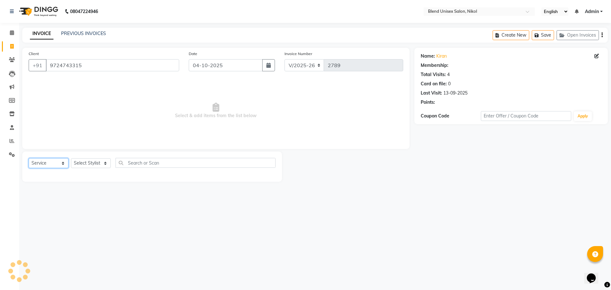
click at [52, 160] on select "Select Service Product Membership Package Voucher Prepaid Gift Card" at bounding box center [49, 163] width 40 height 10
select select "1: Object"
select select "product"
click at [29, 158] on select "Select Service Product Membership Package Voucher Prepaid Gift Card" at bounding box center [49, 163] width 40 height 10
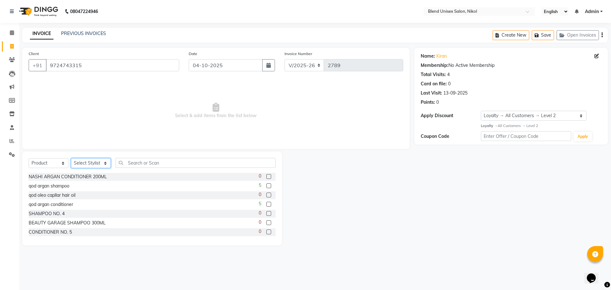
click at [83, 162] on select "Select Stylist AJAY NAYI AYESHA [PERSON_NAME] KAJAL NAYI [PERSON_NAME] [PERSON_…" at bounding box center [91, 163] width 40 height 10
select select "80037"
click at [71, 158] on select "Select Stylist AJAY NAYI AYESHA [PERSON_NAME] KAJAL NAYI [PERSON_NAME] [PERSON_…" at bounding box center [91, 163] width 40 height 10
click at [139, 163] on input "text" at bounding box center [196, 163] width 160 height 10
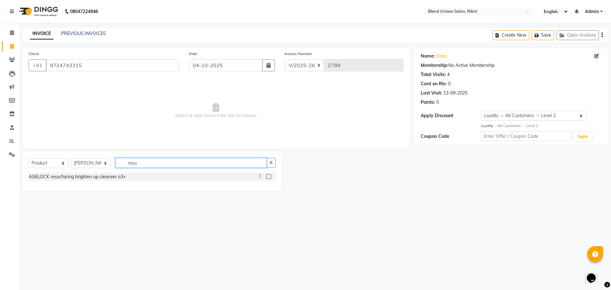
type input "resu"
click at [267, 176] on label at bounding box center [268, 176] width 5 height 5
click at [267, 176] on input "checkbox" at bounding box center [268, 177] width 4 height 4
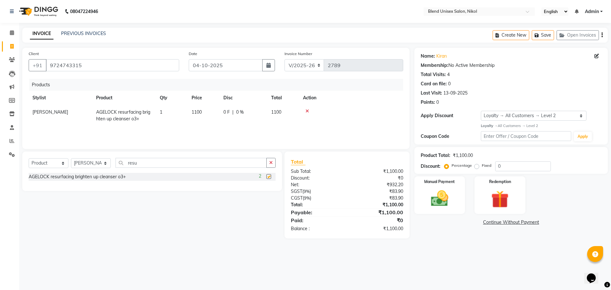
checkbox input "false"
click at [270, 164] on icon "button" at bounding box center [271, 162] width 4 height 4
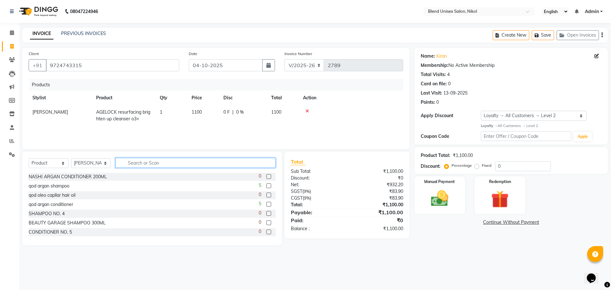
click at [136, 163] on input "text" at bounding box center [196, 163] width 160 height 10
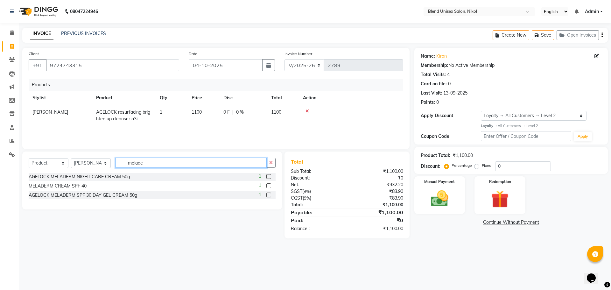
type input "melade"
click at [269, 176] on label at bounding box center [268, 176] width 5 height 5
click at [269, 176] on input "checkbox" at bounding box center [268, 177] width 4 height 4
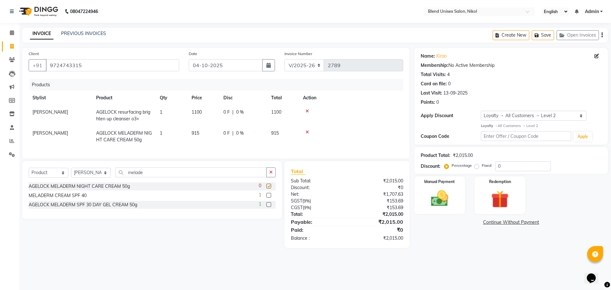
checkbox input "false"
click at [457, 198] on div "Manual Payment" at bounding box center [439, 194] width 53 height 39
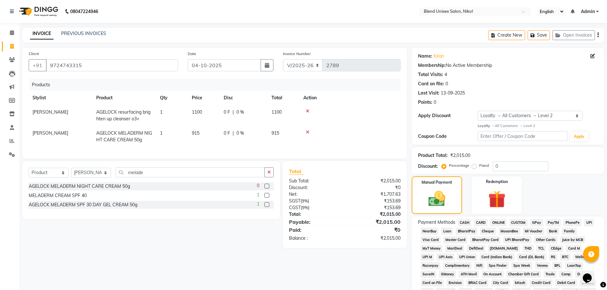
scroll to position [32, 0]
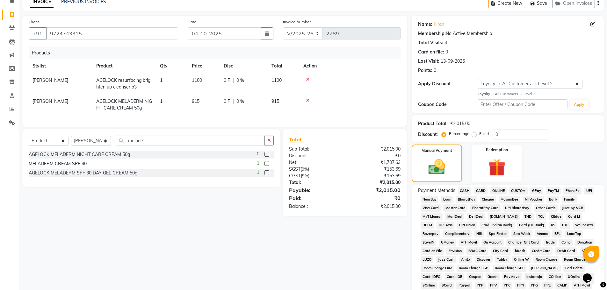
click at [464, 188] on span "CASH" at bounding box center [465, 190] width 14 height 7
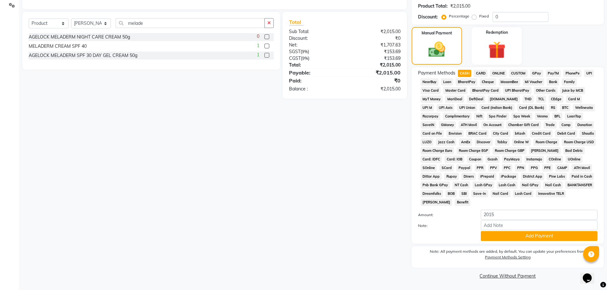
scroll to position [150, 0]
click at [498, 239] on button "Add Payment" at bounding box center [538, 236] width 117 height 10
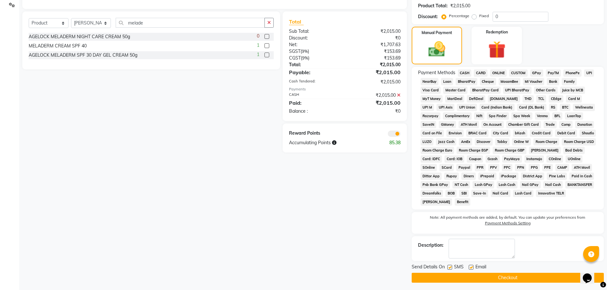
click at [497, 277] on button "Checkout" at bounding box center [507, 278] width 192 height 10
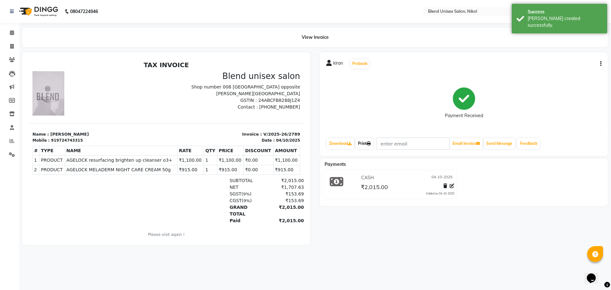
click at [367, 144] on link "Print" at bounding box center [365, 143] width 18 height 11
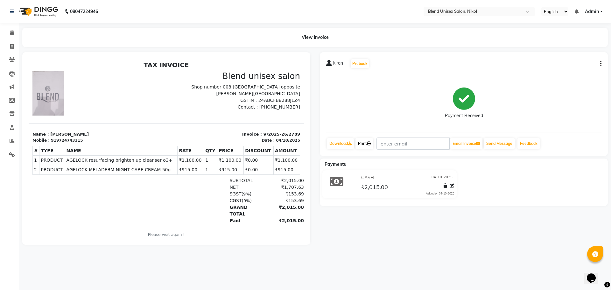
click at [366, 142] on link "Print" at bounding box center [365, 143] width 18 height 11
click at [367, 144] on link "Print" at bounding box center [365, 143] width 18 height 11
click at [367, 145] on link "Print" at bounding box center [365, 143] width 18 height 11
click at [12, 29] on link "Calendar" at bounding box center [9, 33] width 15 height 11
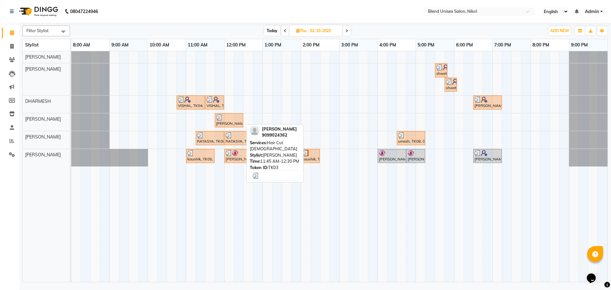
click at [240, 123] on div "[PERSON_NAME], TK03, 11:45 AM-12:30 PM, Hair Cut [DEMOGRAPHIC_DATA]" at bounding box center [229, 120] width 27 height 12
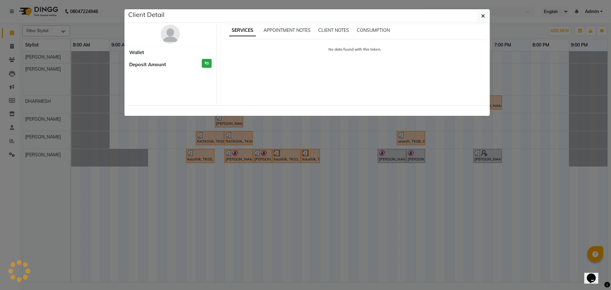
select select "3"
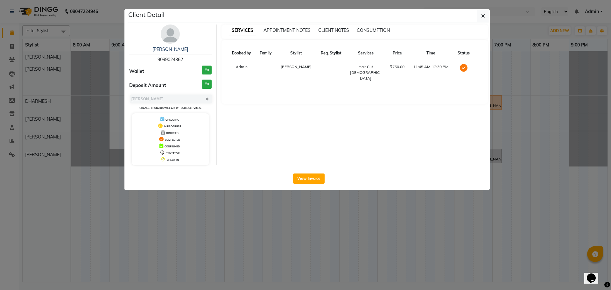
drag, startPoint x: 151, startPoint y: 57, endPoint x: 215, endPoint y: 56, distance: 64.6
click at [215, 56] on div "[PERSON_NAME] 9099024362 Wallet ₹0 Deposit Amount ₹0 Select MARK DONE UPCOMING …" at bounding box center [170, 95] width 92 height 141
copy span "9099024362"
click at [483, 17] on icon "button" at bounding box center [483, 15] width 4 height 5
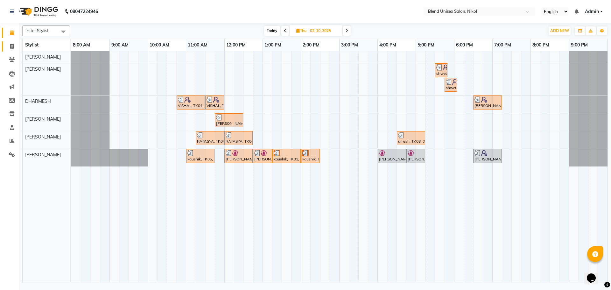
click at [12, 42] on link "Invoice" at bounding box center [9, 46] width 15 height 11
select select "service"
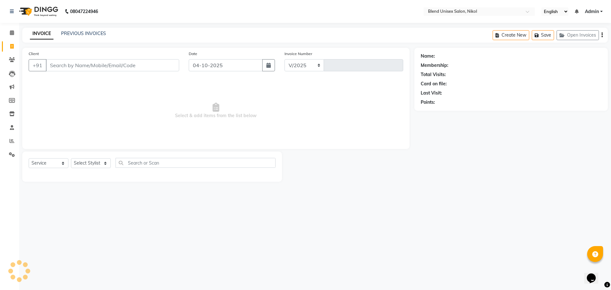
select select "6213"
type input "2790"
click at [69, 66] on input "Client" at bounding box center [112, 65] width 133 height 12
type input "9099024362"
select select "1: Object"
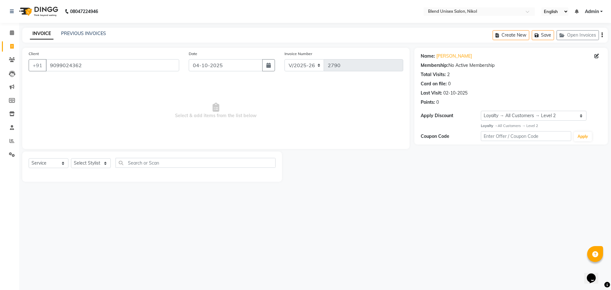
click at [273, 109] on span "Select & add items from the list below" at bounding box center [216, 111] width 375 height 64
click at [11, 30] on span at bounding box center [11, 32] width 11 height 7
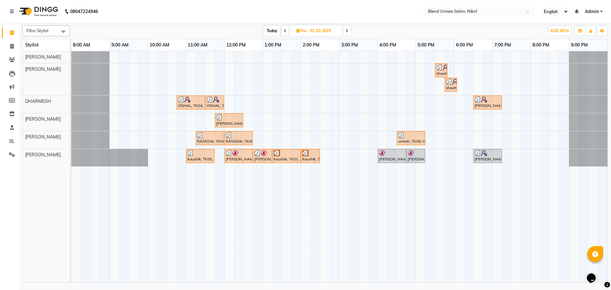
click at [395, 28] on div "Today Thu 02-10-2025" at bounding box center [307, 31] width 469 height 10
click at [383, 32] on div "Today Thu 02-10-2025" at bounding box center [307, 31] width 469 height 10
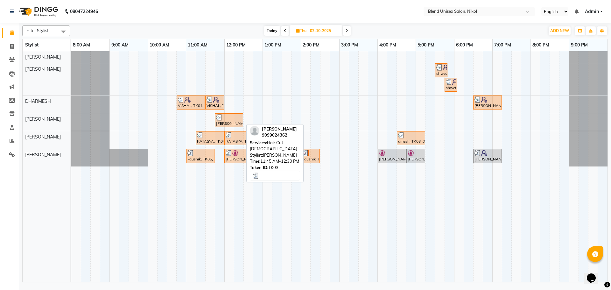
click at [239, 117] on div at bounding box center [229, 117] width 26 height 6
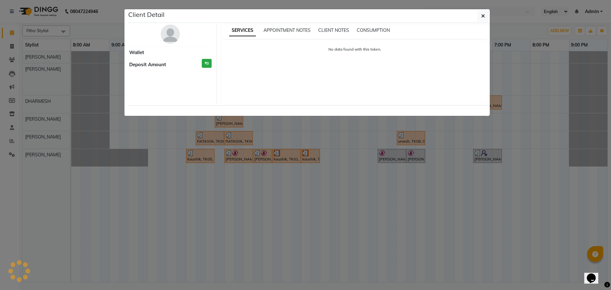
select select "3"
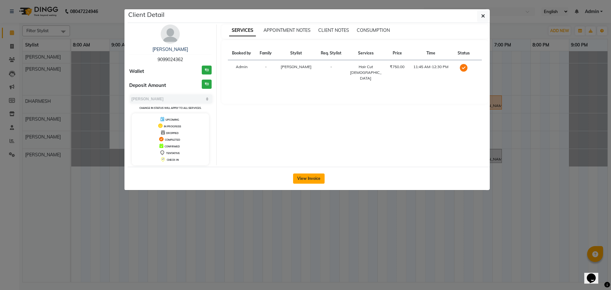
click at [309, 179] on button "View Invoice" at bounding box center [309, 179] width 32 height 10
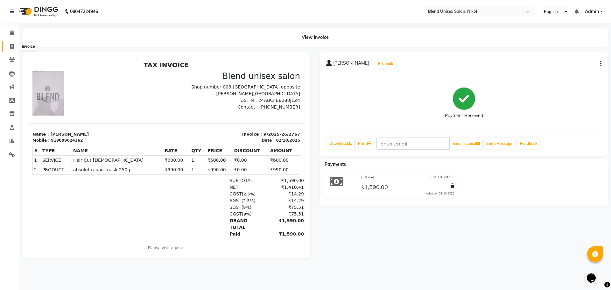
click at [11, 46] on icon at bounding box center [12, 46] width 4 height 5
select select "service"
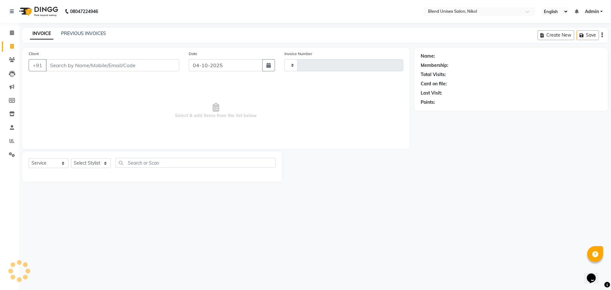
type input "2790"
select select "6213"
click at [75, 69] on input "Client" at bounding box center [112, 65] width 133 height 12
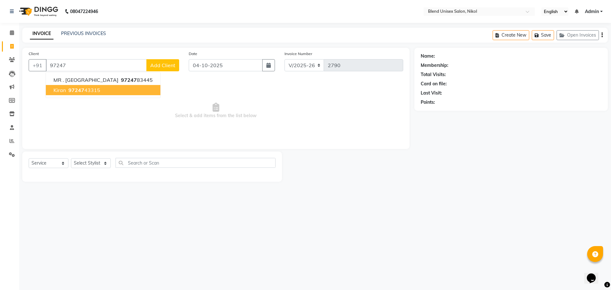
click at [81, 88] on span "97247" at bounding box center [76, 90] width 16 height 6
type input "9724743315"
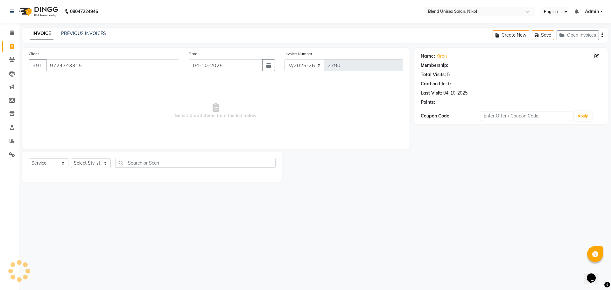
select select "1: Object"
click at [439, 57] on link "Kiran" at bounding box center [442, 56] width 11 height 7
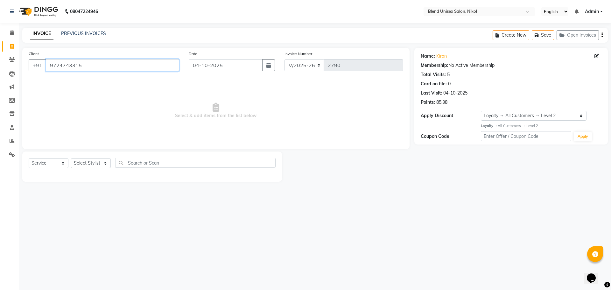
drag, startPoint x: 87, startPoint y: 64, endPoint x: 33, endPoint y: 75, distance: 54.9
click at [33, 75] on div "Client [PHONE_NUMBER]" at bounding box center [104, 63] width 160 height 26
paste input "09902436"
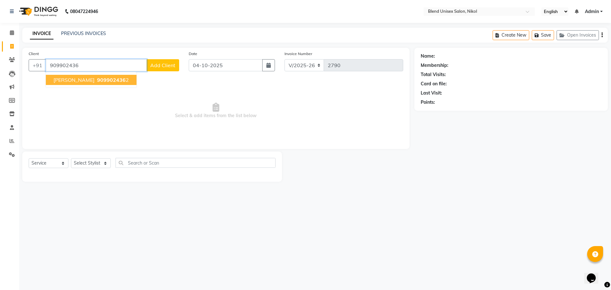
click at [67, 80] on span "[PERSON_NAME]" at bounding box center [73, 80] width 41 height 6
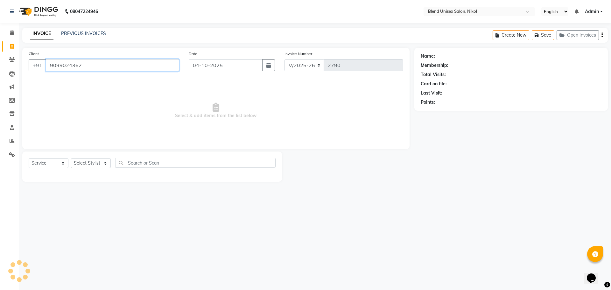
type input "9099024362"
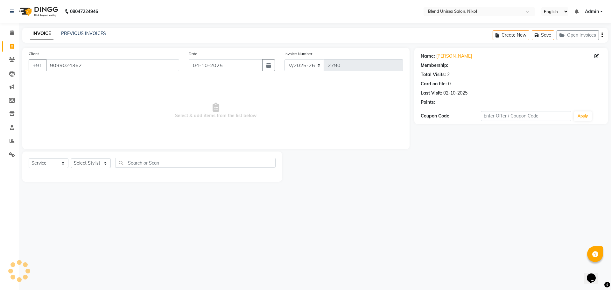
select select "1: Object"
click at [11, 32] on icon at bounding box center [12, 32] width 4 height 5
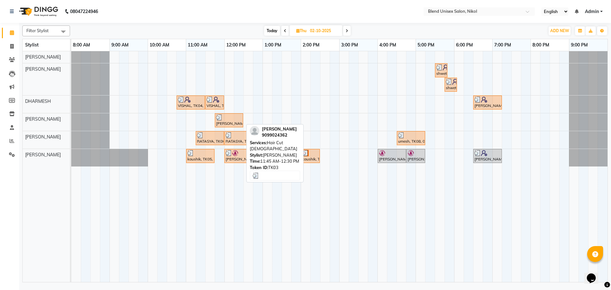
click at [238, 122] on div "[PERSON_NAME], TK03, 11:45 AM-12:30 PM, Hair Cut [DEMOGRAPHIC_DATA]" at bounding box center [229, 120] width 27 height 12
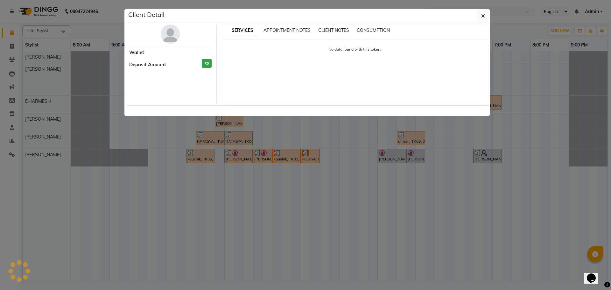
select select "3"
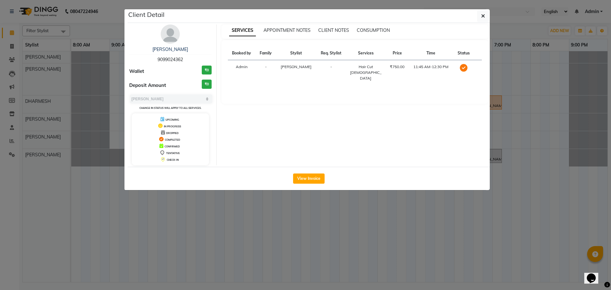
drag, startPoint x: 287, startPoint y: 174, endPoint x: 293, endPoint y: 175, distance: 6.1
click at [292, 175] on div "View Invoice" at bounding box center [309, 178] width 362 height 23
click at [313, 178] on button "View Invoice" at bounding box center [309, 179] width 32 height 10
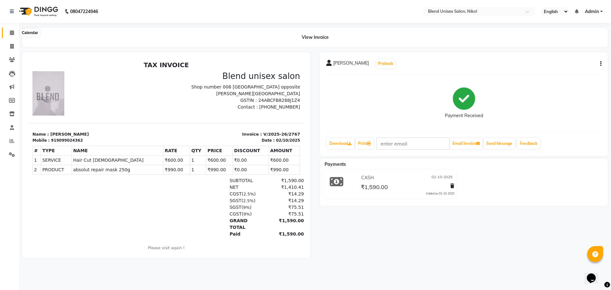
click at [12, 32] on icon at bounding box center [12, 32] width 4 height 5
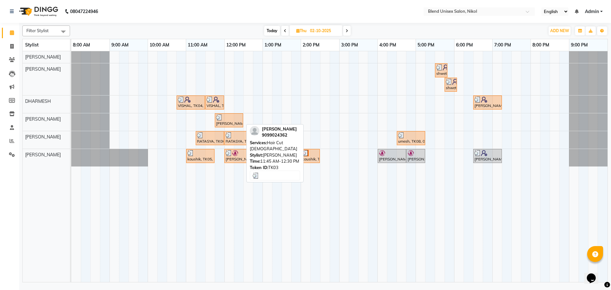
click at [223, 122] on div "[PERSON_NAME], TK03, 11:45 AM-12:30 PM, Hair Cut [DEMOGRAPHIC_DATA]" at bounding box center [229, 120] width 27 height 12
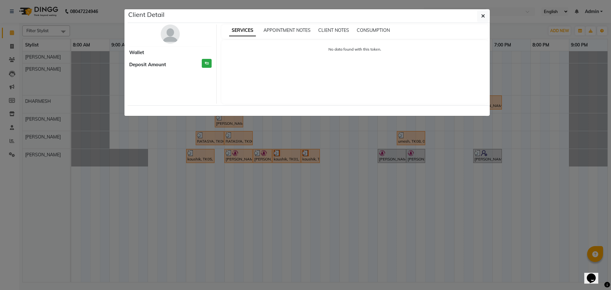
select select "3"
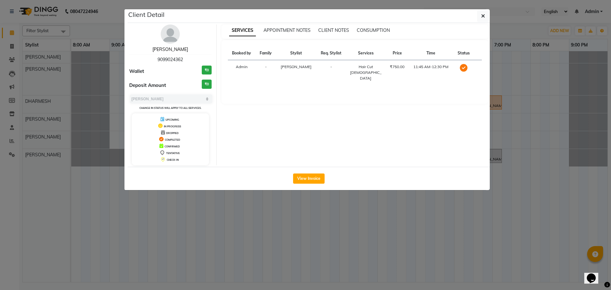
click at [169, 47] on link "[PERSON_NAME]" at bounding box center [171, 49] width 36 height 6
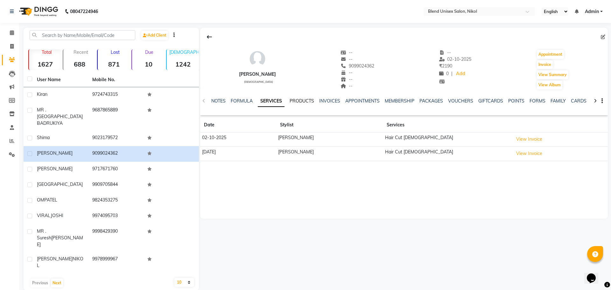
click at [295, 99] on link "PRODUCTS" at bounding box center [302, 101] width 25 height 6
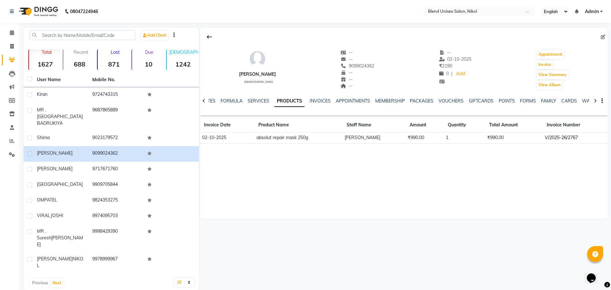
click at [561, 136] on td "V/2025-26/2767" at bounding box center [575, 137] width 65 height 11
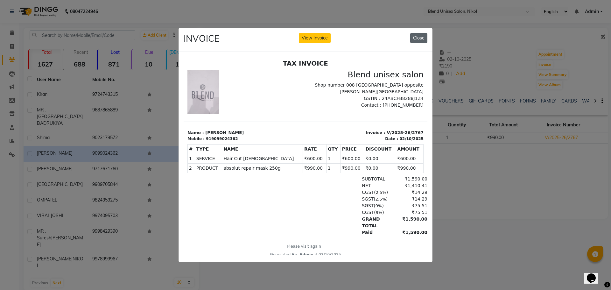
click at [417, 35] on button "Close" at bounding box center [418, 38] width 17 height 10
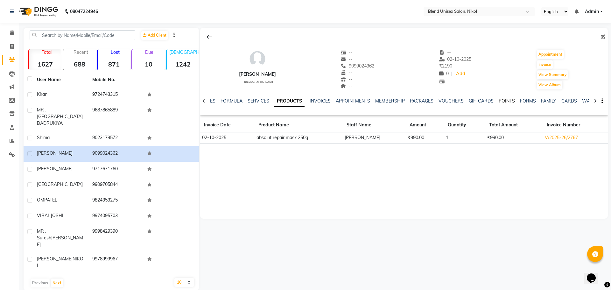
click at [502, 100] on link "POINTS" at bounding box center [507, 101] width 16 height 6
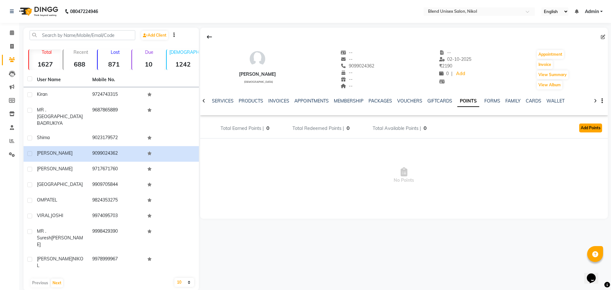
click at [586, 127] on button "Add Points" at bounding box center [590, 128] width 23 height 9
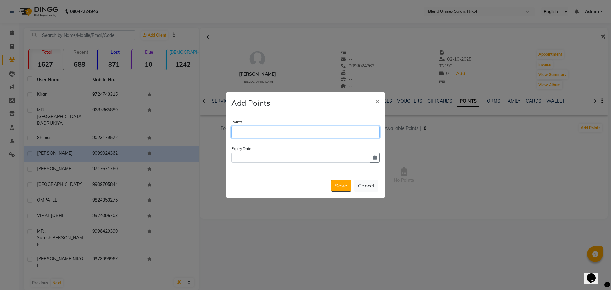
click at [245, 128] on input "Points" at bounding box center [305, 132] width 148 height 12
type input "49"
click at [338, 185] on button "Save" at bounding box center [341, 186] width 20 height 12
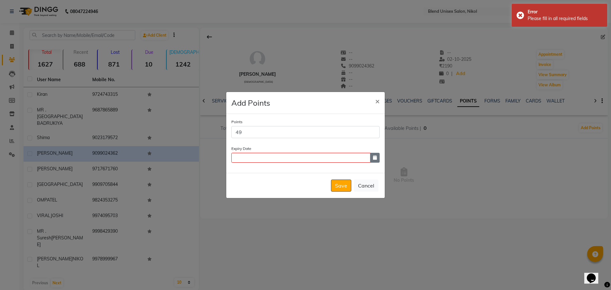
click at [375, 155] on icon "button" at bounding box center [375, 157] width 4 height 4
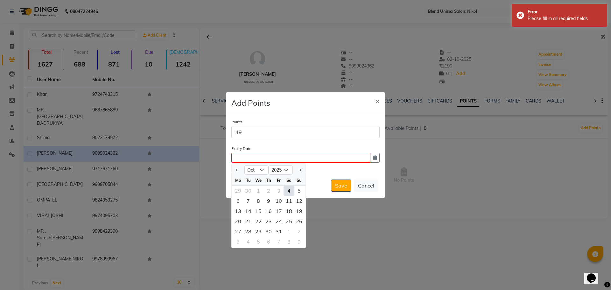
click at [290, 189] on div "4" at bounding box center [289, 191] width 10 height 10
type input "04-10-2025"
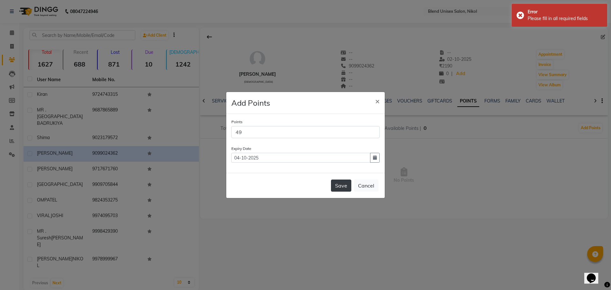
click at [342, 185] on button "Save" at bounding box center [341, 186] width 20 height 12
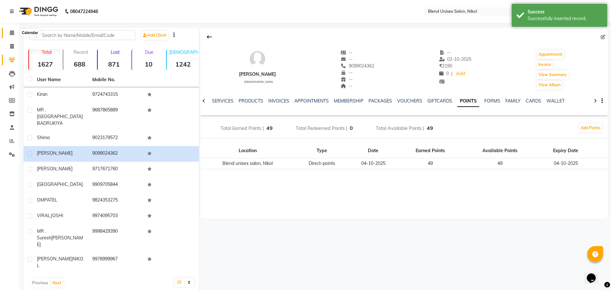
click at [13, 32] on icon at bounding box center [12, 32] width 4 height 5
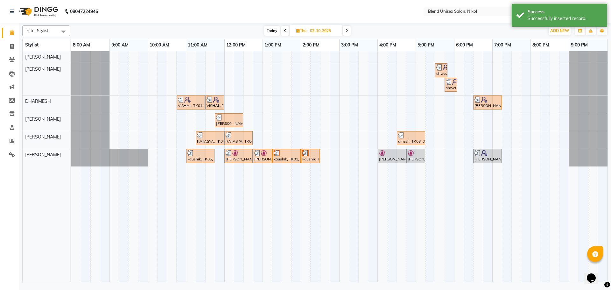
click at [272, 27] on span "Today" at bounding box center [272, 31] width 16 height 10
type input "04-10-2025"
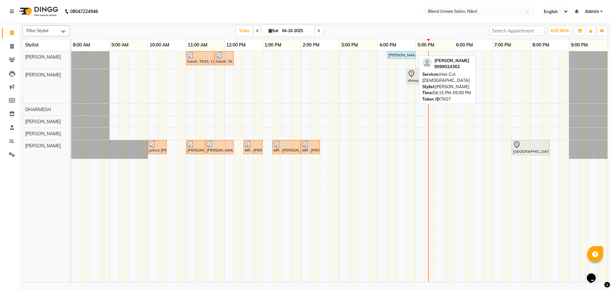
click at [405, 54] on div "[PERSON_NAME], TK07, 04:15 PM-05:00 PM, Hair Cut [DEMOGRAPHIC_DATA]" at bounding box center [401, 55] width 27 height 6
select select "5"
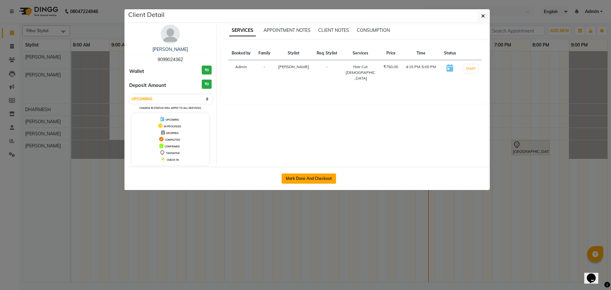
click at [317, 179] on button "Mark Done And Checkout" at bounding box center [309, 179] width 54 height 10
select select "service"
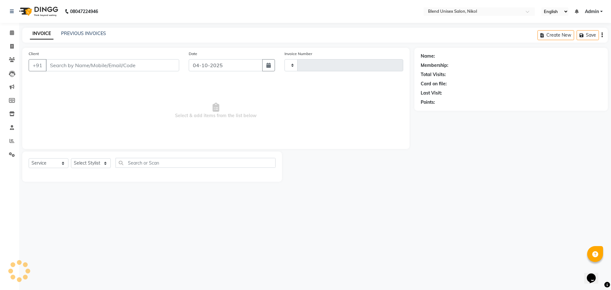
type input "2790"
select select "6213"
type input "9099024362"
select select "74694"
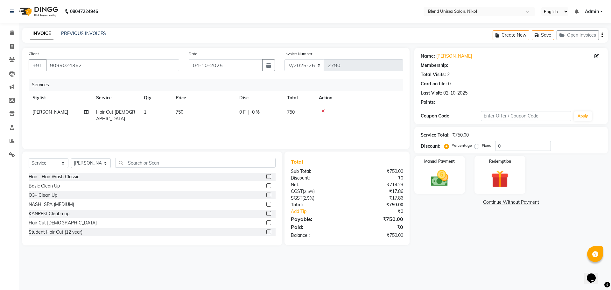
select select "1: Object"
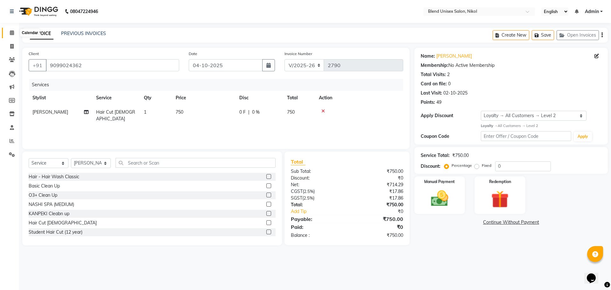
click at [14, 32] on icon at bounding box center [12, 32] width 4 height 5
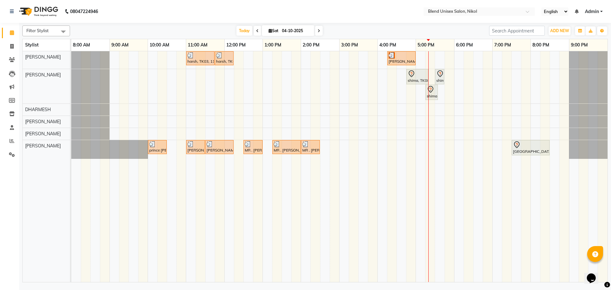
click at [396, 23] on div "Filter Stylist Select All AJAY NAYI AYESHA [PERSON_NAME] KAJAL NAYI [PERSON_NAM…" at bounding box center [315, 152] width 586 height 259
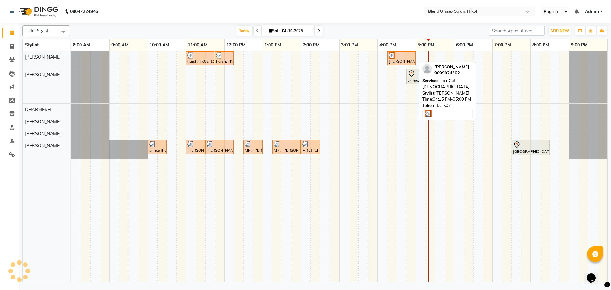
click at [396, 59] on div "[PERSON_NAME], TK07, 04:15 PM-05:00 PM, Hair Cut [DEMOGRAPHIC_DATA]" at bounding box center [401, 58] width 27 height 12
select select "3"
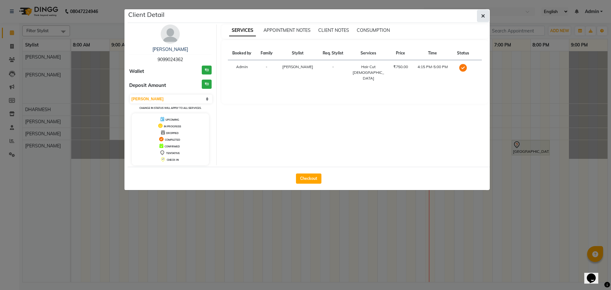
click at [484, 16] on icon "button" at bounding box center [483, 15] width 4 height 5
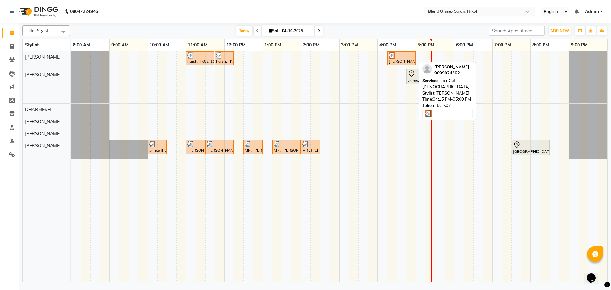
click at [401, 56] on div at bounding box center [402, 55] width 26 height 6
select select "3"
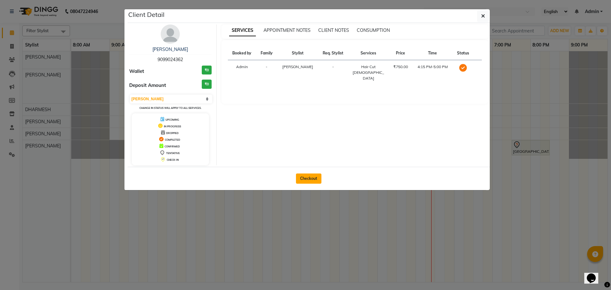
click at [309, 177] on button "Checkout" at bounding box center [308, 179] width 25 height 10
select select "service"
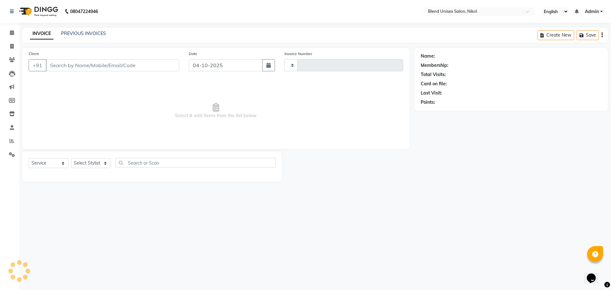
type input "2790"
select select "6213"
type input "9099024362"
select select "74694"
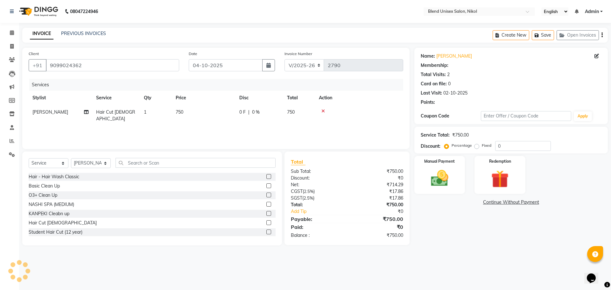
select select "1: Object"
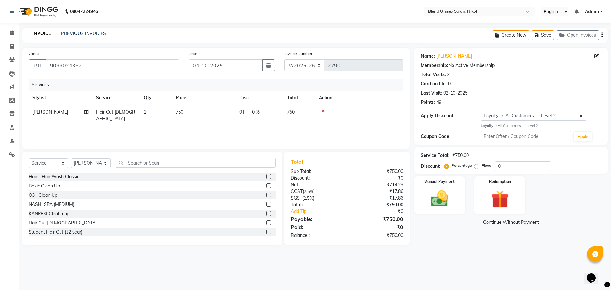
click at [482, 167] on label "Fixed" at bounding box center [487, 166] width 10 height 6
click at [478, 167] on input "Fixed" at bounding box center [478, 165] width 4 height 4
click at [497, 167] on input "0" at bounding box center [523, 166] width 56 height 10
click at [452, 166] on label "Percentage" at bounding box center [462, 166] width 20 height 6
click at [446, 166] on input "Percentage" at bounding box center [448, 165] width 4 height 4
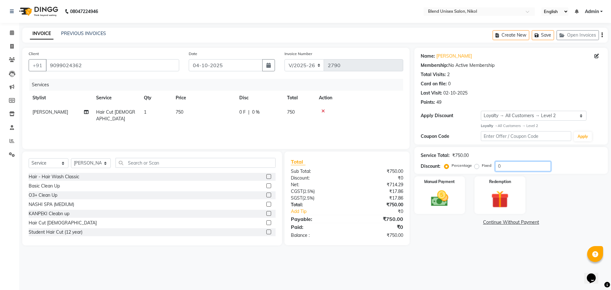
click at [496, 167] on input "0" at bounding box center [523, 166] width 56 height 10
click at [501, 198] on img at bounding box center [500, 199] width 30 height 23
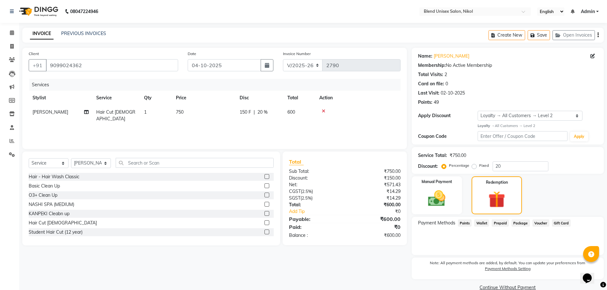
click at [479, 223] on span "Wallet" at bounding box center [481, 222] width 15 height 7
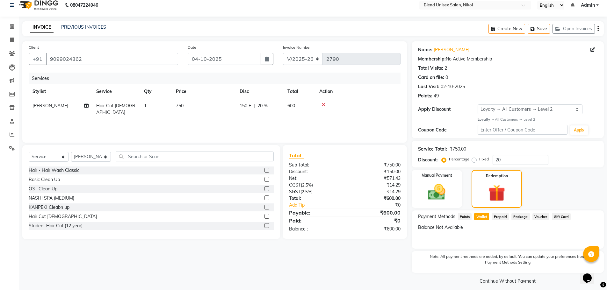
scroll to position [12, 0]
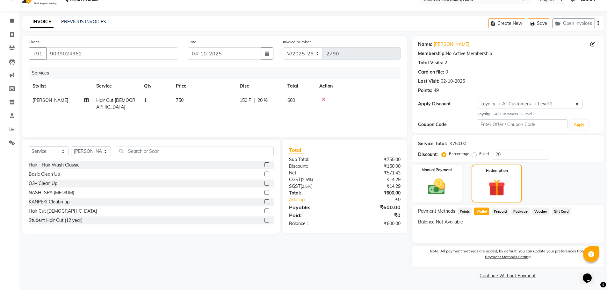
click at [463, 211] on span "Points" at bounding box center [465, 211] width 14 height 7
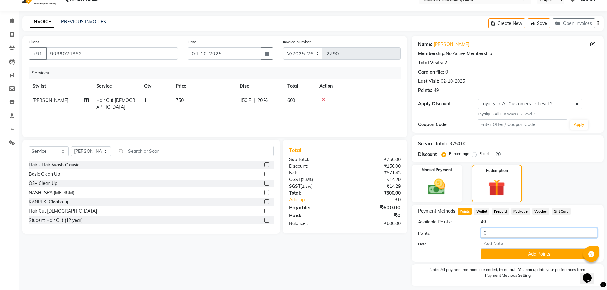
click at [485, 233] on input "0" at bounding box center [538, 233] width 117 height 10
click at [483, 232] on input "049" at bounding box center [538, 233] width 117 height 10
click at [514, 254] on button "Add Points" at bounding box center [538, 254] width 117 height 10
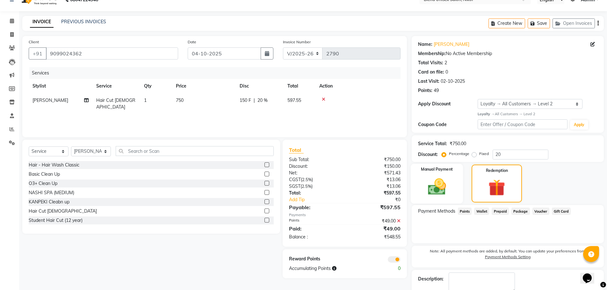
click at [441, 190] on img at bounding box center [436, 186] width 29 height 21
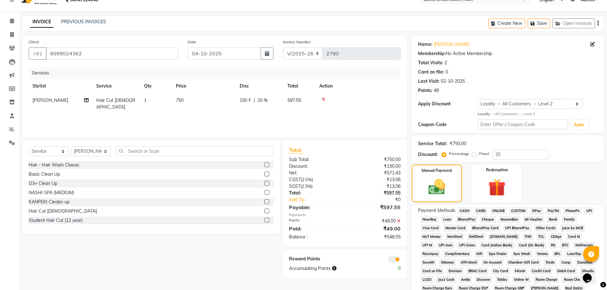
click at [465, 209] on span "CASH" at bounding box center [465, 210] width 14 height 7
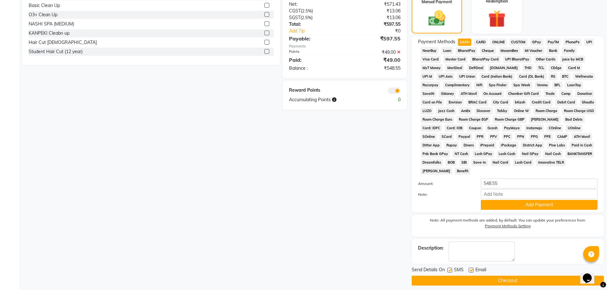
scroll to position [186, 0]
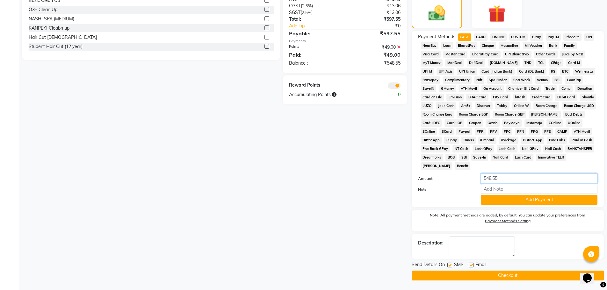
drag, startPoint x: 501, startPoint y: 179, endPoint x: 481, endPoint y: 179, distance: 20.7
click at [481, 179] on input "548.55" at bounding box center [538, 179] width 117 height 10
click at [499, 201] on button "Add Payment" at bounding box center [538, 200] width 117 height 10
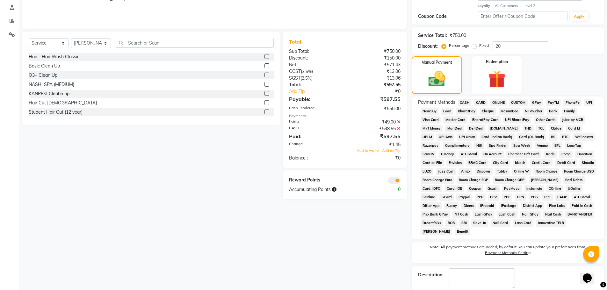
scroll to position [152, 0]
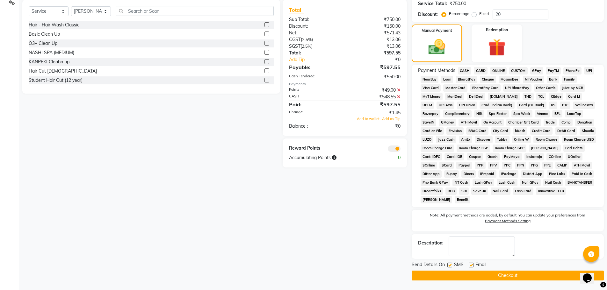
click at [398, 96] on icon at bounding box center [399, 97] width 4 height 4
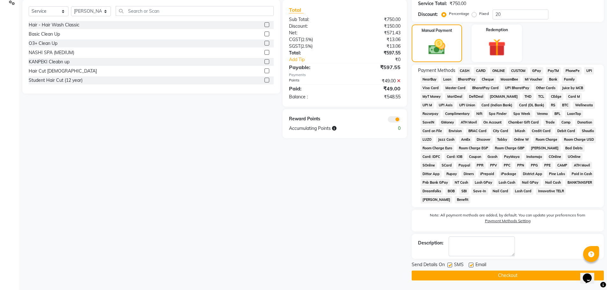
click at [465, 69] on span "CASH" at bounding box center [465, 70] width 14 height 7
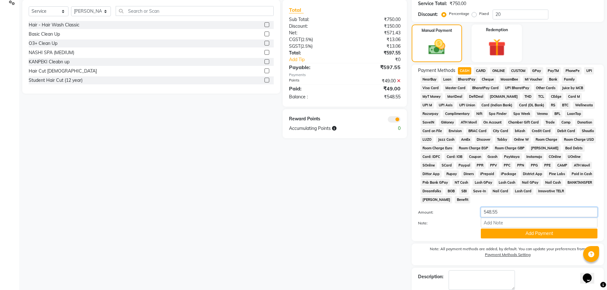
drag, startPoint x: 499, startPoint y: 212, endPoint x: 477, endPoint y: 212, distance: 22.0
click at [477, 212] on div "548.55" at bounding box center [539, 212] width 126 height 10
click at [511, 211] on input "548.55" at bounding box center [538, 212] width 117 height 10
click at [504, 210] on input "548.55" at bounding box center [538, 212] width 117 height 10
click at [494, 234] on button "Add Payment" at bounding box center [538, 234] width 117 height 10
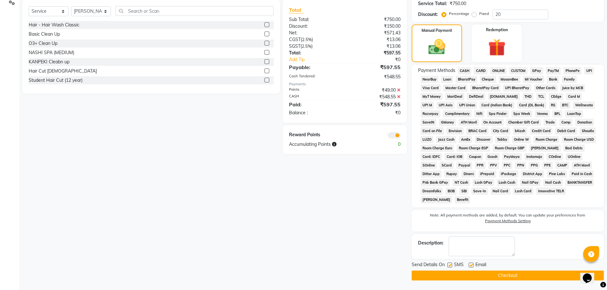
click at [475, 276] on button "Checkout" at bounding box center [507, 276] width 192 height 10
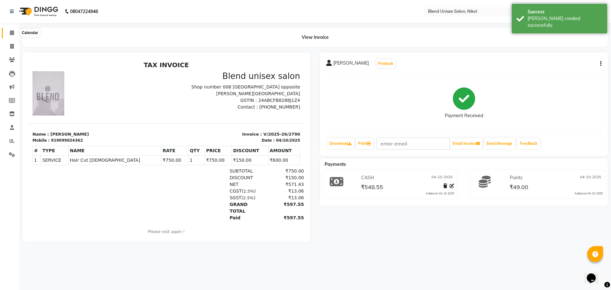
click at [12, 32] on icon at bounding box center [12, 32] width 4 height 5
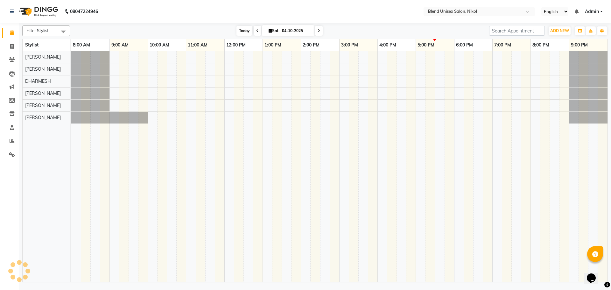
click at [242, 29] on span "Today" at bounding box center [245, 31] width 16 height 10
click at [400, 146] on div at bounding box center [339, 166] width 536 height 231
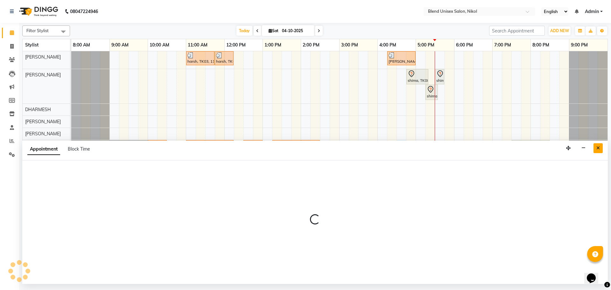
click at [597, 144] on button "Close" at bounding box center [598, 148] width 9 height 10
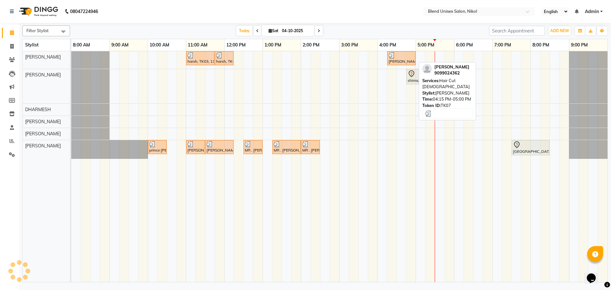
click at [401, 57] on div at bounding box center [402, 55] width 26 height 6
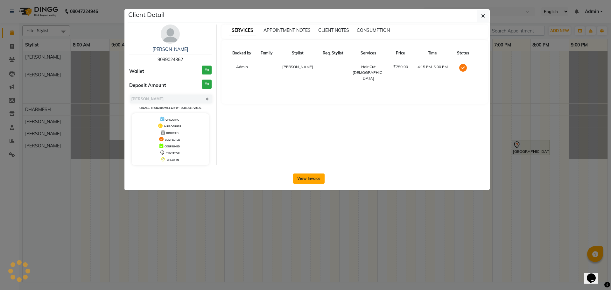
click at [308, 176] on button "View Invoice" at bounding box center [309, 179] width 32 height 10
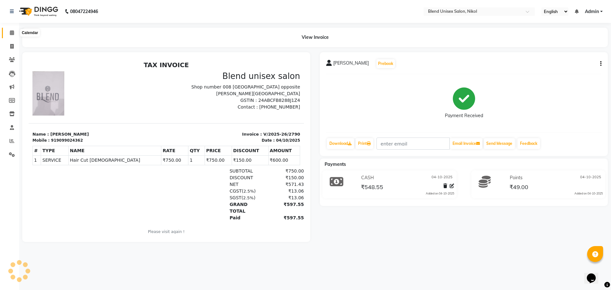
click at [10, 32] on icon at bounding box center [12, 32] width 4 height 5
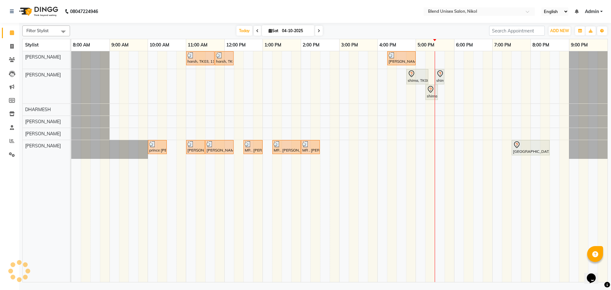
click at [380, 17] on nav "08047224946 Select Location × Blend Unisex Salon, Nikol English ENGLISH Español…" at bounding box center [305, 11] width 611 height 23
click at [432, 148] on div "harsh, TK03, 11:00 AM-11:45 AM, Hair Cut [DEMOGRAPHIC_DATA] harsh, TK03, 11:45 …" at bounding box center [339, 166] width 536 height 231
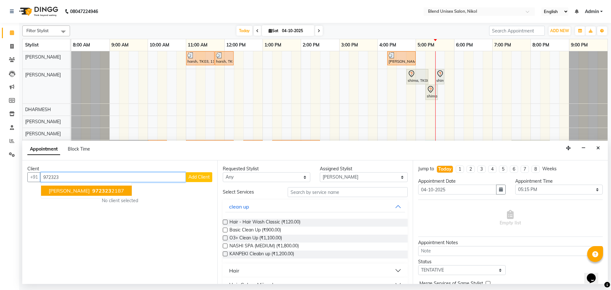
click at [117, 188] on ngb-highlight "972323 2187" at bounding box center [107, 191] width 33 height 6
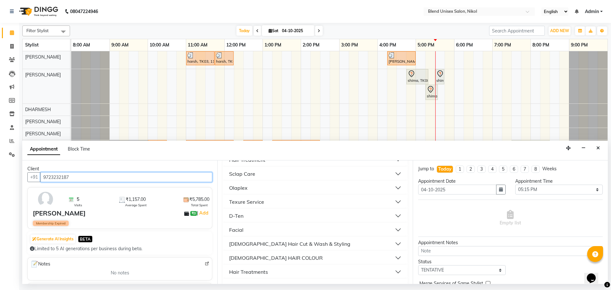
scroll to position [191, 0]
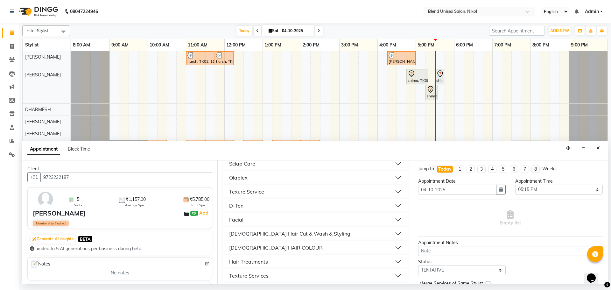
click at [247, 235] on div "[DEMOGRAPHIC_DATA] Hair Cut & Wash & Styling" at bounding box center [289, 234] width 121 height 8
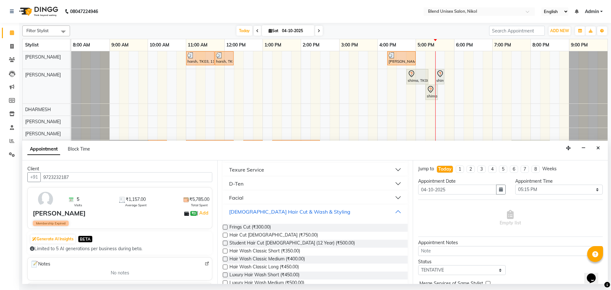
scroll to position [223, 0]
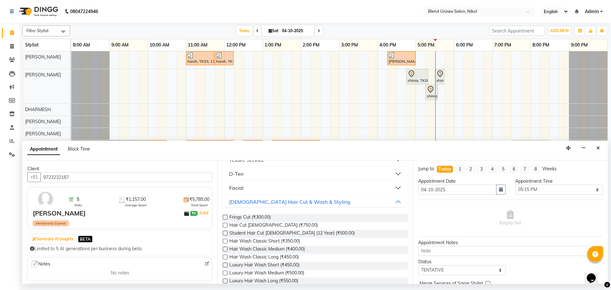
click at [224, 224] on label at bounding box center [225, 225] width 5 height 5
click at [224, 224] on input "checkbox" at bounding box center [225, 226] width 4 height 4
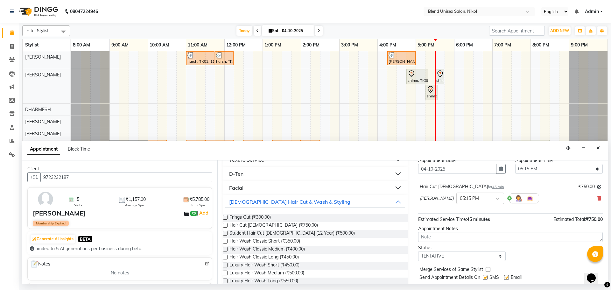
scroll to position [38, 0]
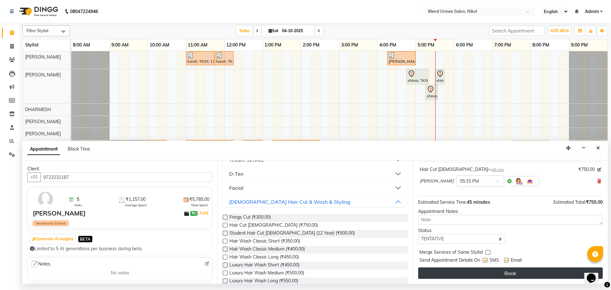
click at [455, 273] on button "Book" at bounding box center [510, 272] width 185 height 11
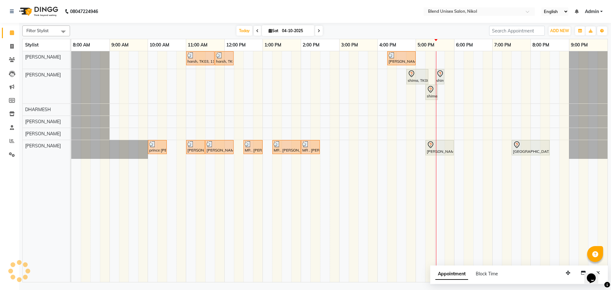
click at [316, 29] on span at bounding box center [319, 31] width 8 height 10
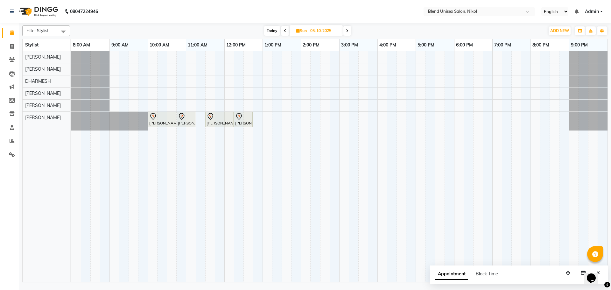
click at [274, 29] on span "Today" at bounding box center [272, 31] width 16 height 10
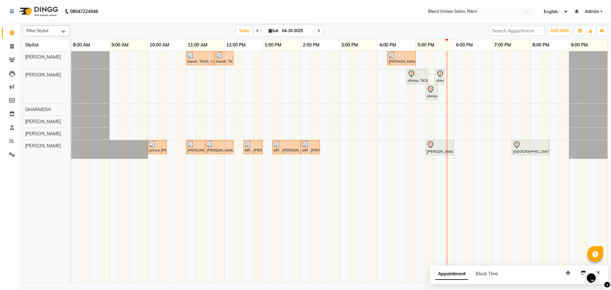
drag, startPoint x: 318, startPoint y: 34, endPoint x: 252, endPoint y: 75, distance: 77.0
drag, startPoint x: 252, startPoint y: 75, endPoint x: 318, endPoint y: 31, distance: 79.2
drag, startPoint x: 318, startPoint y: 31, endPoint x: 269, endPoint y: 163, distance: 140.8
click at [225, 91] on div "harsh, TK03, 11:00 AM-11:45 AM, Hair Cut [DEMOGRAPHIC_DATA] harsh, TK03, 11:45 …" at bounding box center [339, 166] width 536 height 231
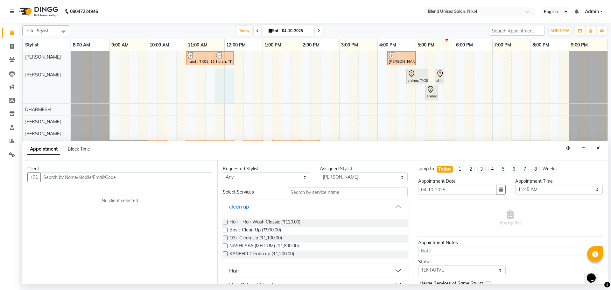
click at [318, 33] on span at bounding box center [319, 31] width 8 height 10
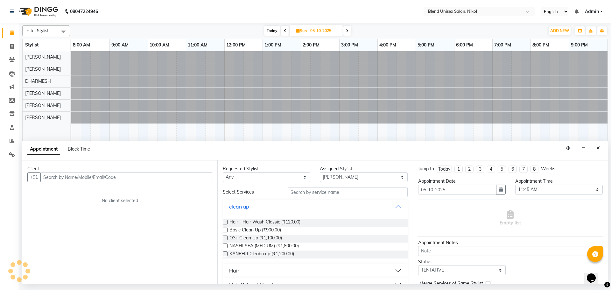
click at [321, 33] on input "05-10-2025" at bounding box center [325, 31] width 32 height 10
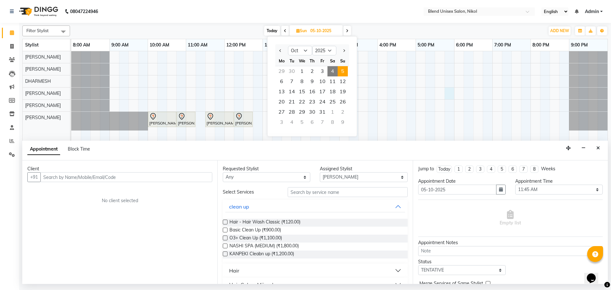
click at [447, 89] on div "[PERSON_NAME], 10:00 AM-10:45 AM, Hair Cut [DEMOGRAPHIC_DATA] [PERSON_NAME], 10…" at bounding box center [339, 166] width 536 height 231
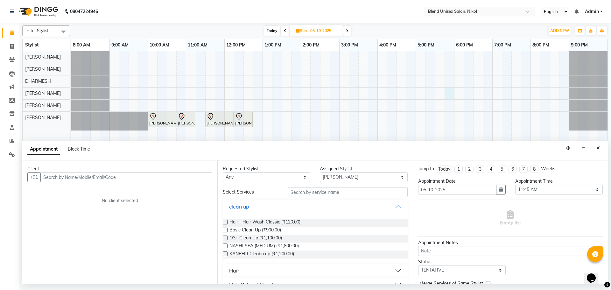
click at [272, 30] on span "Today" at bounding box center [272, 31] width 16 height 10
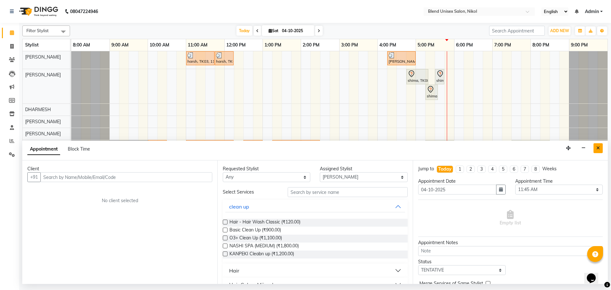
click at [598, 149] on icon "Close" at bounding box center [599, 148] width 4 height 4
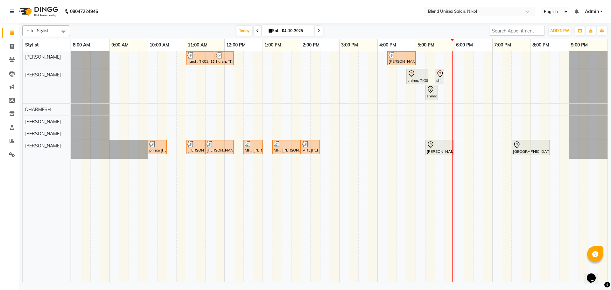
click at [320, 31] on span at bounding box center [319, 31] width 8 height 10
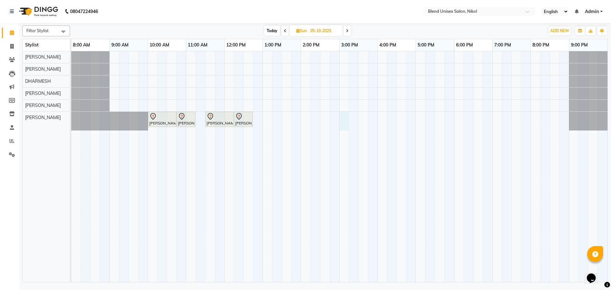
click at [345, 116] on div "[PERSON_NAME], 10:00 AM-10:45 AM, Hair Cut [DEMOGRAPHIC_DATA] [PERSON_NAME], 10…" at bounding box center [339, 166] width 536 height 231
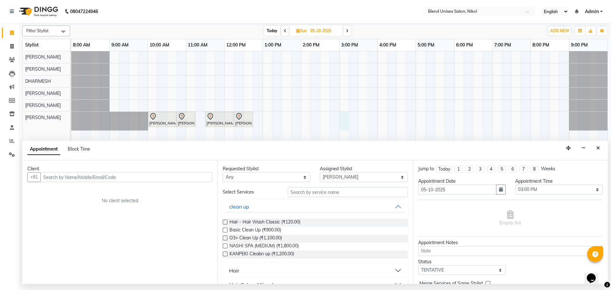
click at [103, 177] on input "text" at bounding box center [126, 177] width 172 height 10
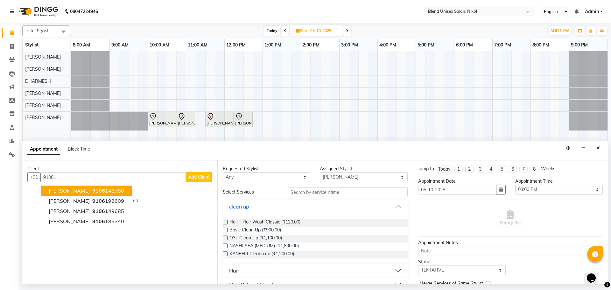
click at [87, 189] on button "[PERSON_NAME] 91061 48788" at bounding box center [86, 191] width 91 height 10
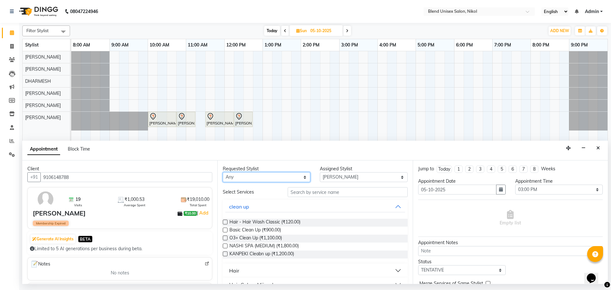
click at [239, 179] on select "Any [PERSON_NAME] AYESHA [PERSON_NAME] KAJAL NAYI [PERSON_NAME] [PERSON_NAME]" at bounding box center [267, 177] width 88 height 10
click at [223, 172] on select "Any [PERSON_NAME] AYESHA [PERSON_NAME] KAJAL NAYI [PERSON_NAME] [PERSON_NAME]" at bounding box center [267, 177] width 88 height 10
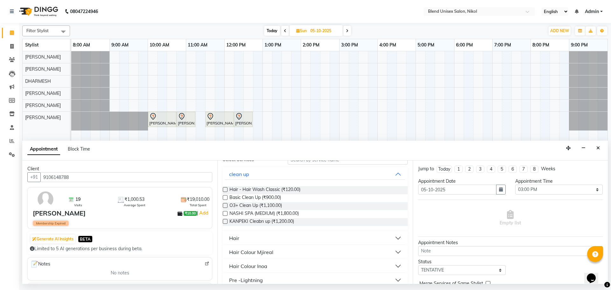
scroll to position [64, 0]
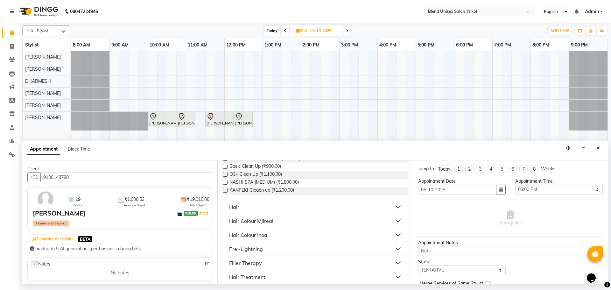
click at [238, 205] on div "Hair" at bounding box center [234, 207] width 10 height 8
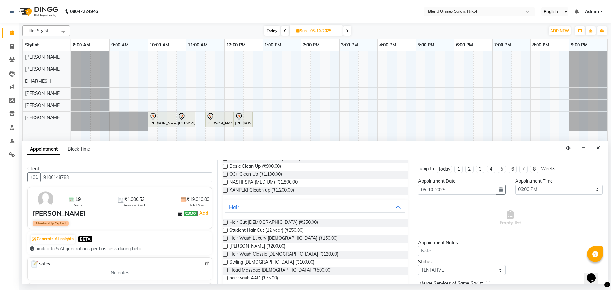
click at [226, 223] on label at bounding box center [225, 222] width 5 height 5
click at [226, 223] on input "checkbox" at bounding box center [225, 223] width 4 height 4
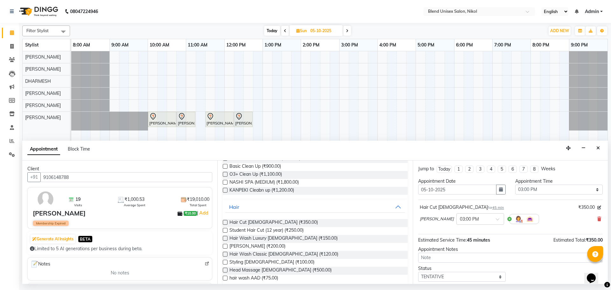
click at [226, 246] on label at bounding box center [225, 246] width 5 height 5
click at [226, 246] on input "checkbox" at bounding box center [225, 247] width 4 height 4
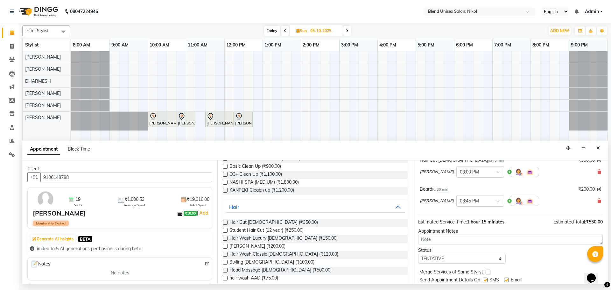
scroll to position [67, 0]
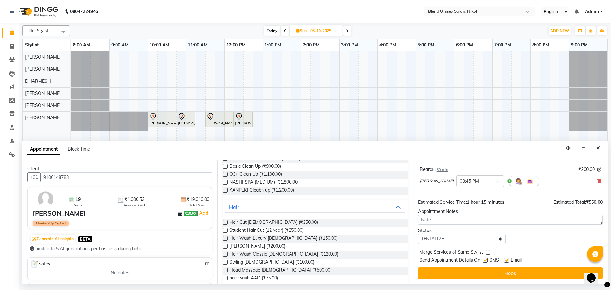
click at [508, 272] on button "Book" at bounding box center [510, 272] width 185 height 11
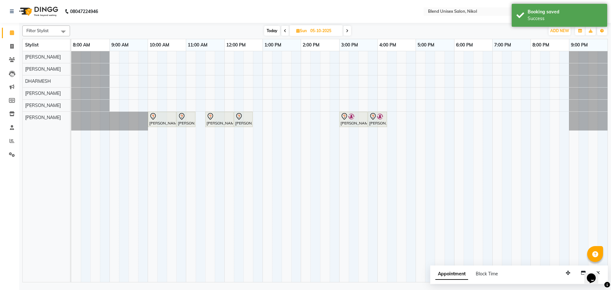
click at [269, 30] on span "Today" at bounding box center [272, 31] width 16 height 10
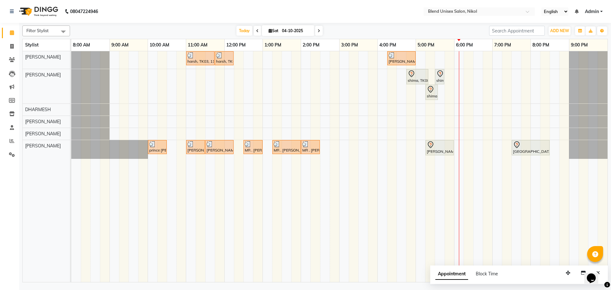
click at [320, 31] on span at bounding box center [319, 31] width 8 height 10
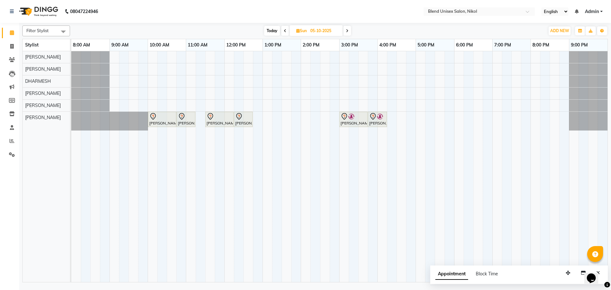
click at [271, 30] on span "Today" at bounding box center [272, 31] width 16 height 10
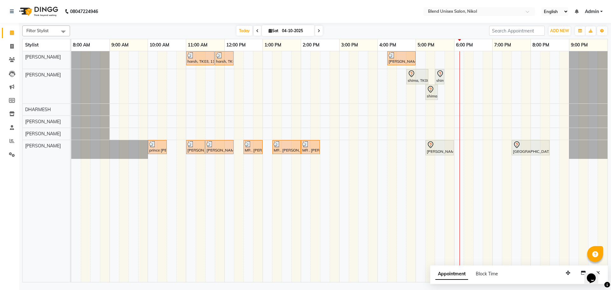
click at [317, 33] on span at bounding box center [319, 31] width 8 height 10
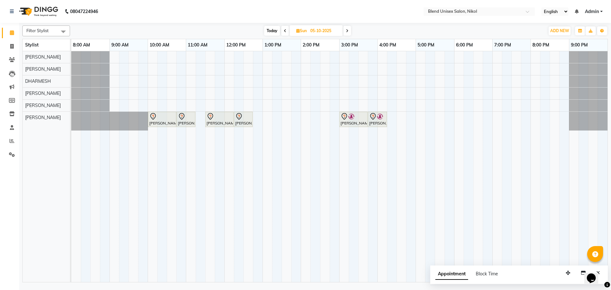
click at [345, 34] on span at bounding box center [348, 31] width 8 height 10
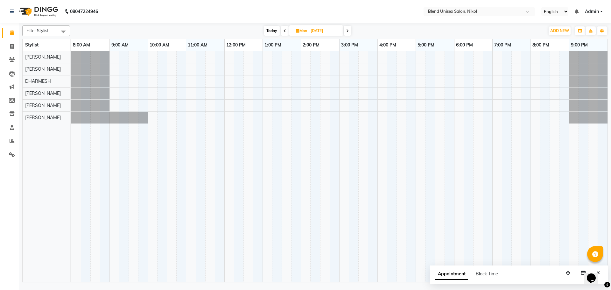
click at [284, 32] on icon at bounding box center [285, 31] width 3 height 4
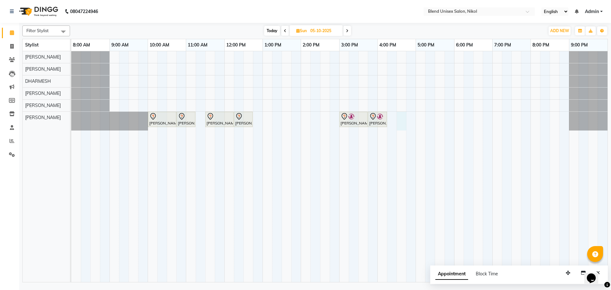
click at [402, 119] on div "[PERSON_NAME], 10:00 AM-10:45 AM, Hair Cut [DEMOGRAPHIC_DATA] [PERSON_NAME], 10…" at bounding box center [339, 166] width 536 height 231
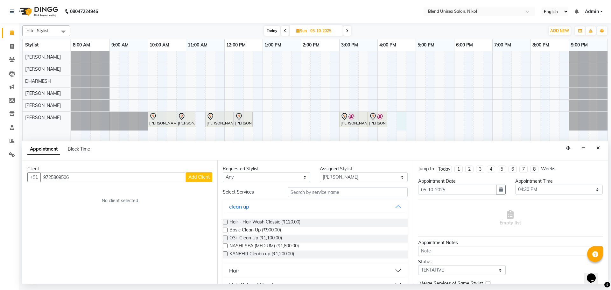
click at [193, 178] on span "Add Client" at bounding box center [198, 177] width 21 height 6
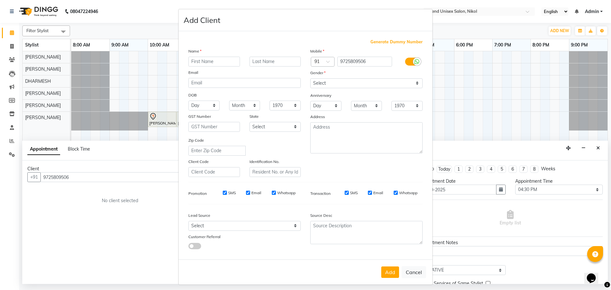
click at [201, 61] on input "text" at bounding box center [214, 62] width 52 height 10
click at [258, 62] on input "text" at bounding box center [276, 62] width 52 height 10
click at [358, 83] on select "Select [DEMOGRAPHIC_DATA] [DEMOGRAPHIC_DATA] Other Prefer Not To Say" at bounding box center [366, 83] width 112 height 10
click at [310, 78] on select "Select [DEMOGRAPHIC_DATA] [DEMOGRAPHIC_DATA] Other Prefer Not To Say" at bounding box center [366, 83] width 112 height 10
click at [382, 275] on button "Add" at bounding box center [390, 271] width 18 height 11
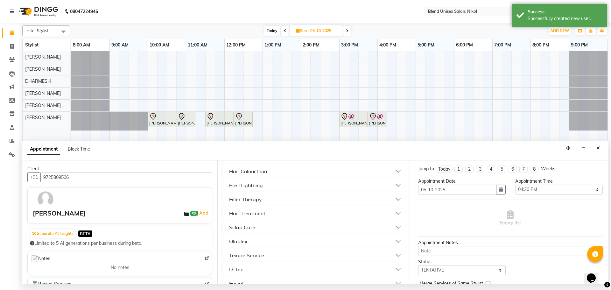
scroll to position [64, 0]
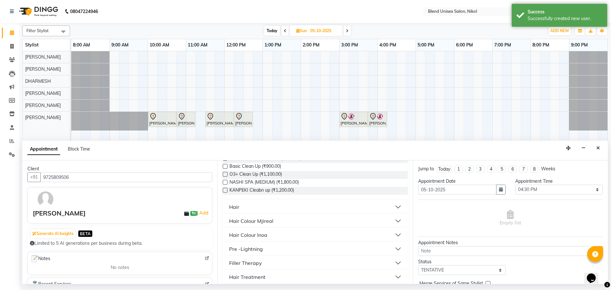
click at [251, 206] on button "Hair" at bounding box center [315, 206] width 180 height 11
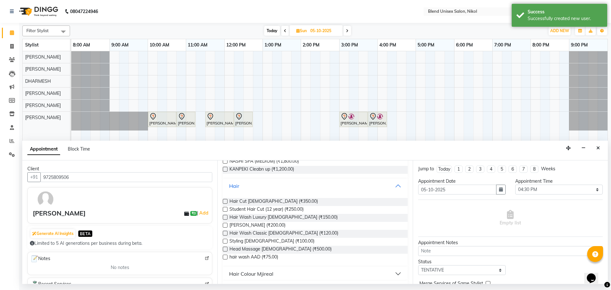
scroll to position [96, 0]
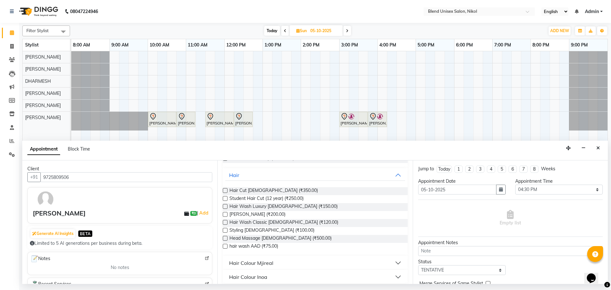
click at [226, 192] on label at bounding box center [225, 190] width 5 height 5
click at [226, 192] on input "checkbox" at bounding box center [225, 191] width 4 height 4
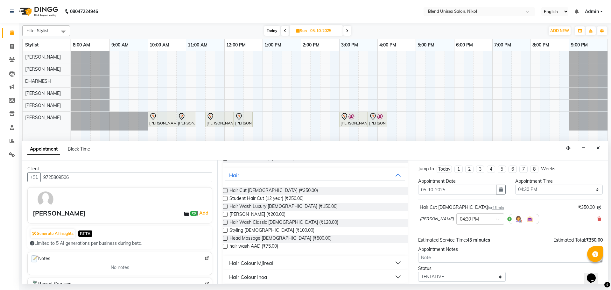
click at [224, 214] on label at bounding box center [225, 214] width 5 height 5
click at [224, 214] on input "checkbox" at bounding box center [225, 215] width 4 height 4
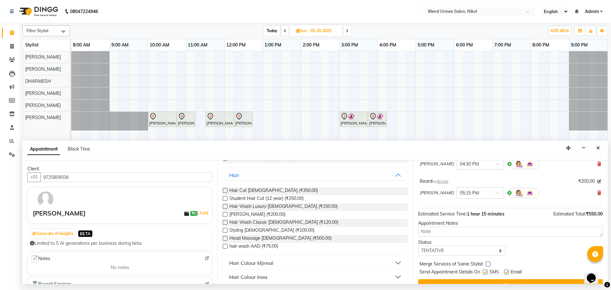
scroll to position [67, 0]
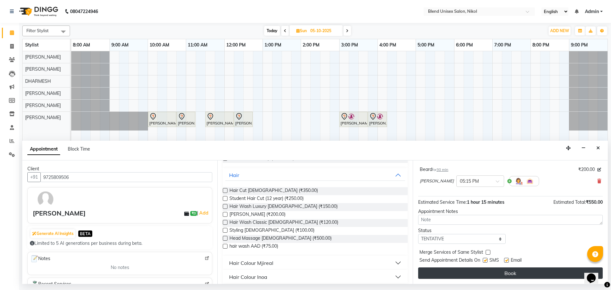
click at [478, 272] on button "Book" at bounding box center [510, 272] width 185 height 11
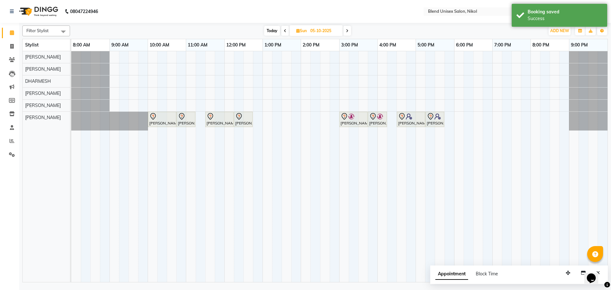
click at [271, 28] on span "Today" at bounding box center [272, 31] width 16 height 10
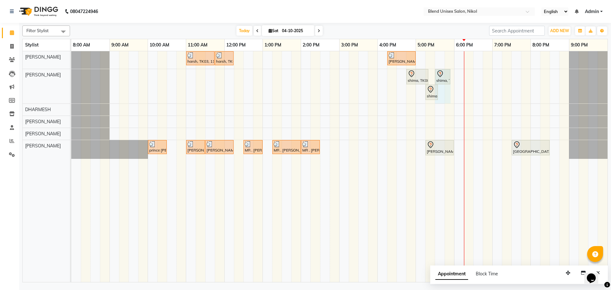
drag, startPoint x: 444, startPoint y: 74, endPoint x: 453, endPoint y: 75, distance: 8.7
click at [453, 75] on div "harsh, TK03, 11:00 AM-11:45 AM, Hair Cut [DEMOGRAPHIC_DATA] harsh, TK03, 11:45 …" at bounding box center [339, 166] width 536 height 231
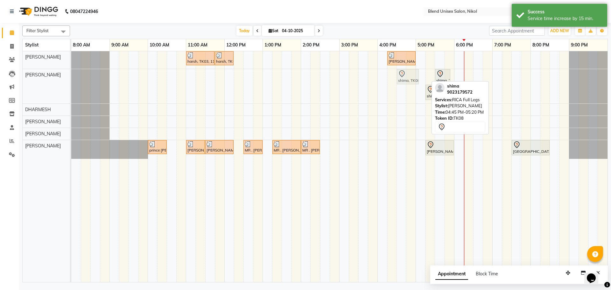
click at [71, 79] on div "shima, TK08, 04:45 PM-05:20 PM, RICA Full Legs shima, TK08, 05:30 PM-05:55 PM, …" at bounding box center [71, 86] width 0 height 34
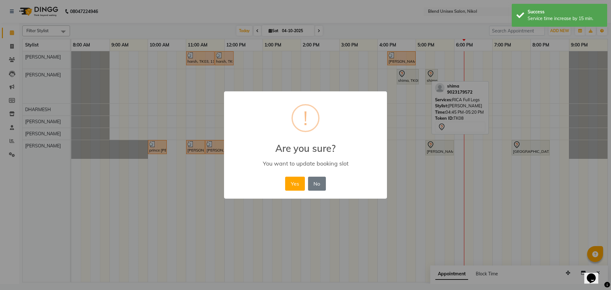
click at [295, 176] on div "Yes No No" at bounding box center [306, 183] width 44 height 17
click at [296, 180] on button "Yes" at bounding box center [294, 184] width 19 height 14
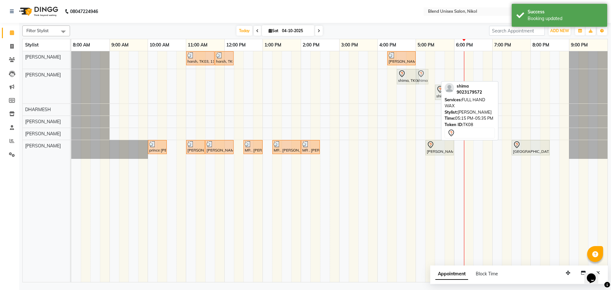
drag, startPoint x: 432, startPoint y: 77, endPoint x: 427, endPoint y: 78, distance: 5.2
click at [71, 78] on div "shima, TK08, 04:30 PM-05:05 PM, RICA Full Legs shima, TK08, 05:15 PM-05:35 PM, …" at bounding box center [71, 86] width 0 height 34
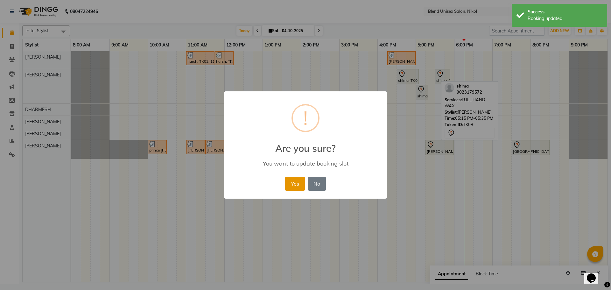
click at [291, 181] on button "Yes" at bounding box center [294, 184] width 19 height 14
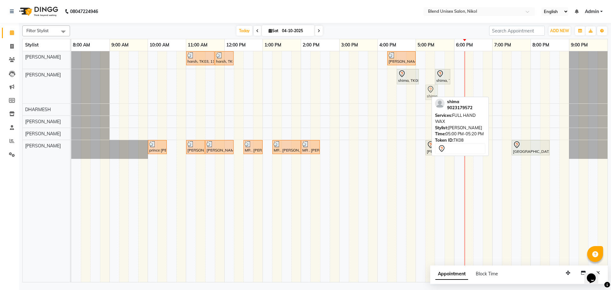
drag, startPoint x: 422, startPoint y: 95, endPoint x: 418, endPoint y: 95, distance: 4.2
click at [424, 83] on div "harsh, TK03, 11:00 AM-11:45 AM, Hair Cut [DEMOGRAPHIC_DATA] harsh, TK03, 11:45 …" at bounding box center [339, 166] width 536 height 231
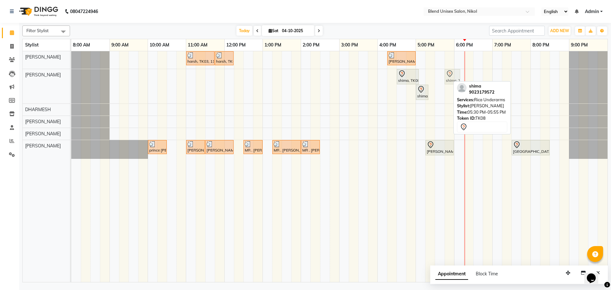
drag, startPoint x: 444, startPoint y: 81, endPoint x: 453, endPoint y: 80, distance: 8.6
click at [71, 80] on div "shima, TK08, 04:30 PM-05:05 PM, RICA Full Legs shima, TK08, 05:30 PM-05:55 PM, …" at bounding box center [71, 86] width 0 height 34
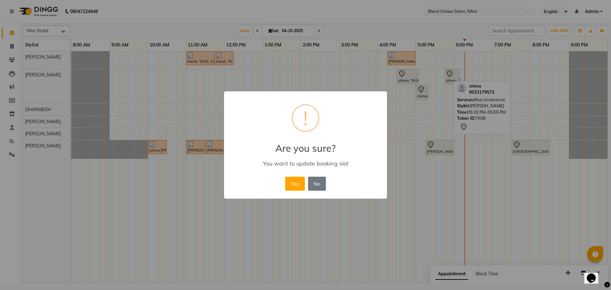
drag, startPoint x: 294, startPoint y: 179, endPoint x: 343, endPoint y: 141, distance: 61.8
click at [295, 177] on button "Yes" at bounding box center [294, 184] width 19 height 14
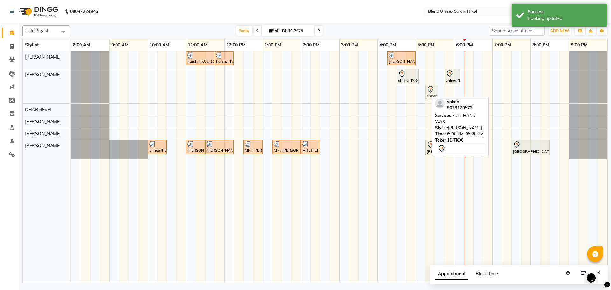
drag, startPoint x: 423, startPoint y: 93, endPoint x: 431, endPoint y: 75, distance: 19.6
click at [431, 75] on div "harsh, TK03, 11:00 AM-11:45 AM, Hair Cut [DEMOGRAPHIC_DATA] harsh, TK03, 11:45 …" at bounding box center [339, 166] width 536 height 231
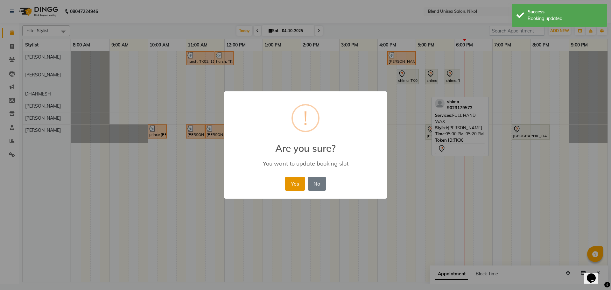
click at [295, 182] on button "Yes" at bounding box center [294, 184] width 19 height 14
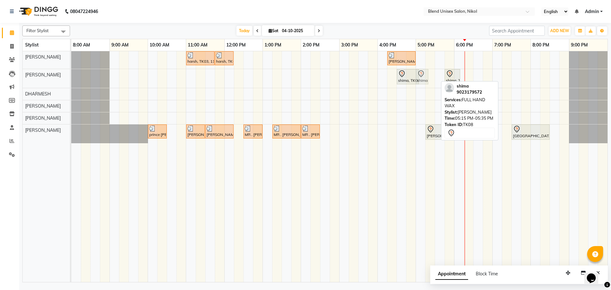
drag, startPoint x: 430, startPoint y: 81, endPoint x: 424, endPoint y: 83, distance: 6.6
click at [71, 83] on div "shima, TK08, 04:30 PM-05:05 PM, RICA Full Legs shima, TK08, 05:15 PM-05:35 PM, …" at bounding box center [71, 78] width 0 height 19
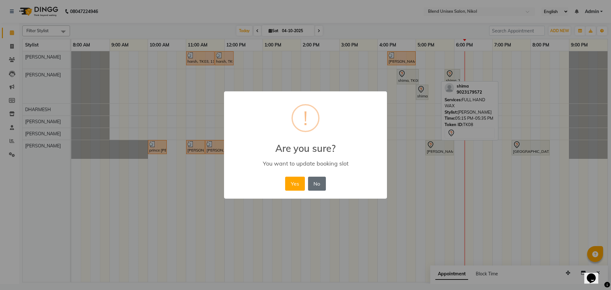
click at [315, 183] on button "No" at bounding box center [317, 184] width 18 height 14
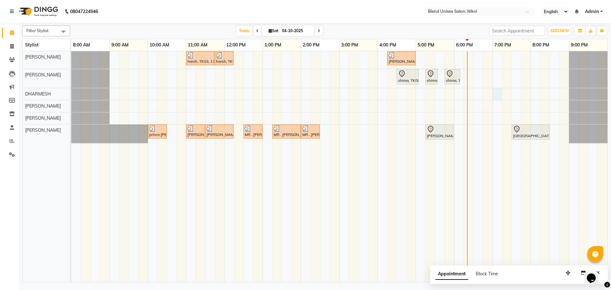
click at [498, 93] on div "harsh, TK03, 11:00 AM-11:45 AM, Hair Cut [DEMOGRAPHIC_DATA] harsh, TK03, 11:45 …" at bounding box center [339, 166] width 536 height 231
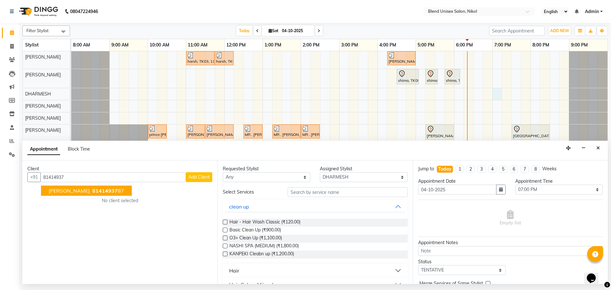
click at [71, 194] on button "[PERSON_NAME] 81414937 87" at bounding box center [86, 191] width 91 height 10
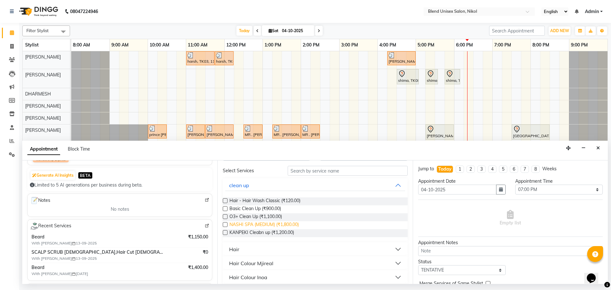
scroll to position [32, 0]
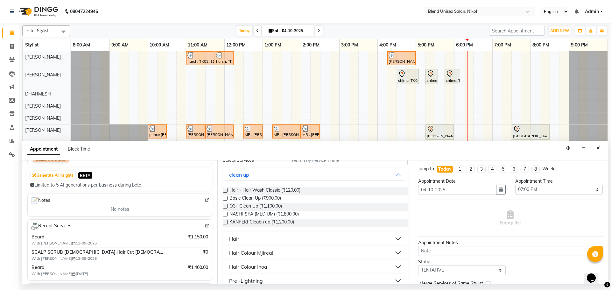
click at [242, 241] on button "Hair" at bounding box center [315, 238] width 180 height 11
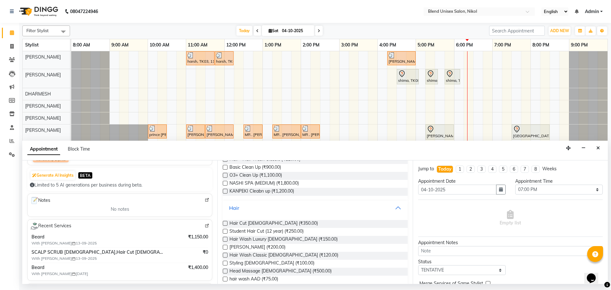
scroll to position [64, 0]
click at [225, 221] on label at bounding box center [225, 222] width 5 height 5
click at [225, 221] on input "checkbox" at bounding box center [225, 223] width 4 height 4
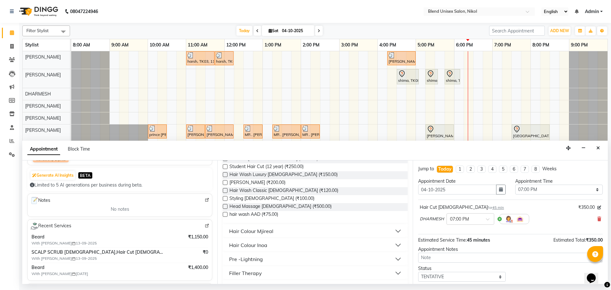
scroll to position [96, 0]
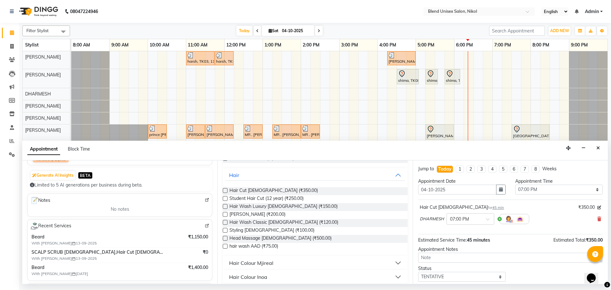
click at [224, 214] on label at bounding box center [225, 214] width 5 height 5
click at [224, 214] on input "checkbox" at bounding box center [225, 215] width 4 height 4
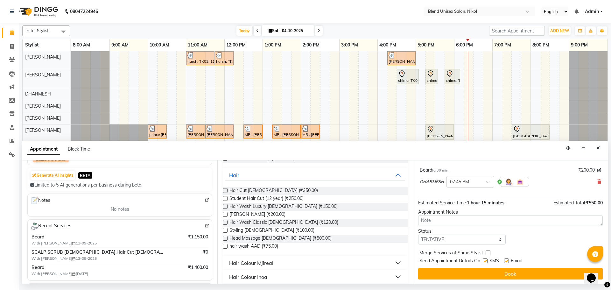
scroll to position [67, 0]
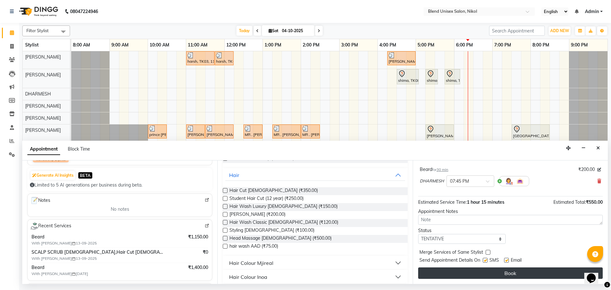
click at [459, 269] on button "Book" at bounding box center [510, 272] width 185 height 11
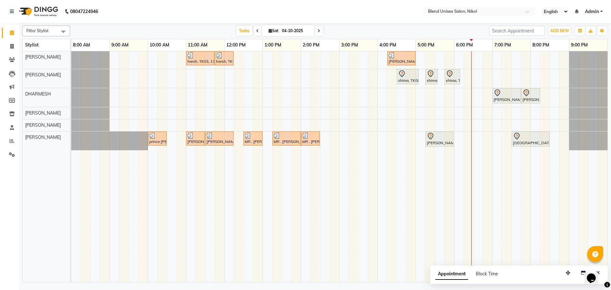
click at [321, 28] on span at bounding box center [319, 31] width 8 height 10
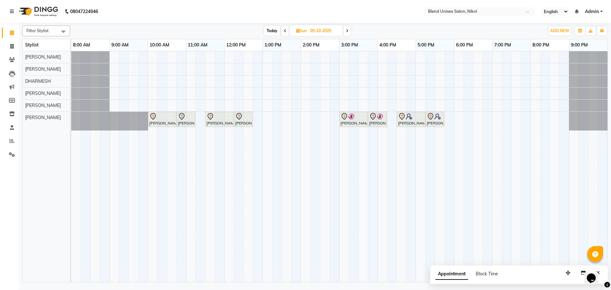
click at [274, 31] on span "Today" at bounding box center [272, 31] width 16 height 10
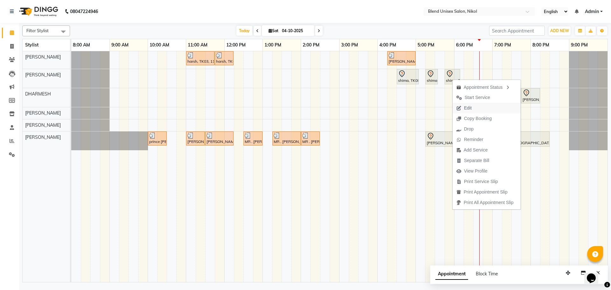
click at [472, 110] on span "Edit" at bounding box center [464, 108] width 23 height 11
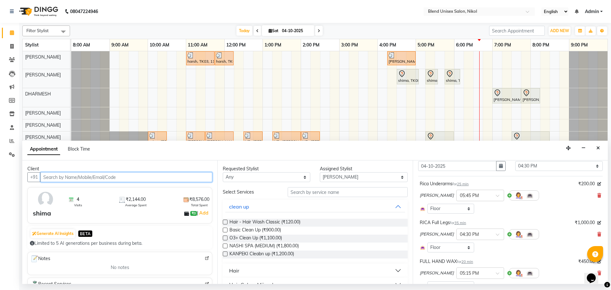
scroll to position [32, 0]
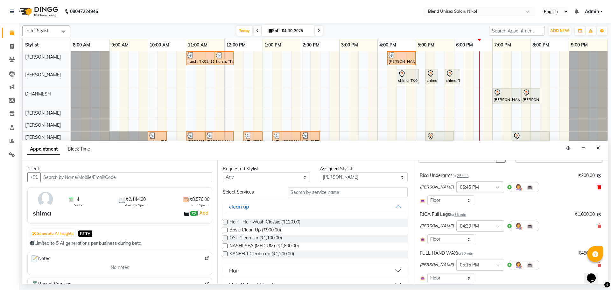
click at [598, 187] on icon at bounding box center [600, 187] width 4 height 4
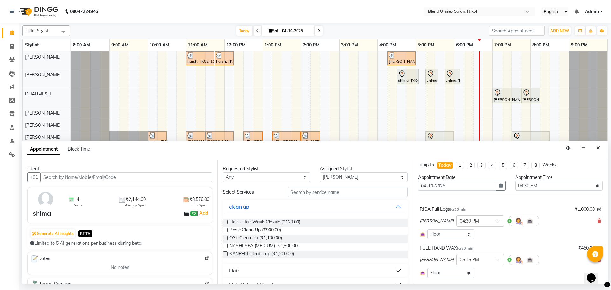
scroll to position [0, 0]
click at [598, 224] on icon at bounding box center [600, 225] width 4 height 4
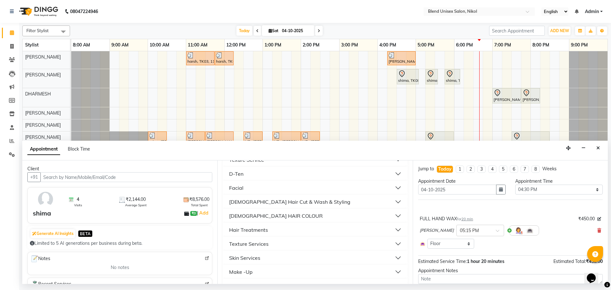
scroll to position [255, 0]
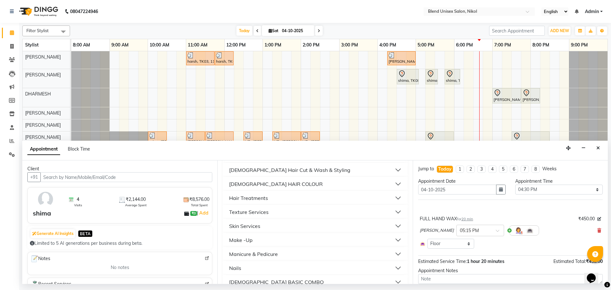
click at [287, 227] on button "Skin Services" at bounding box center [315, 225] width 180 height 11
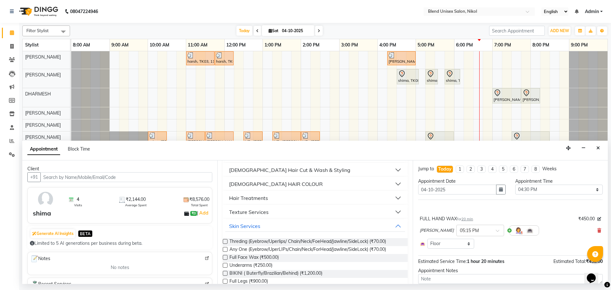
click at [225, 240] on label at bounding box center [225, 241] width 5 height 5
click at [225, 240] on input "checkbox" at bounding box center [225, 242] width 4 height 4
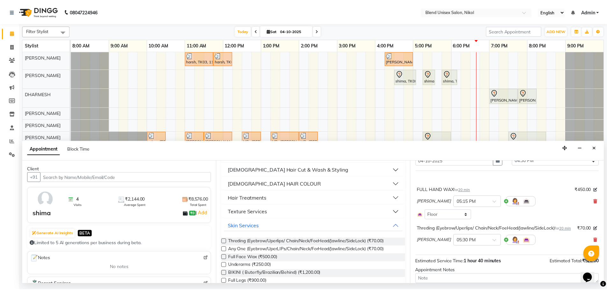
scroll to position [76, 0]
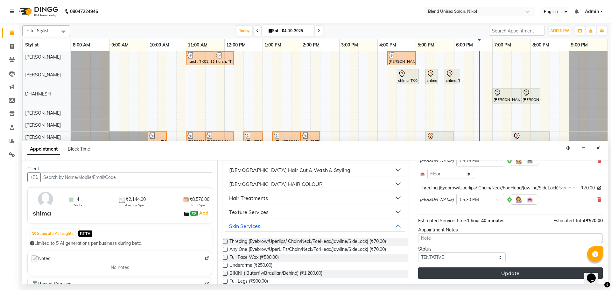
click at [460, 277] on button "Update" at bounding box center [510, 272] width 185 height 11
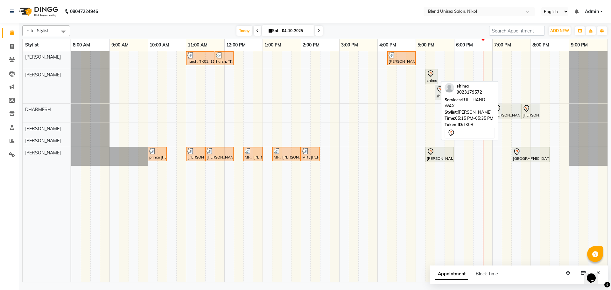
click at [430, 78] on div "shima, TK08, 05:15 PM-05:35 PM, FULL HAND WAX" at bounding box center [431, 76] width 11 height 13
click at [432, 80] on div "shima, TK08, 05:15 PM-05:35 PM, FULL HAND WAX" at bounding box center [431, 76] width 11 height 13
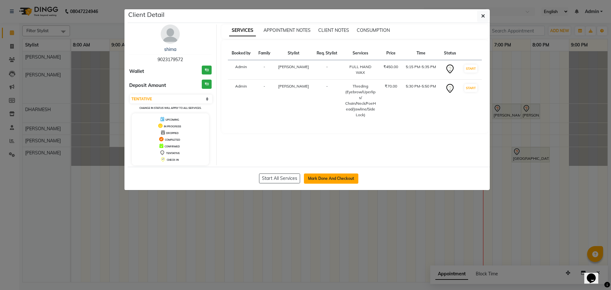
click at [337, 174] on button "Mark Done And Checkout" at bounding box center [331, 179] width 54 height 10
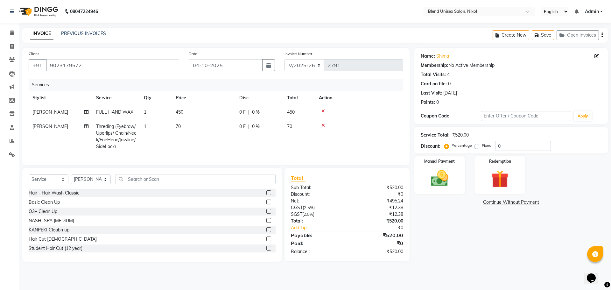
click at [482, 148] on label "Fixed" at bounding box center [487, 146] width 10 height 6
click at [477, 148] on input "Fixed" at bounding box center [478, 145] width 4 height 4
click at [498, 144] on input "0" at bounding box center [523, 146] width 56 height 10
click at [452, 247] on div "Name: Shima Membership: No Active Membership Total Visits: 4 Card on file: 0 La…" at bounding box center [514, 155] width 198 height 214
click at [186, 126] on td "70" at bounding box center [204, 136] width 64 height 34
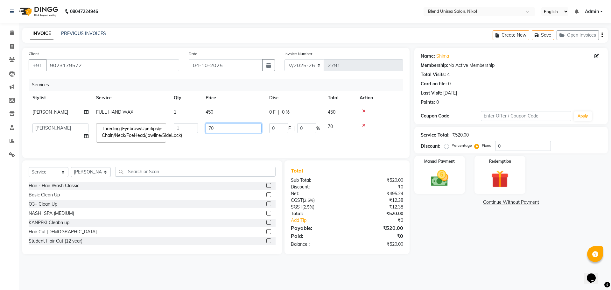
drag, startPoint x: 217, startPoint y: 128, endPoint x: 201, endPoint y: 128, distance: 15.6
click at [201, 128] on tr "AJAY NAYI [PERSON_NAME] [PERSON_NAME] KAJAL NAYI [PERSON_NAME] [PERSON_NAME] Th…" at bounding box center [216, 132] width 375 height 27
click at [389, 136] on td at bounding box center [379, 132] width 47 height 27
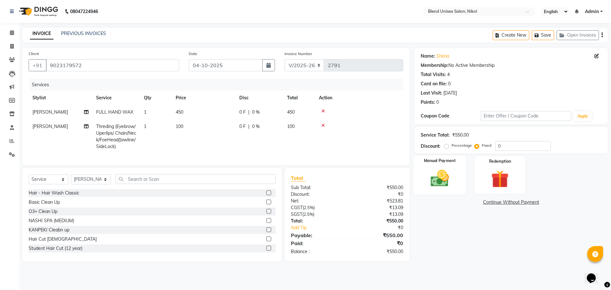
click at [432, 180] on img at bounding box center [440, 178] width 30 height 21
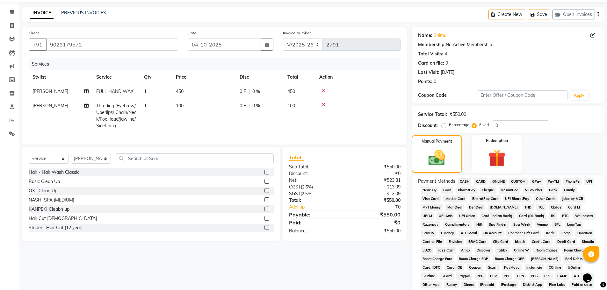
scroll to position [32, 0]
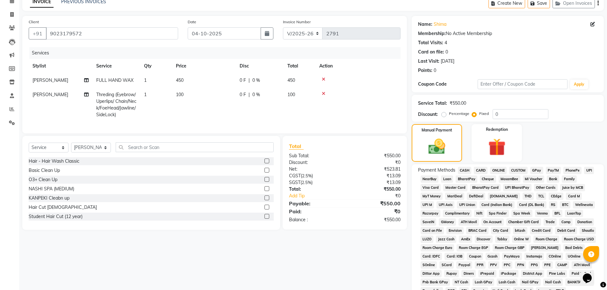
click at [466, 168] on span "CASH" at bounding box center [465, 170] width 14 height 7
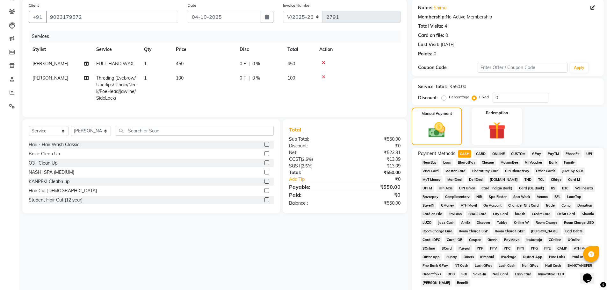
scroll to position [64, 0]
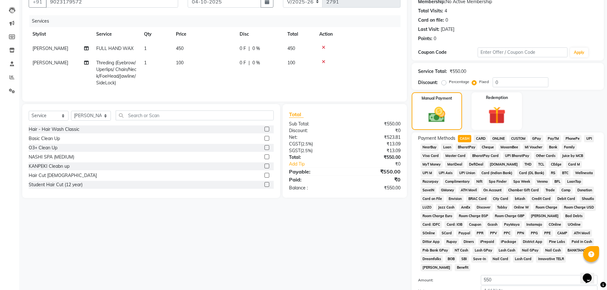
click at [497, 136] on span "ONLINE" at bounding box center [498, 138] width 17 height 7
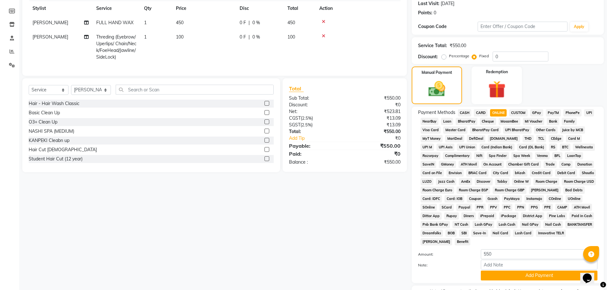
scroll to position [129, 0]
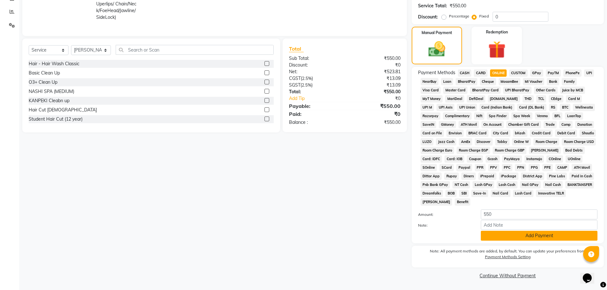
click at [497, 235] on button "Add Payment" at bounding box center [538, 236] width 117 height 10
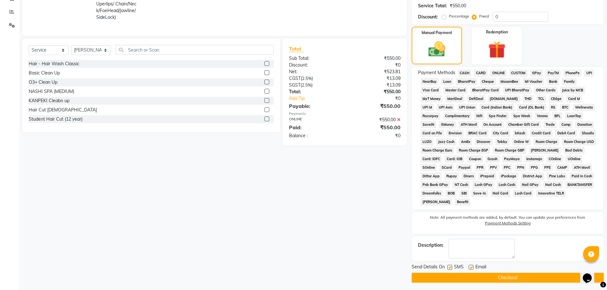
click at [485, 275] on button "Checkout" at bounding box center [507, 278] width 192 height 10
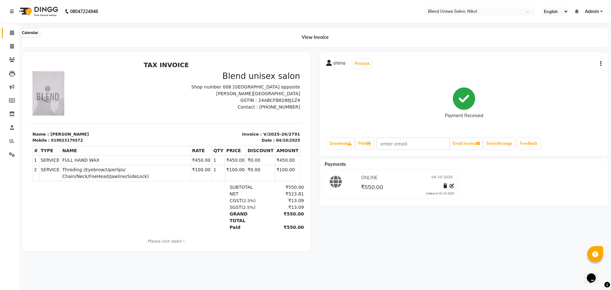
click at [11, 32] on icon at bounding box center [12, 32] width 4 height 5
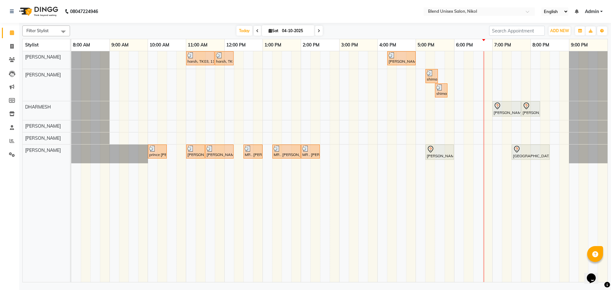
click at [318, 32] on icon at bounding box center [319, 31] width 3 height 4
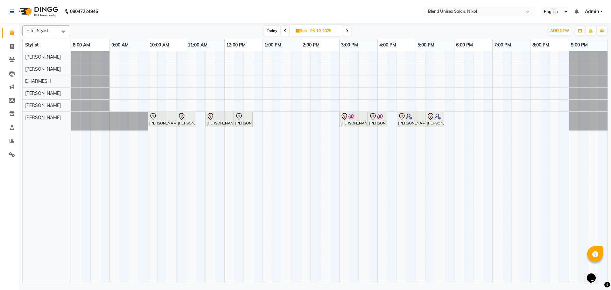
click at [283, 33] on span at bounding box center [285, 31] width 8 height 10
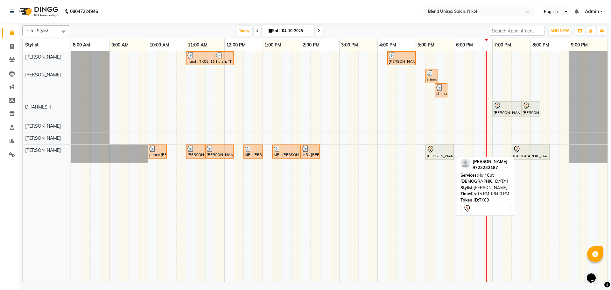
click at [433, 153] on div "[PERSON_NAME], TK09, 05:15 PM-06:00 PM, Hair Cut [DEMOGRAPHIC_DATA]" at bounding box center [439, 152] width 27 height 13
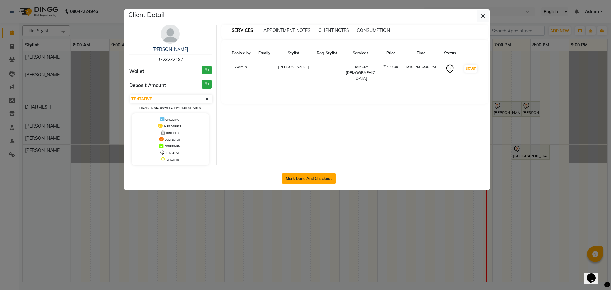
click at [308, 178] on button "Mark Done And Checkout" at bounding box center [309, 179] width 54 height 10
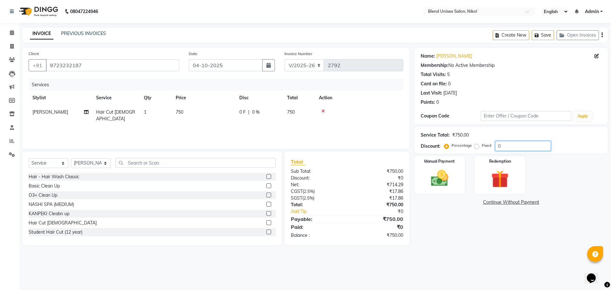
click at [501, 144] on input "0" at bounding box center [523, 146] width 56 height 10
click at [435, 173] on img at bounding box center [440, 178] width 30 height 21
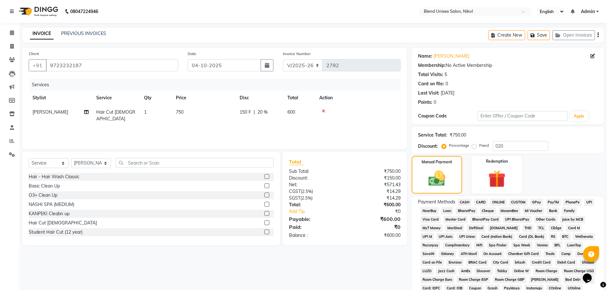
click at [499, 201] on span "ONLINE" at bounding box center [498, 202] width 17 height 7
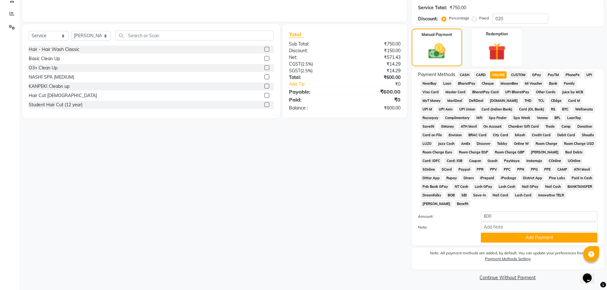
scroll to position [129, 0]
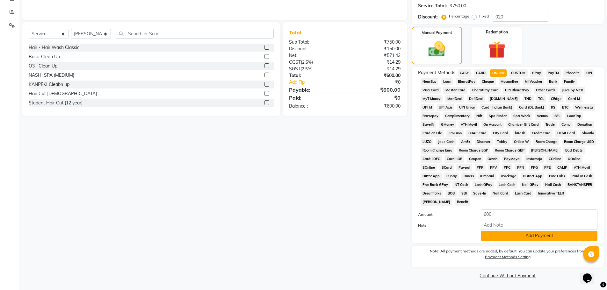
click at [529, 234] on button "Add Payment" at bounding box center [538, 236] width 117 height 10
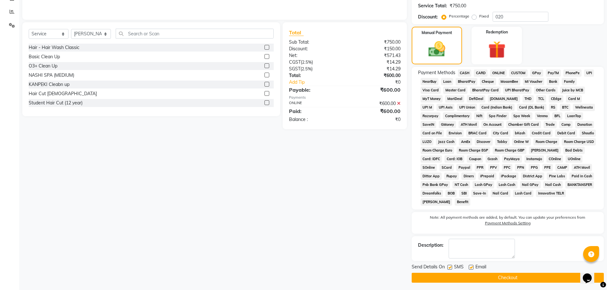
click at [468, 272] on div "Send Details On SMS Email Checkout" at bounding box center [507, 273] width 192 height 19
click at [444, 275] on button "Checkout" at bounding box center [507, 278] width 192 height 10
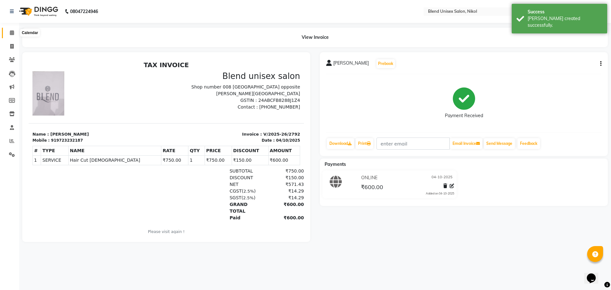
click at [11, 33] on icon at bounding box center [12, 32] width 4 height 5
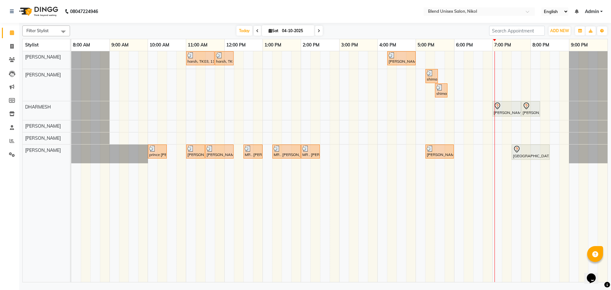
click at [318, 31] on icon at bounding box center [319, 31] width 3 height 4
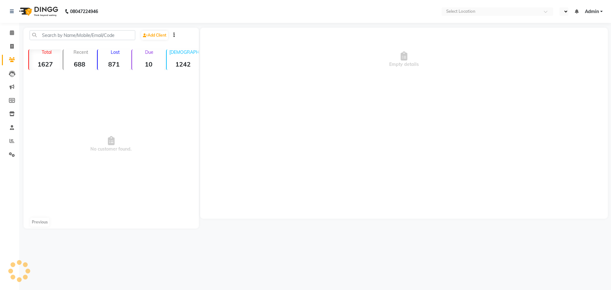
select select "en"
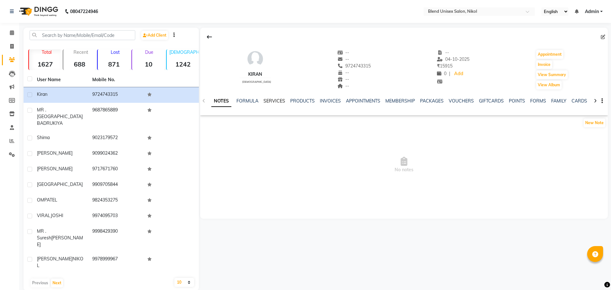
click at [271, 100] on link "SERVICES" at bounding box center [275, 101] width 22 height 6
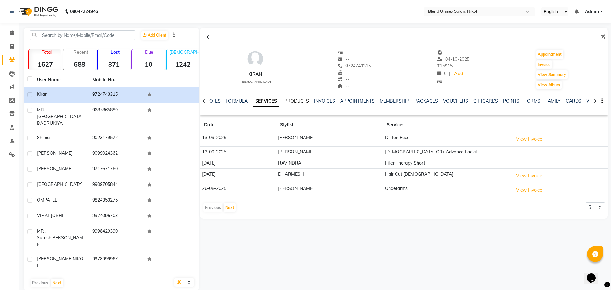
click at [298, 101] on link "PRODUCTS" at bounding box center [297, 101] width 25 height 6
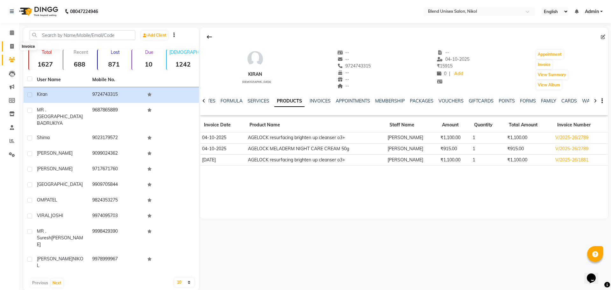
click at [11, 45] on icon at bounding box center [12, 46] width 4 height 5
select select "service"
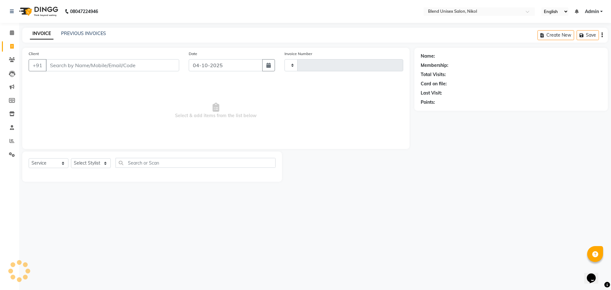
type input "2790"
select select "6213"
click at [68, 66] on input "Client" at bounding box center [112, 65] width 133 height 12
click at [11, 32] on icon at bounding box center [12, 32] width 4 height 5
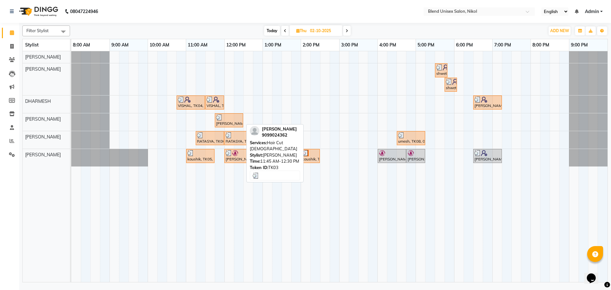
click at [227, 123] on div "[PERSON_NAME], TK03, 11:45 AM-12:30 PM, Hair Cut [DEMOGRAPHIC_DATA]" at bounding box center [229, 120] width 27 height 12
select select "3"
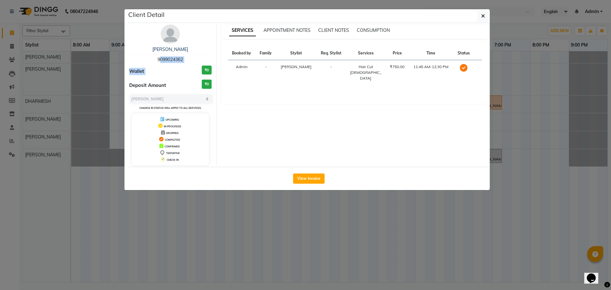
drag, startPoint x: 154, startPoint y: 58, endPoint x: 183, endPoint y: 65, distance: 29.2
click at [183, 65] on div "[PERSON_NAME] 9099024362 Wallet ₹0 Deposit Amount ₹0 Select MARK DONE UPCOMING …" at bounding box center [170, 95] width 92 height 141
click at [482, 15] on icon "button" at bounding box center [483, 15] width 4 height 5
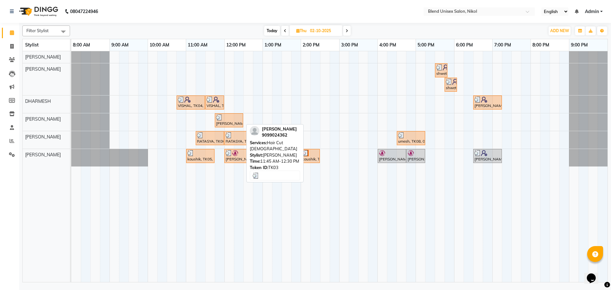
click at [217, 121] on div "[PERSON_NAME], TK03, 11:45 AM-12:30 PM, Hair Cut [DEMOGRAPHIC_DATA]" at bounding box center [229, 120] width 27 height 12
select select "3"
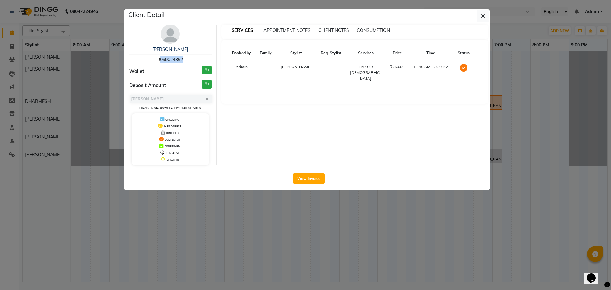
drag, startPoint x: 156, startPoint y: 58, endPoint x: 187, endPoint y: 61, distance: 31.0
click at [182, 60] on div "[PERSON_NAME] 9099024362" at bounding box center [170, 54] width 82 height 17
copy span "909902436"
